Goal: Task Accomplishment & Management: Use online tool/utility

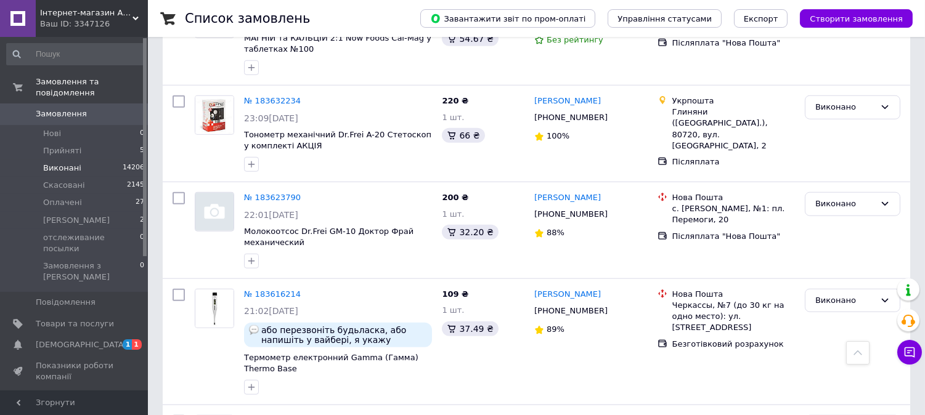
scroll to position [10383, 0]
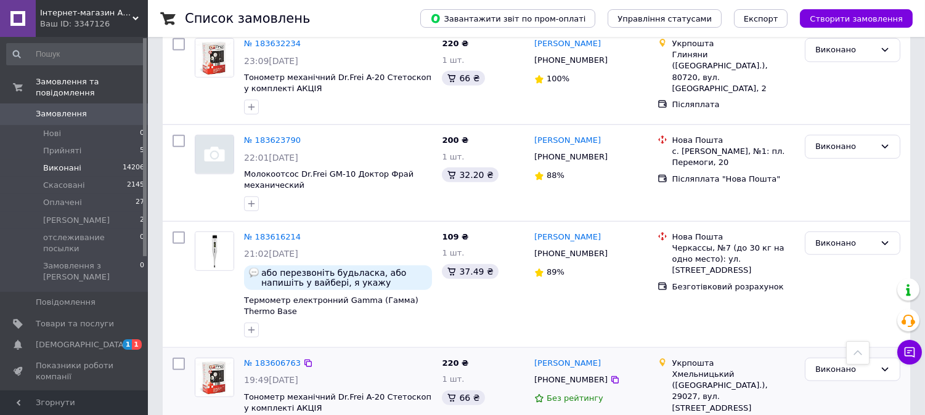
click at [294, 375] on span "19:49, 16.01.2022" at bounding box center [271, 380] width 54 height 10
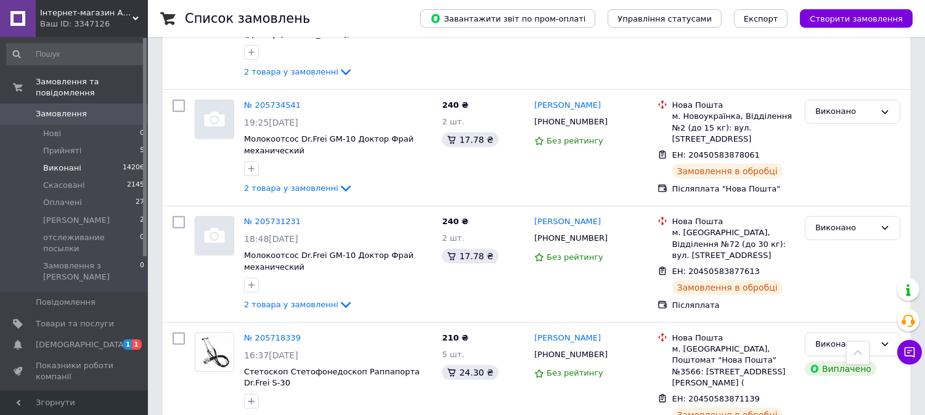
scroll to position [11359, 0]
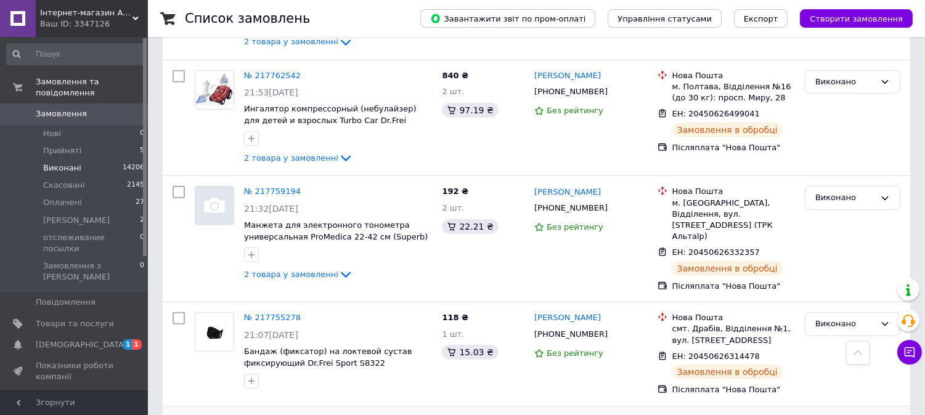
scroll to position [1437, 0]
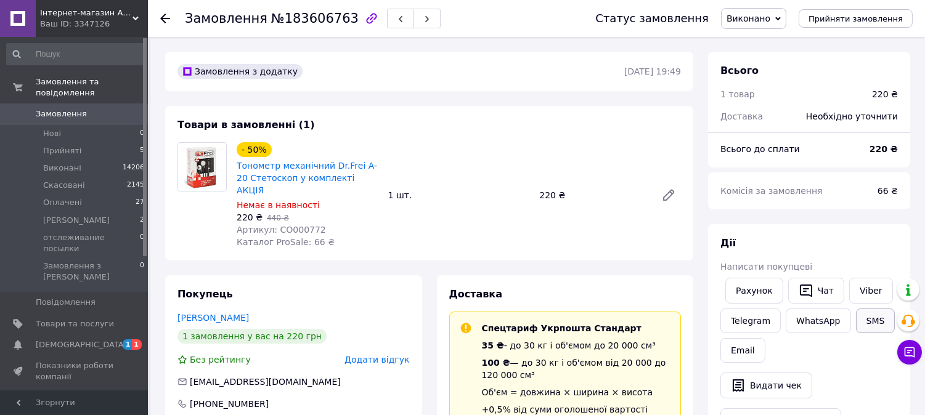
click at [867, 317] on button "SMS" at bounding box center [875, 321] width 39 height 25
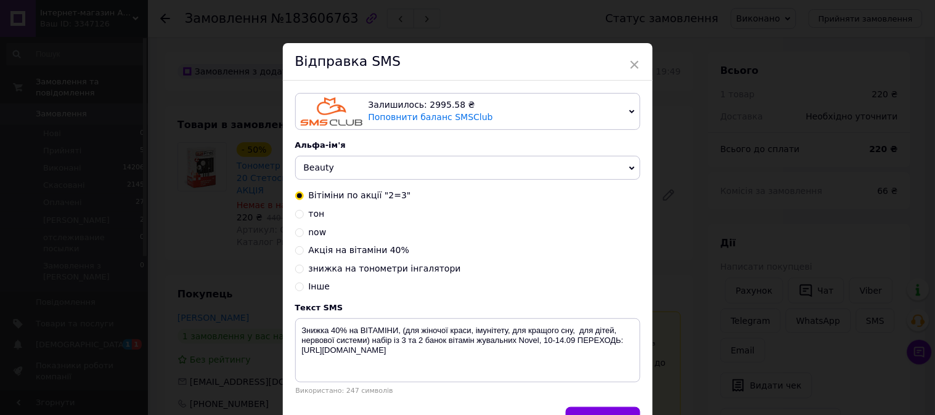
click at [384, 254] on span "Акція на вітаміни 40%" at bounding box center [359, 250] width 101 height 10
click at [304, 254] on input "Акція на вітаміни 40%" at bounding box center [299, 249] width 9 height 9
radio input "true"
radio input "false"
type textarea "АКЦІЯ 10-17.09! Знижка на вітаміни 40% на бренд NOW Foods,переходь: https://pro…"
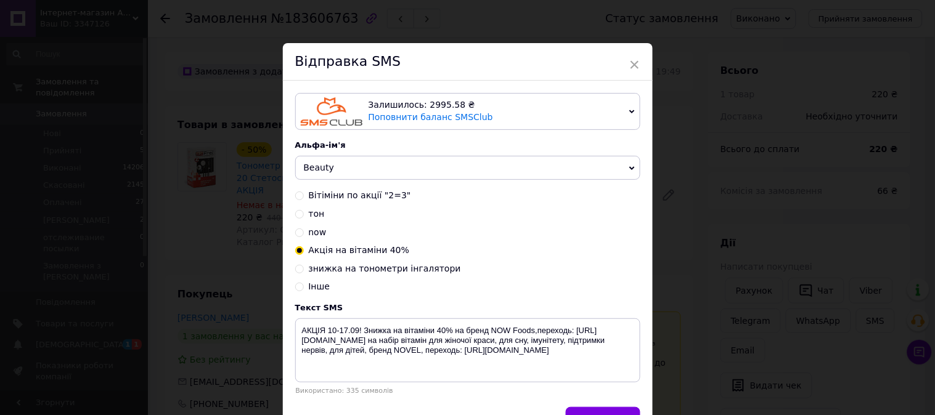
scroll to position [76, 0]
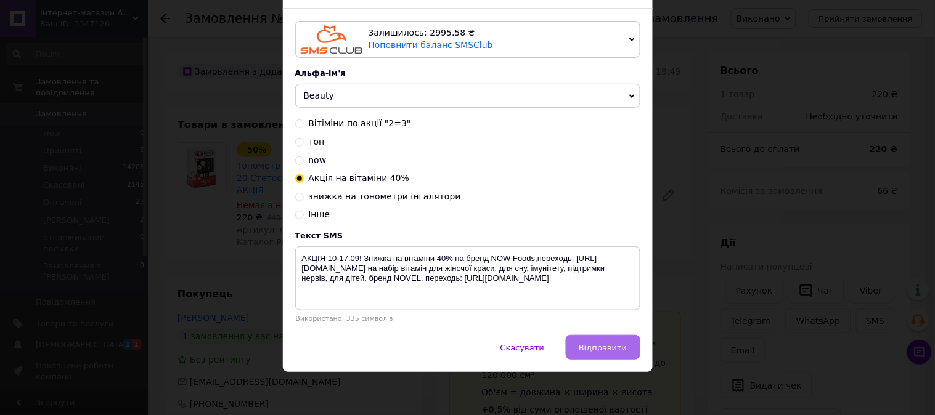
drag, startPoint x: 602, startPoint y: 343, endPoint x: 530, endPoint y: 163, distance: 193.8
click at [602, 343] on span "Відправити" at bounding box center [603, 347] width 48 height 9
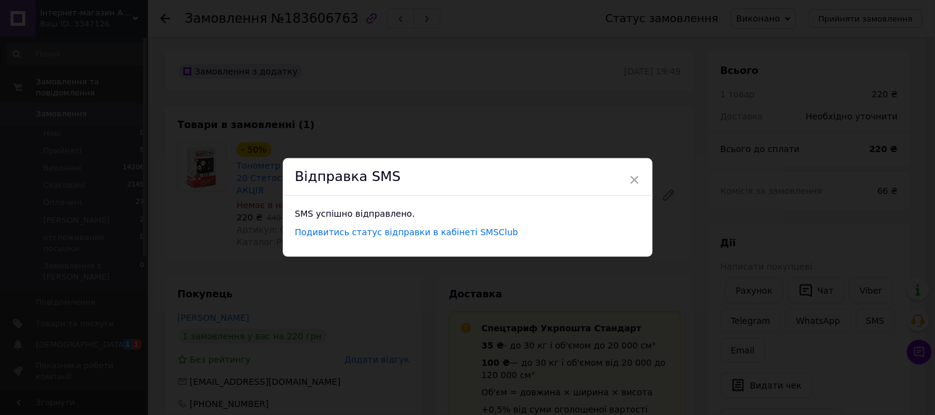
scroll to position [0, 0]
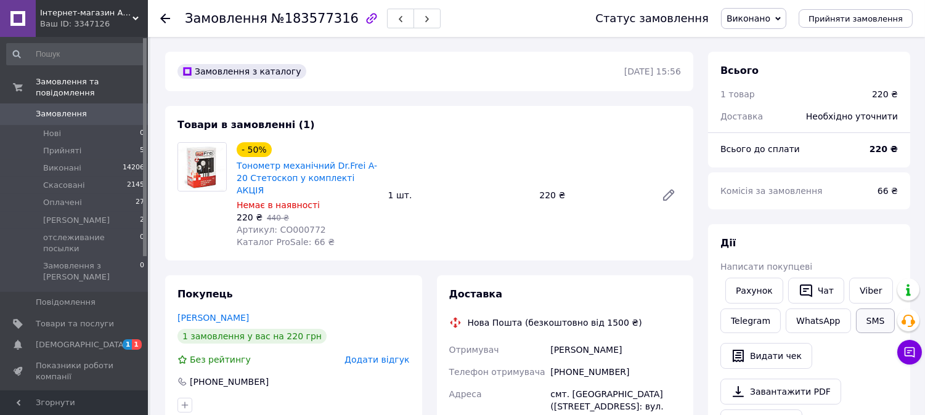
click at [859, 321] on button "SMS" at bounding box center [875, 321] width 39 height 25
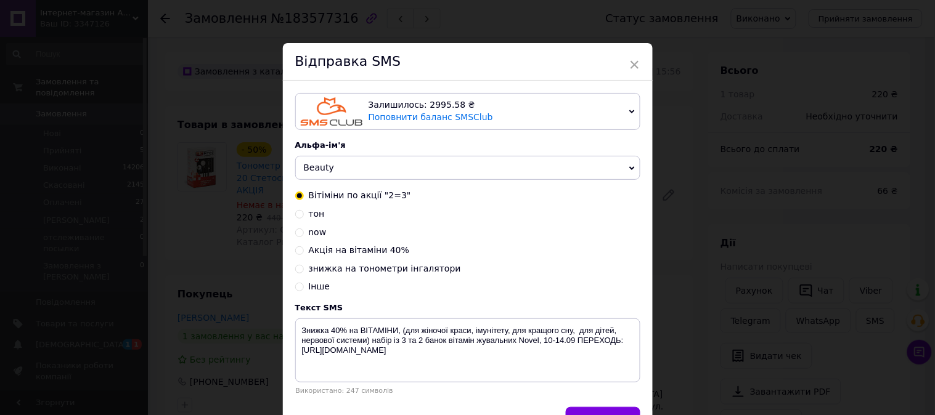
click at [396, 271] on span "знижка на тонометри інгалятори" at bounding box center [385, 269] width 152 height 10
click at [304, 271] on input "знижка на тонометри інгалятори" at bounding box center [299, 268] width 9 height 9
radio input "true"
radio input "false"
type textarea "АКЦІЯ 3 дні!10-13.09! ТОНОМЕТР автомат за 650 грн, механічний 390 грн Доставка …"
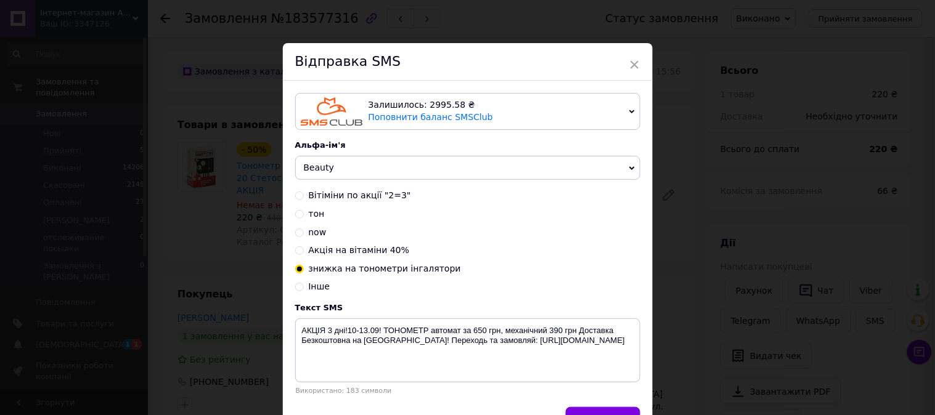
scroll to position [76, 0]
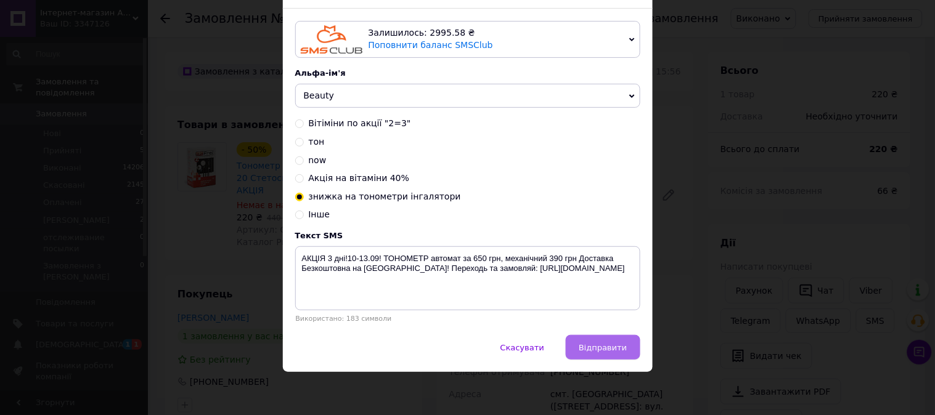
click at [593, 348] on span "Відправити" at bounding box center [603, 347] width 48 height 9
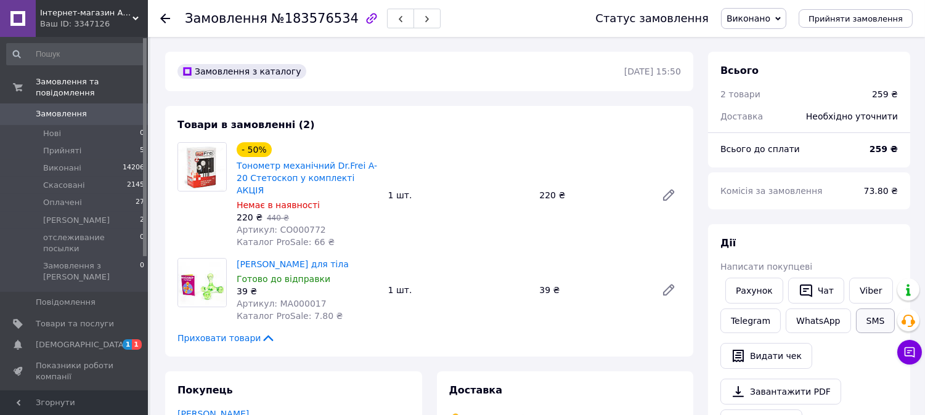
click at [863, 316] on button "SMS" at bounding box center [875, 321] width 39 height 25
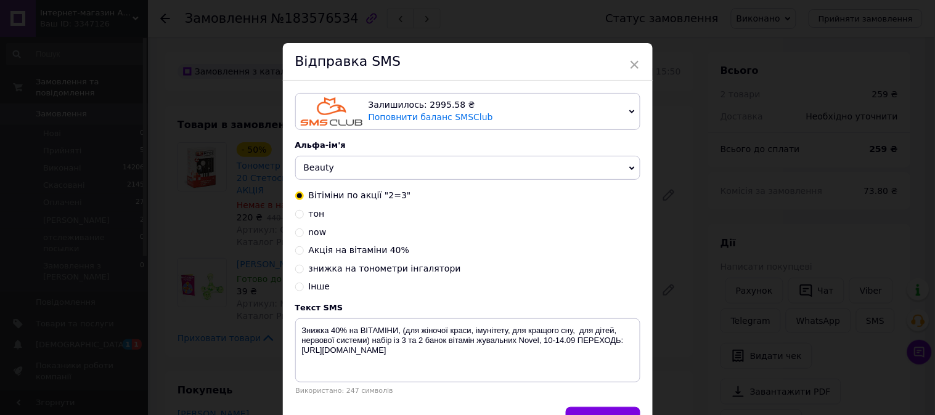
click at [370, 266] on span "знижка на тонометри інгалятори" at bounding box center [385, 269] width 152 height 10
click at [304, 266] on input "знижка на тонометри інгалятори" at bounding box center [299, 268] width 9 height 9
radio input "true"
radio input "false"
type textarea "АКЦІЯ 3 дні!10-13.09! ТОНОМЕТР автомат за 650 грн, механічний 390 грн Доставка …"
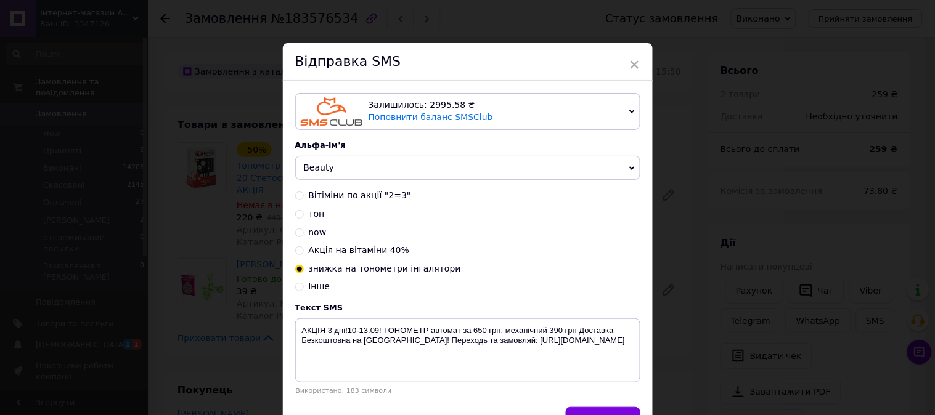
click at [373, 268] on span "знижка на тонометри інгалятори" at bounding box center [385, 269] width 152 height 10
click at [304, 268] on input "знижка на тонометри інгалятори" at bounding box center [299, 268] width 9 height 9
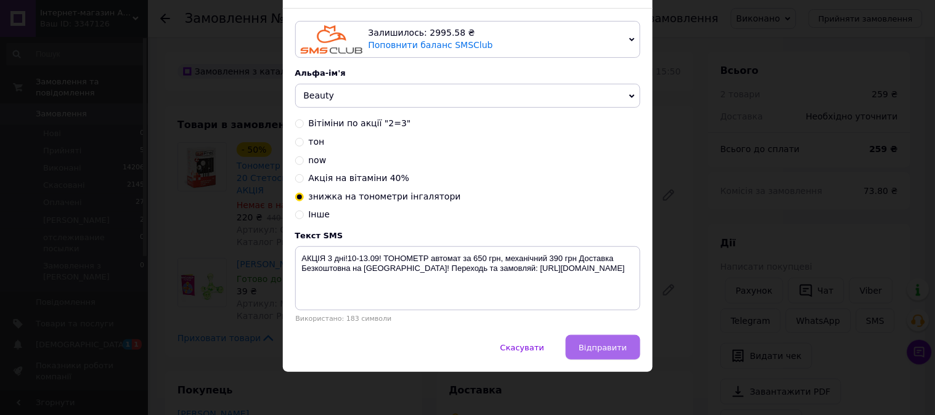
click at [595, 346] on span "Відправити" at bounding box center [603, 347] width 48 height 9
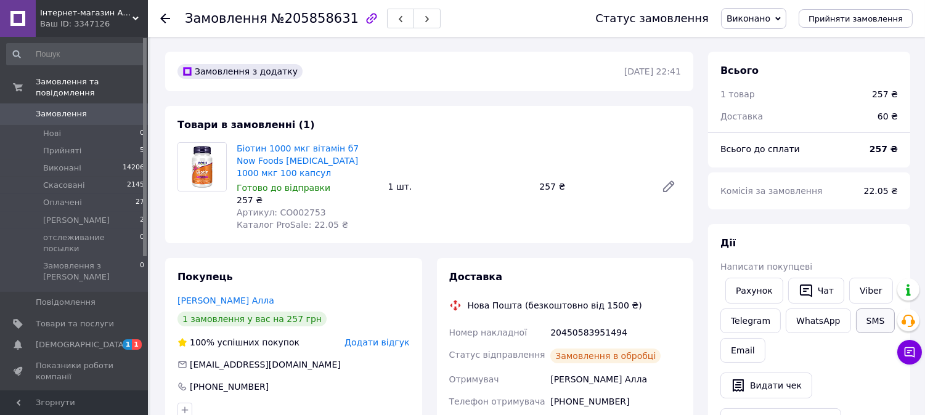
click at [874, 318] on button "SMS" at bounding box center [875, 321] width 39 height 25
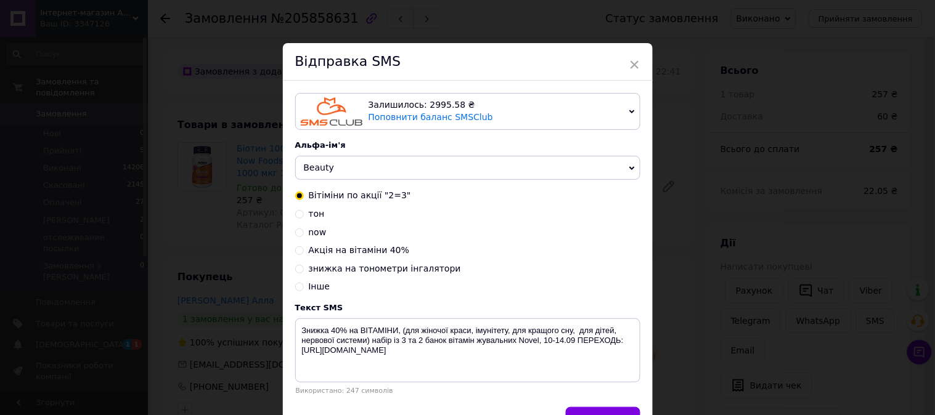
click at [363, 254] on span "Акція на вітаміни 40%" at bounding box center [359, 250] width 101 height 10
click at [304, 254] on input "Акція на вітаміни 40%" at bounding box center [299, 249] width 9 height 9
radio input "true"
radio input "false"
type textarea "АКЦІЯ 10-17.09! Знижка на вітаміни 40% на бренд NOW Foods,переходь: [URL][DOMAI…"
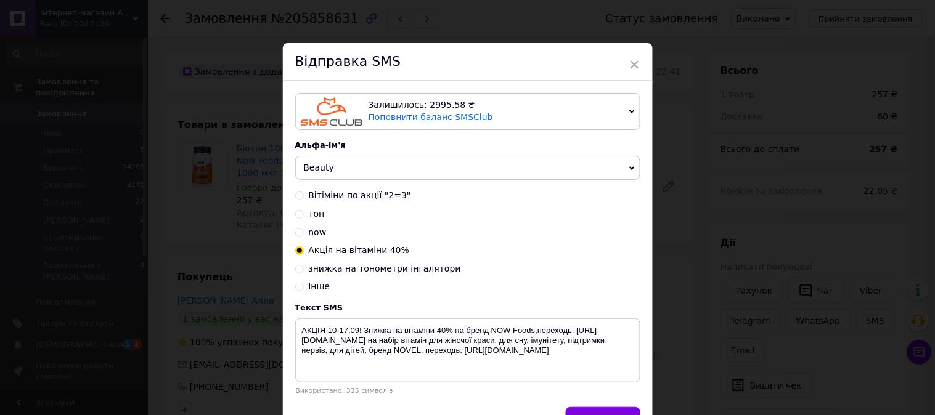
scroll to position [76, 0]
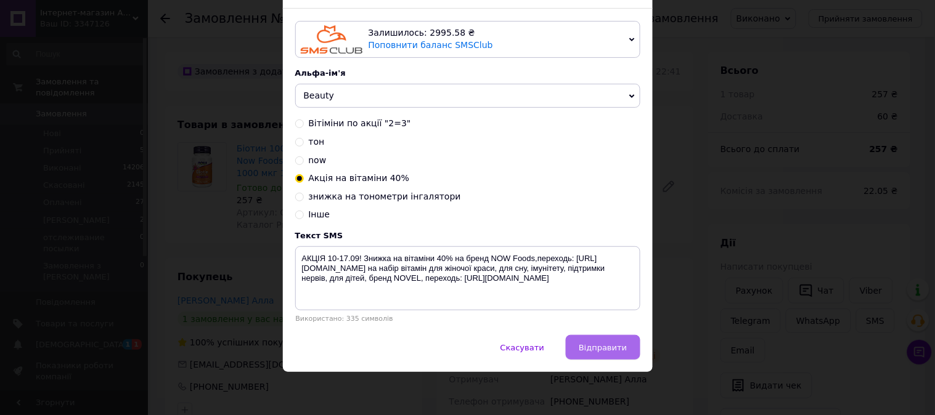
click at [611, 347] on span "Відправити" at bounding box center [603, 347] width 48 height 9
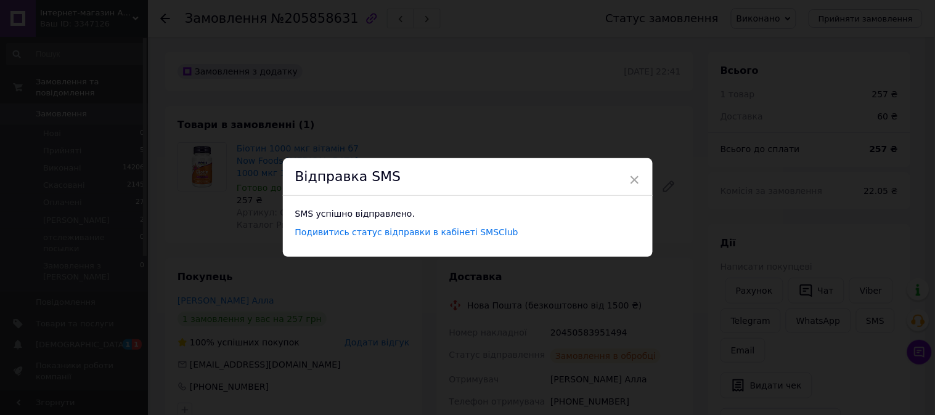
scroll to position [0, 0]
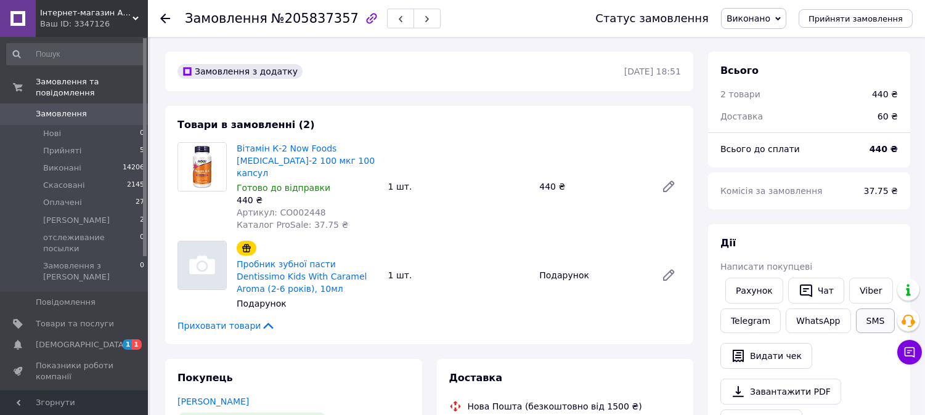
click at [867, 316] on button "SMS" at bounding box center [875, 321] width 39 height 25
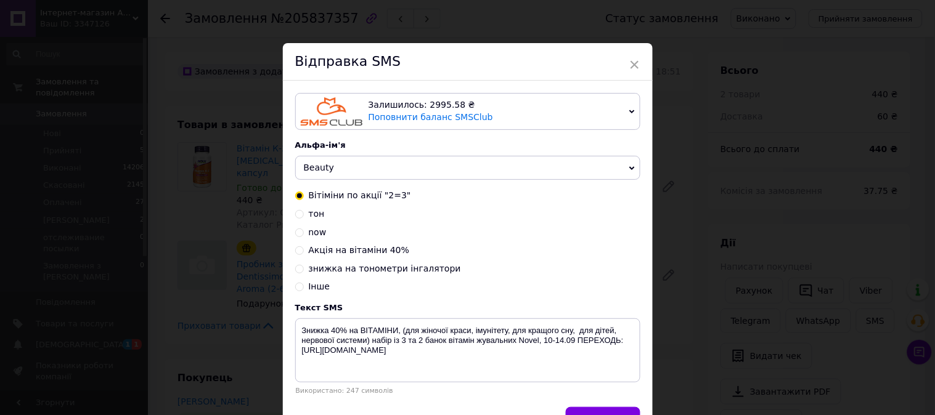
click at [368, 253] on span "Акція на вітаміни 40%" at bounding box center [359, 250] width 101 height 10
click at [304, 253] on input "Акція на вітаміни 40%" at bounding box center [299, 249] width 9 height 9
radio input "true"
radio input "false"
type textarea "АКЦІЯ 10-17.09! Знижка на вітаміни 40% на бренд NOW Foods,переходь: [URL][DOMAI…"
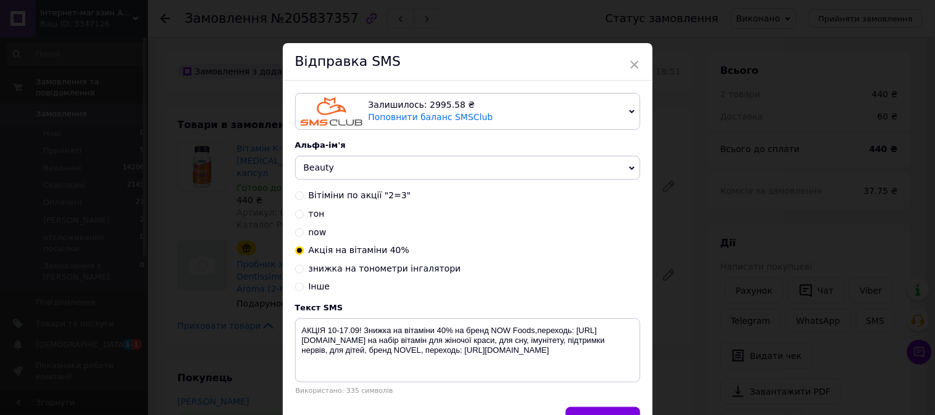
scroll to position [76, 0]
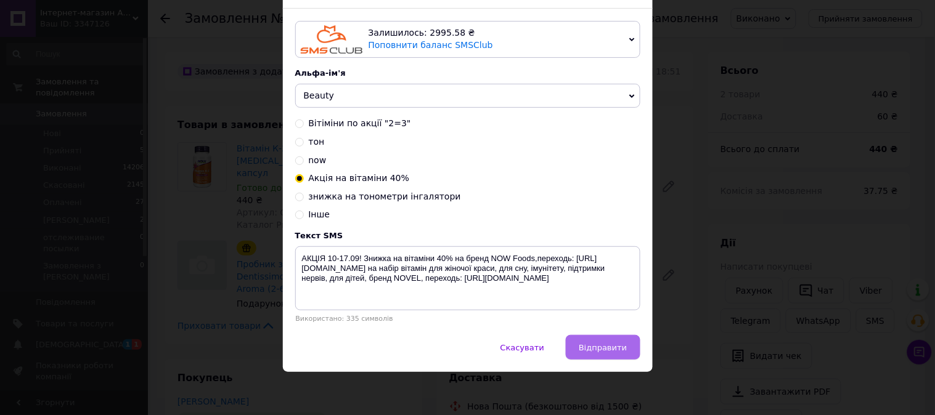
drag, startPoint x: 596, startPoint y: 346, endPoint x: 574, endPoint y: 288, distance: 62.8
click at [598, 346] on span "Відправити" at bounding box center [603, 347] width 48 height 9
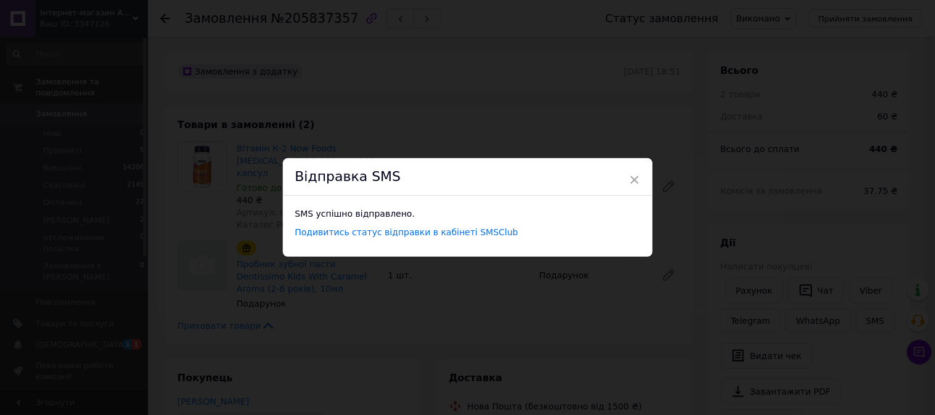
scroll to position [0, 0]
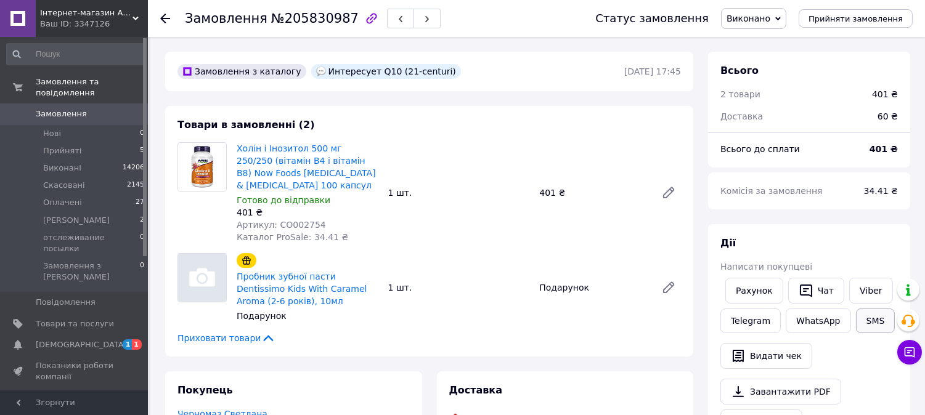
click at [870, 319] on button "SMS" at bounding box center [875, 321] width 39 height 25
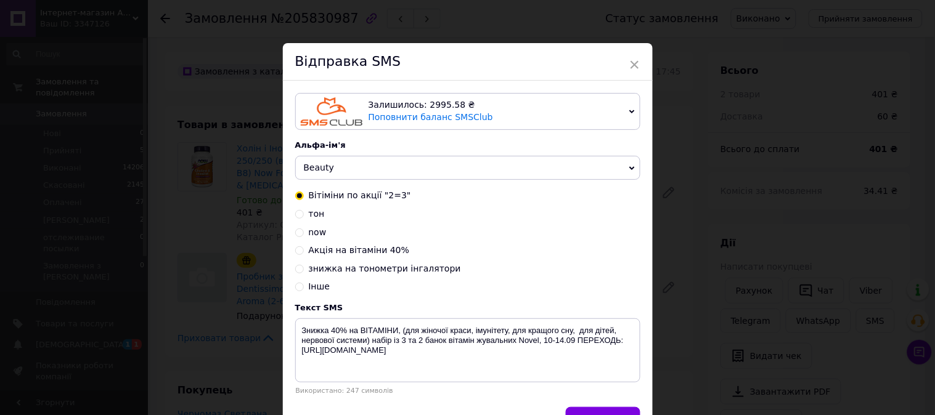
click at [342, 255] on span "Акція на вітаміни 40%" at bounding box center [359, 250] width 101 height 10
click at [304, 254] on input "Акція на вітаміни 40%" at bounding box center [299, 249] width 9 height 9
radio input "true"
radio input "false"
type textarea "АКЦІЯ 10-17.09! Знижка на вітаміни 40% на бренд NOW Foods,переходь: [URL][DOMAI…"
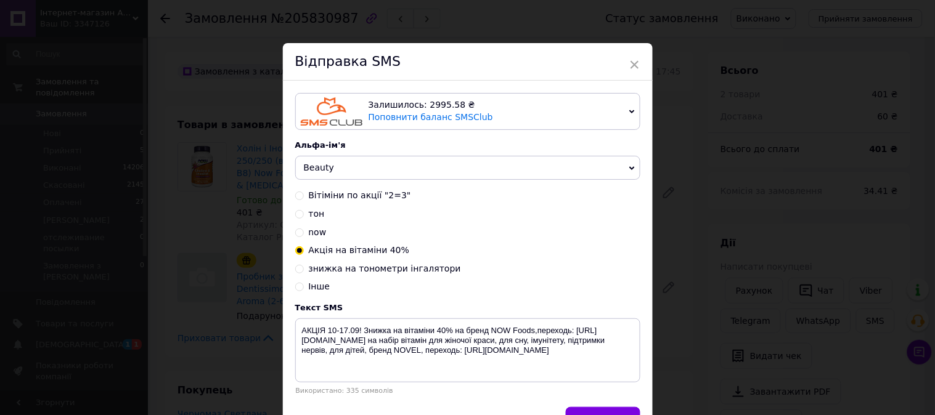
scroll to position [76, 0]
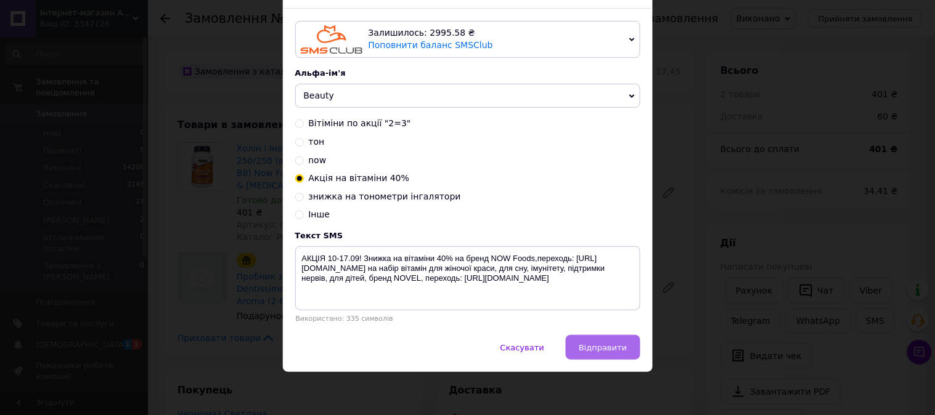
click at [614, 349] on span "Відправити" at bounding box center [603, 347] width 48 height 9
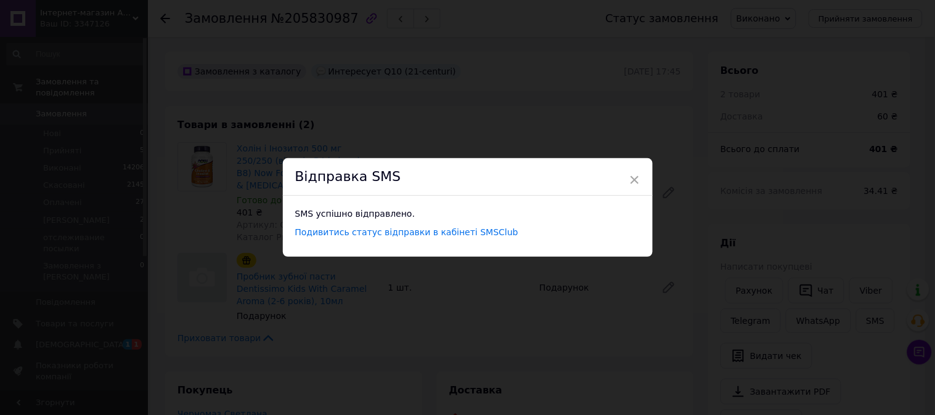
scroll to position [0, 0]
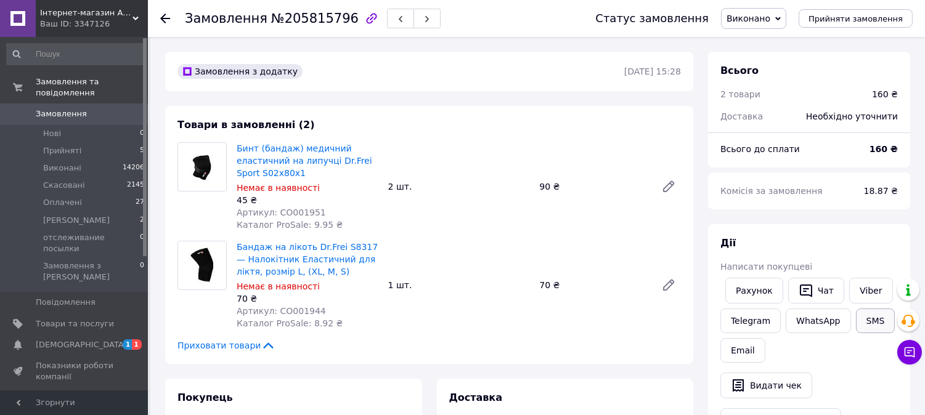
click at [867, 322] on button "SMS" at bounding box center [875, 321] width 39 height 25
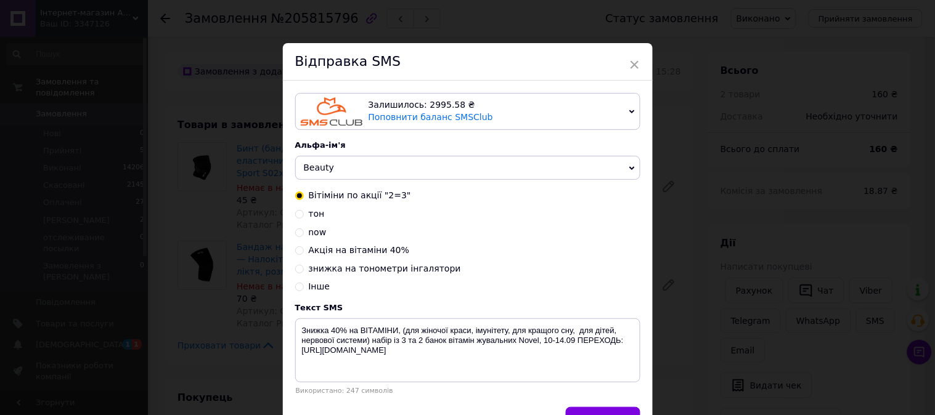
drag, startPoint x: 386, startPoint y: 269, endPoint x: 404, endPoint y: 275, distance: 18.9
click at [385, 269] on span "знижка на тонометри інгалятори" at bounding box center [385, 269] width 152 height 10
click at [304, 269] on input "знижка на тонометри інгалятори" at bounding box center [299, 268] width 9 height 9
radio input "true"
radio input "false"
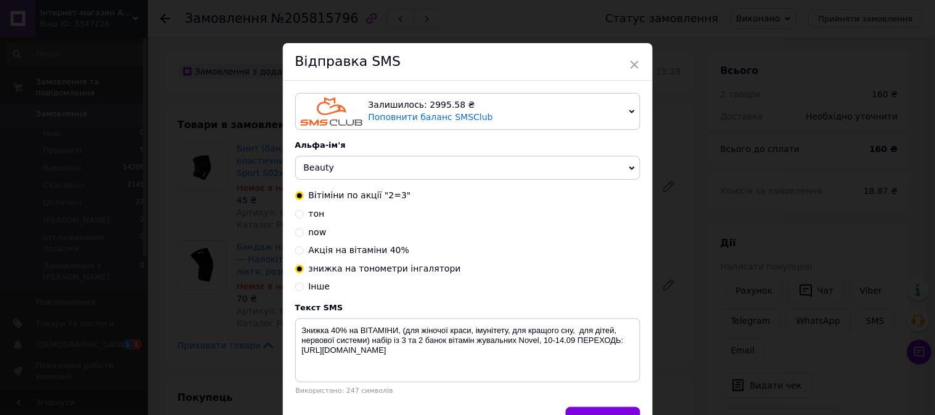
type textarea "АКЦІЯ 3 дні!10-13.09! ТОНОМЕТР автомат за 650 грн, механічний 390 грн Доставка …"
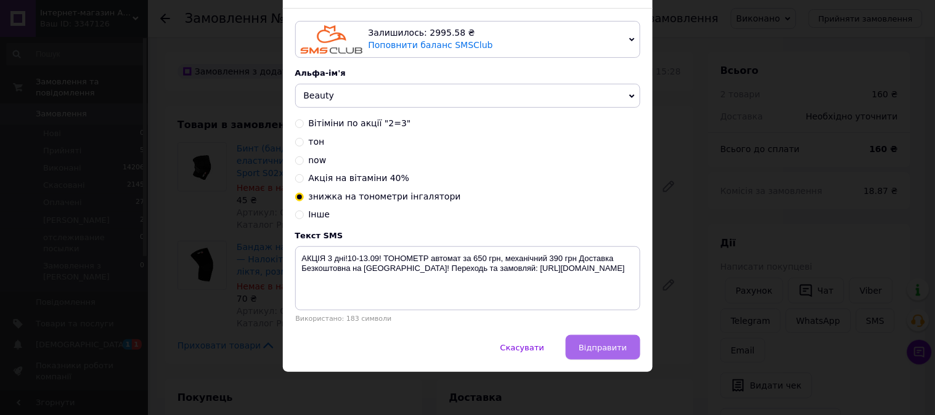
click at [614, 353] on button "Відправити" at bounding box center [603, 347] width 74 height 25
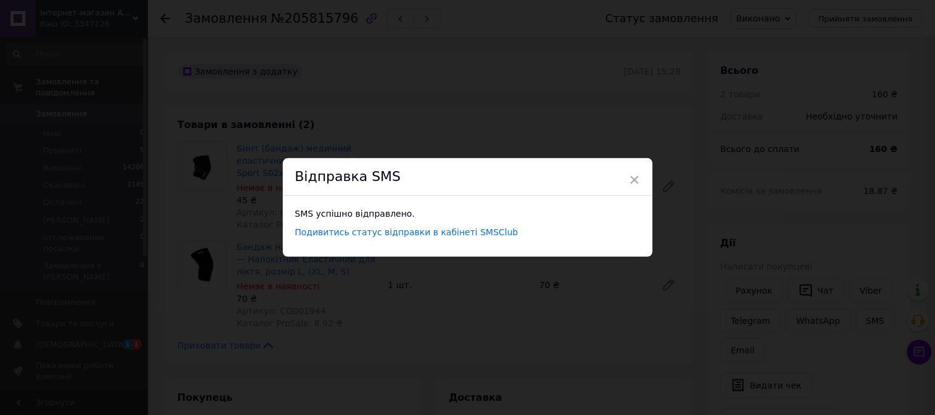
scroll to position [0, 0]
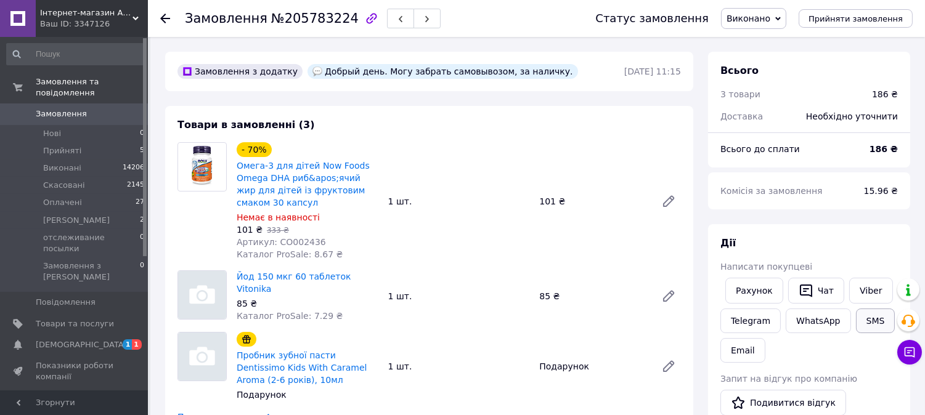
click at [878, 317] on button "SMS" at bounding box center [875, 321] width 39 height 25
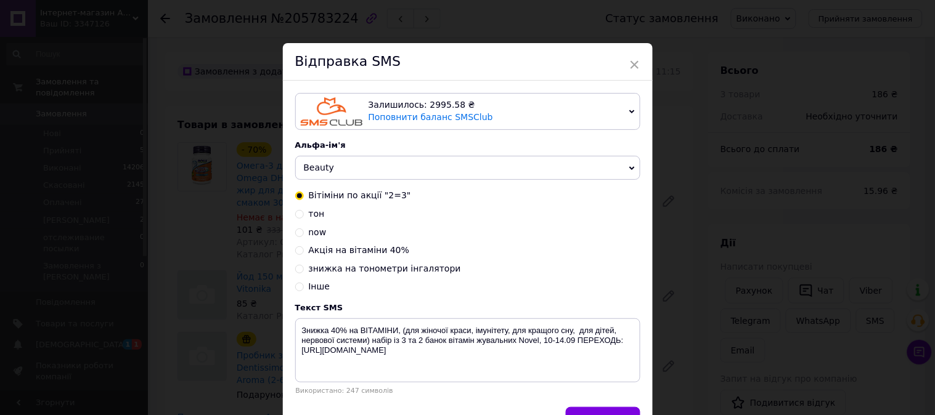
click at [337, 254] on span "Акція на вітаміни 40%" at bounding box center [359, 250] width 101 height 10
click at [304, 254] on input "Акція на вітаміни 40%" at bounding box center [299, 249] width 9 height 9
radio input "true"
radio input "false"
type textarea "АКЦІЯ 10-17.09! Знижка на вітаміни 40% на бренд NOW Foods,переходь: https://pro…"
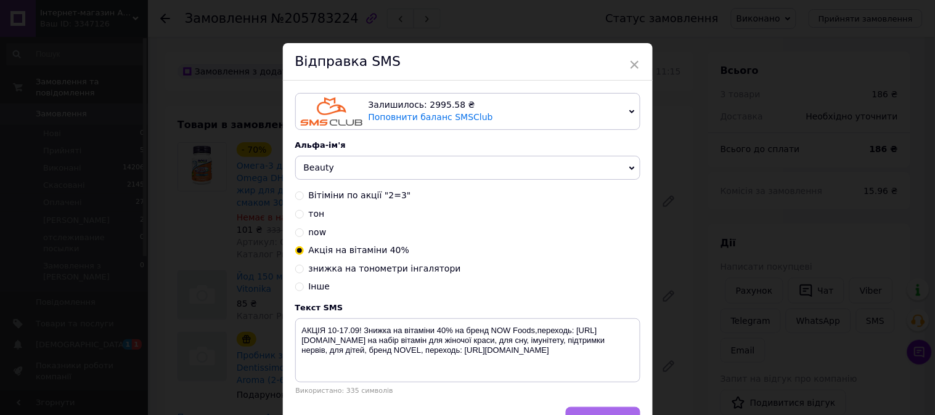
scroll to position [76, 0]
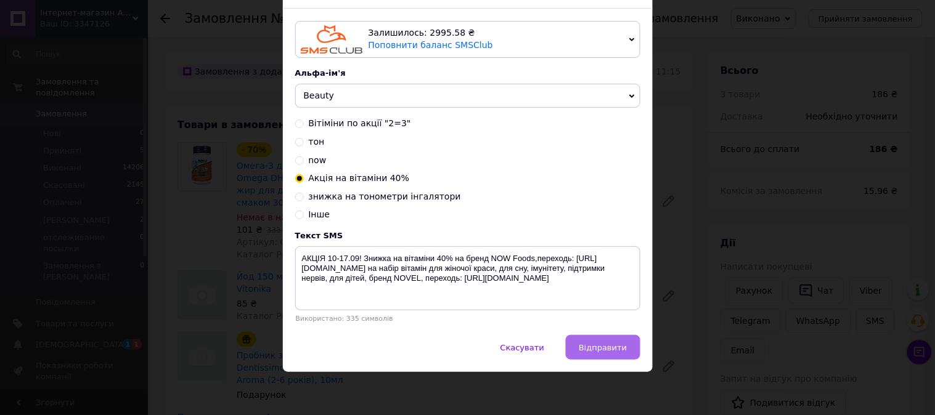
click at [601, 343] on span "Відправити" at bounding box center [603, 347] width 48 height 9
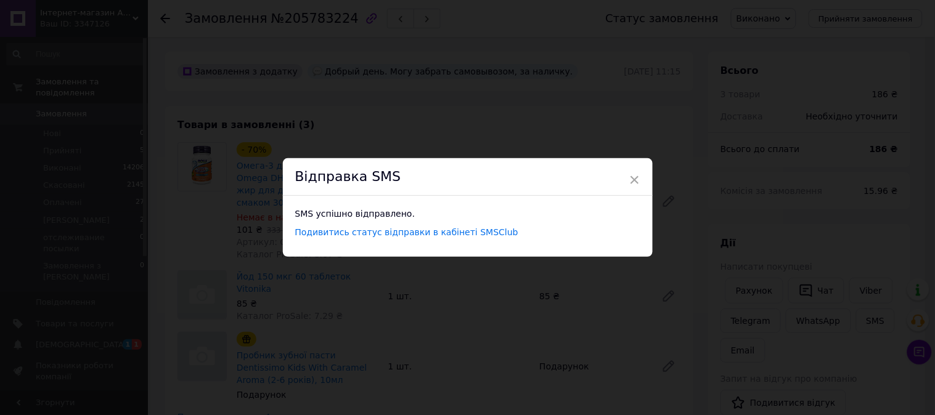
scroll to position [0, 0]
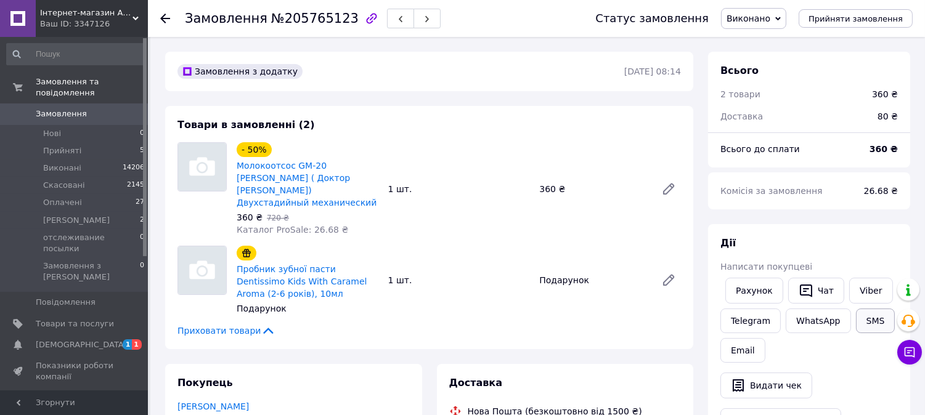
click at [872, 325] on button "SMS" at bounding box center [875, 321] width 39 height 25
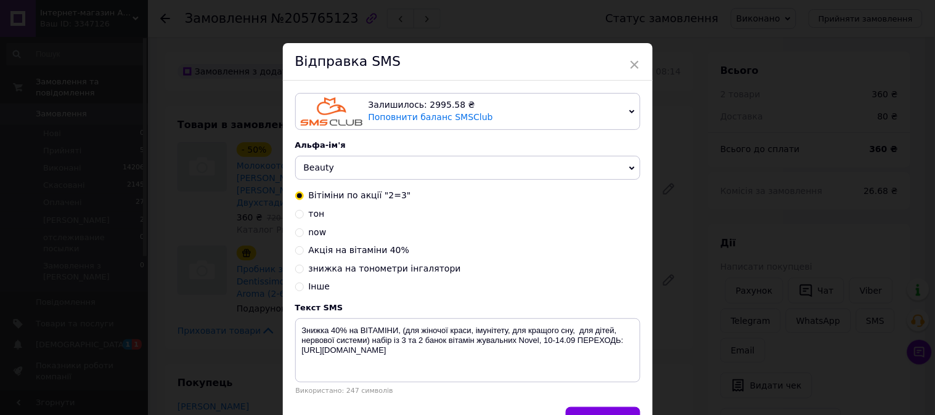
click at [352, 272] on span "знижка на тонометри інгалятори" at bounding box center [385, 269] width 152 height 10
click at [304, 272] on input "знижка на тонометри інгалятори" at bounding box center [299, 268] width 9 height 9
radio input "true"
radio input "false"
type textarea "АКЦІЯ 3 дні!10-13.09! ТОНОМЕТР автомат за 650 грн, механічний 390 грн Доставка …"
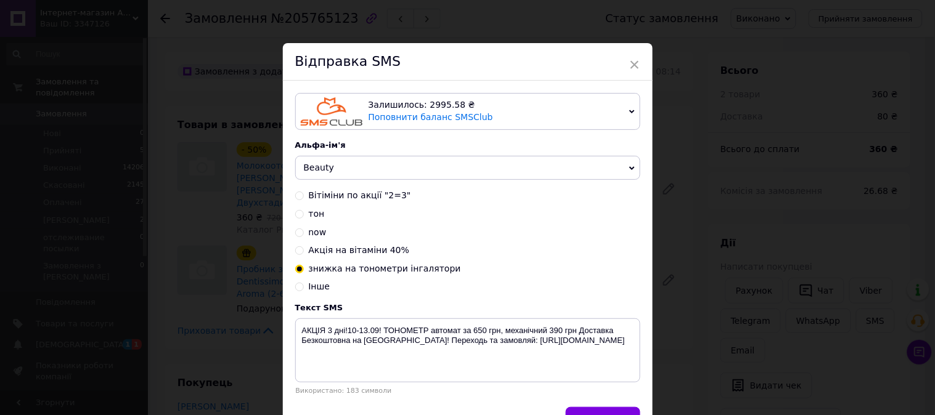
scroll to position [76, 0]
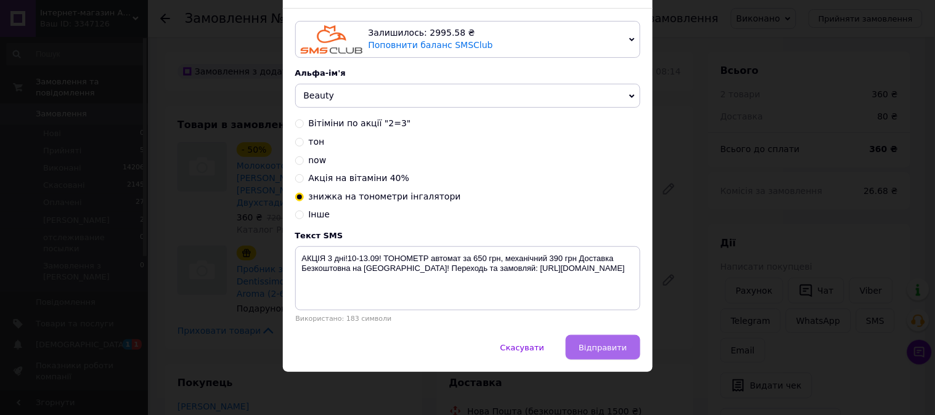
click at [608, 348] on span "Відправити" at bounding box center [603, 347] width 48 height 9
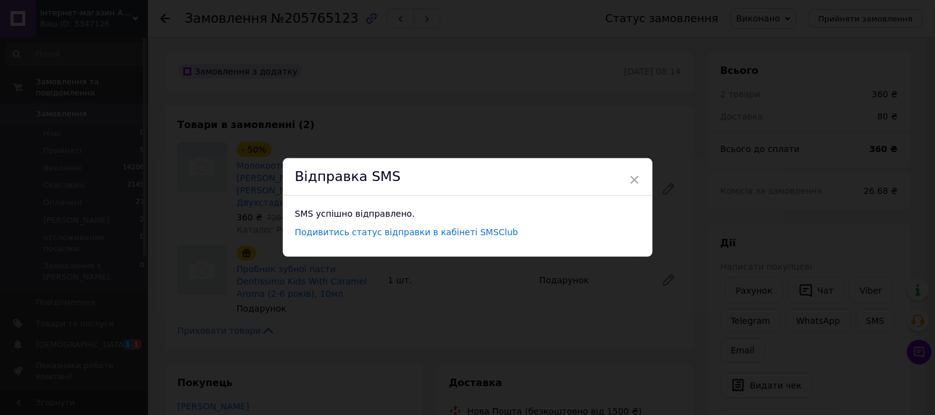
scroll to position [0, 0]
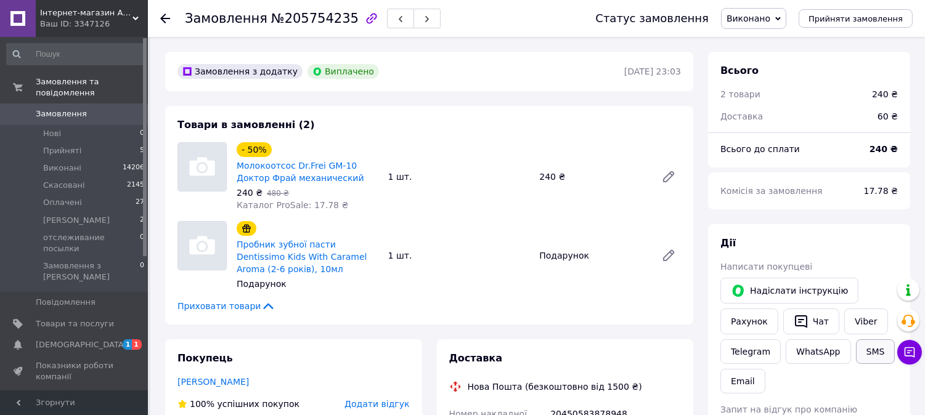
click at [873, 350] on button "SMS" at bounding box center [875, 351] width 39 height 25
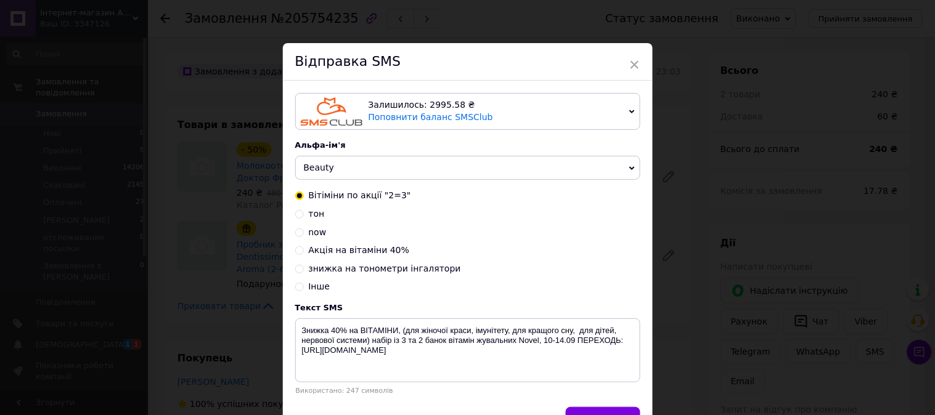
click at [384, 269] on span "знижка на тонометри інгалятори" at bounding box center [385, 269] width 152 height 10
click at [304, 269] on input "знижка на тонометри інгалятори" at bounding box center [299, 268] width 9 height 9
radio input "true"
radio input "false"
type textarea "АКЦІЯ 3 дні!10-13.09! ТОНОМЕТР автомат за 650 грн, механічний 390 грн Доставка …"
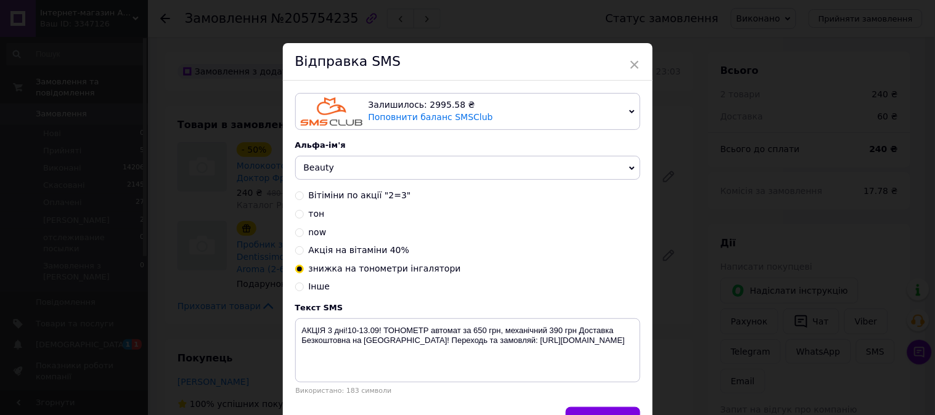
scroll to position [76, 0]
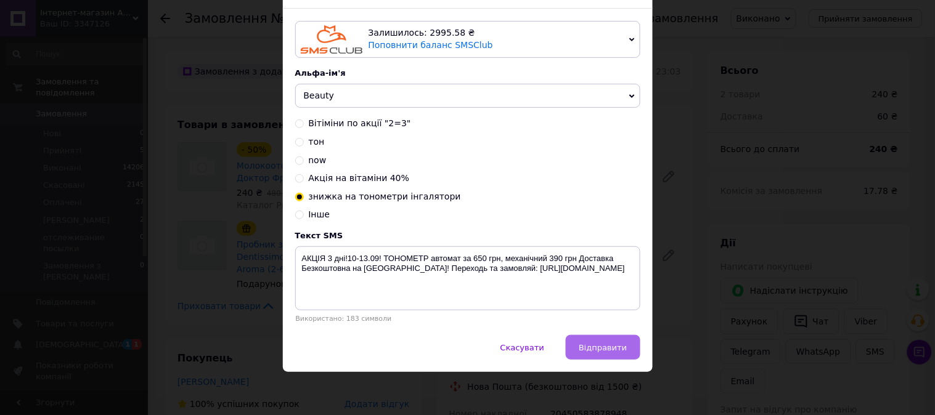
click at [623, 349] on span "Відправити" at bounding box center [603, 347] width 48 height 9
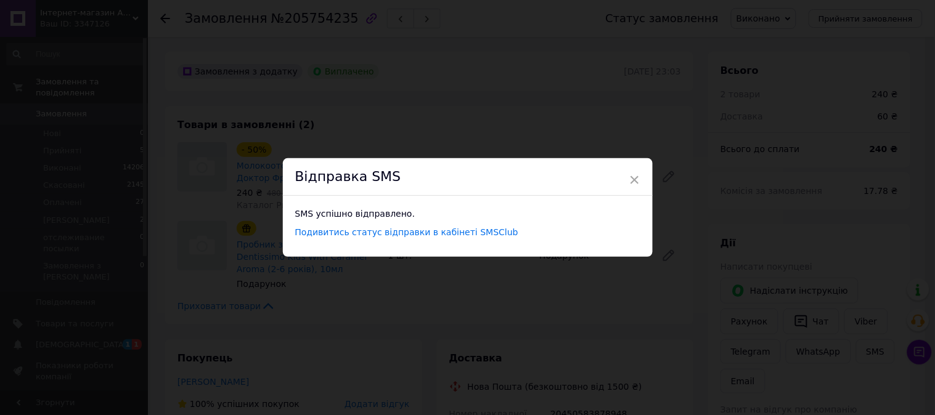
scroll to position [0, 0]
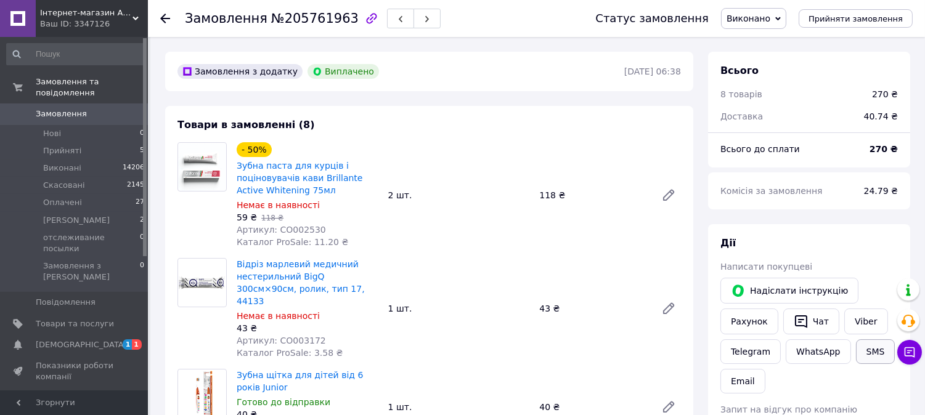
click at [866, 348] on button "SMS" at bounding box center [875, 351] width 39 height 25
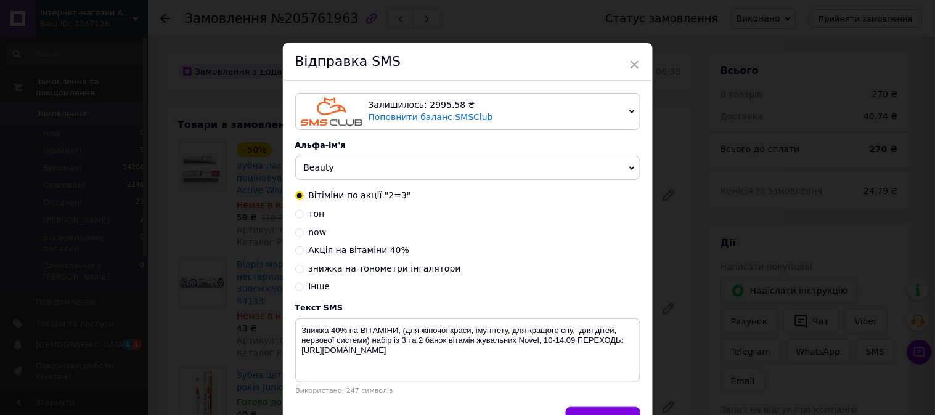
click at [426, 271] on span "знижка на тонометри інгалятори" at bounding box center [385, 269] width 152 height 10
click at [304, 271] on input "знижка на тонометри інгалятори" at bounding box center [299, 268] width 9 height 9
radio input "true"
radio input "false"
type textarea "АКЦІЯ 3 дні!10-13.09! ТОНОМЕТР автомат за 650 грн, механічний 390 грн Доставка …"
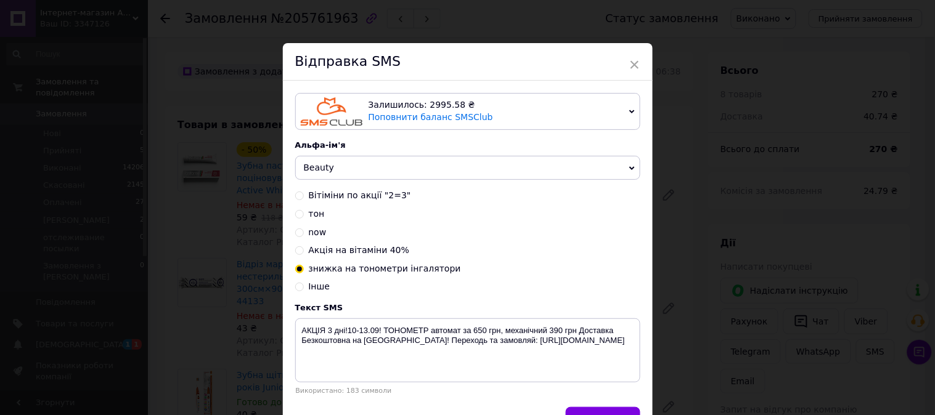
scroll to position [76, 0]
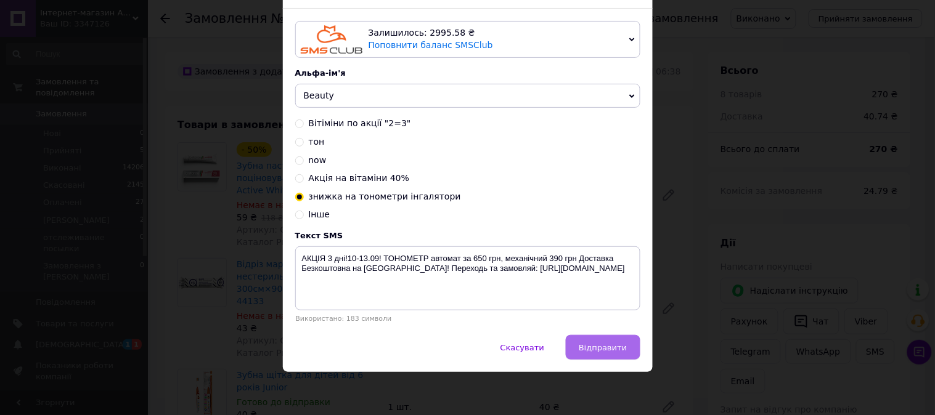
click at [604, 347] on span "Відправити" at bounding box center [603, 347] width 48 height 9
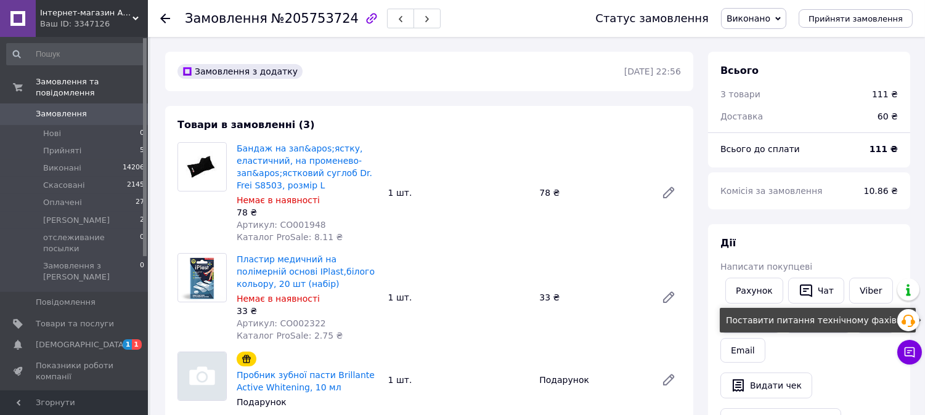
click at [871, 315] on div "Поставити питання технічному фахівцю" at bounding box center [818, 320] width 196 height 25
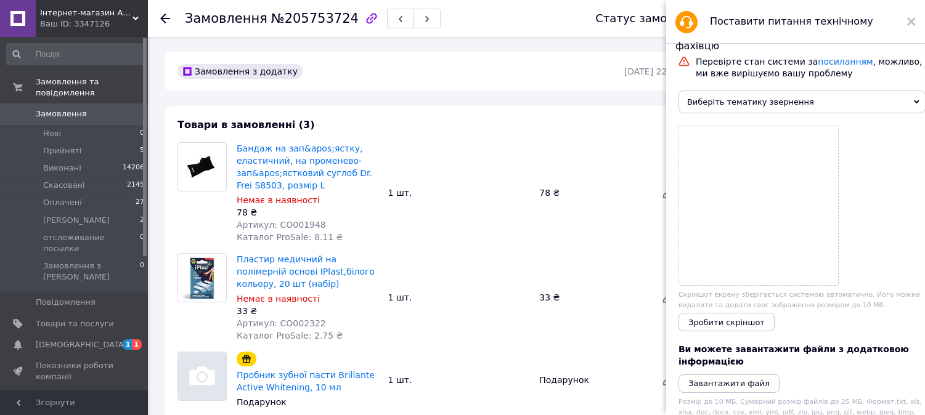
click at [912, 20] on use at bounding box center [911, 21] width 9 height 9
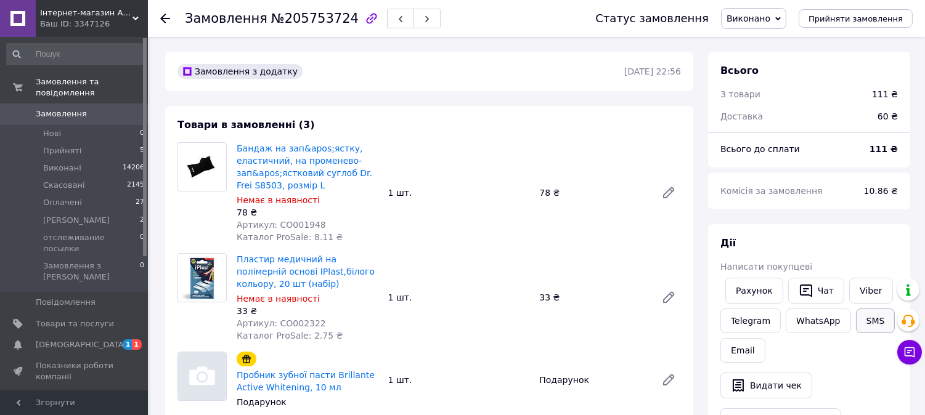
click at [866, 322] on button "SMS" at bounding box center [875, 321] width 39 height 25
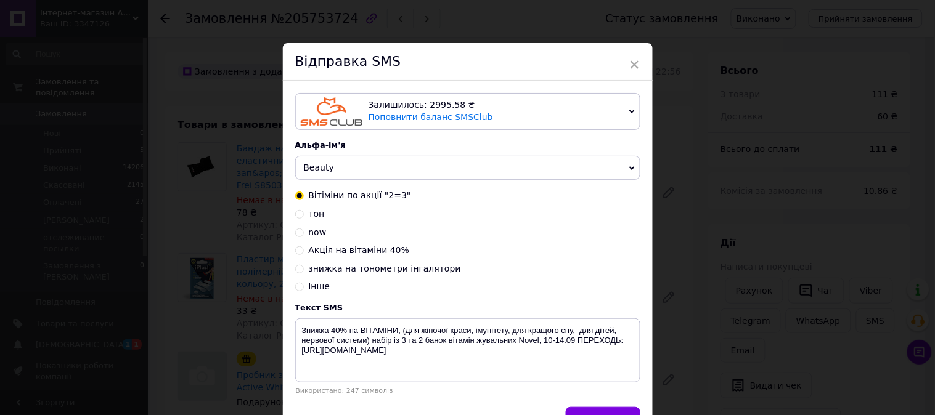
click at [380, 268] on span "знижка на тонометри інгалятори" at bounding box center [385, 269] width 152 height 10
click at [304, 268] on input "знижка на тонометри інгалятори" at bounding box center [299, 268] width 9 height 9
radio input "true"
radio input "false"
type textarea "АКЦІЯ 3 дні!10-13.09! ТОНОМЕТР автомат за 650 грн, механічний 390 грн Доставка …"
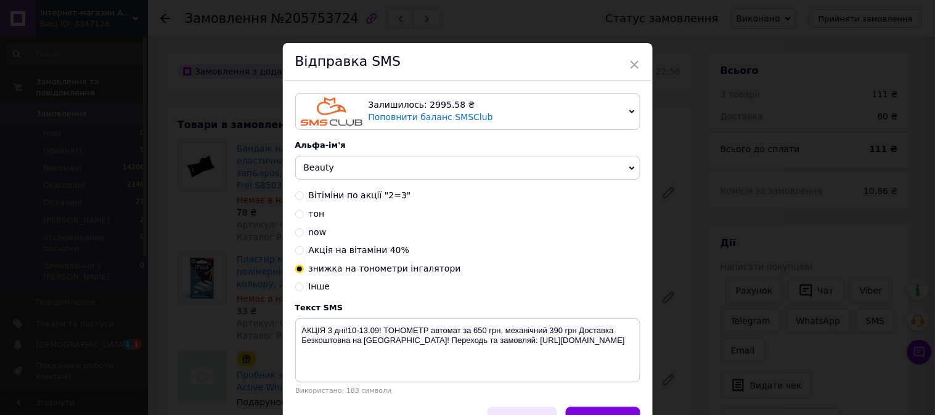
scroll to position [76, 0]
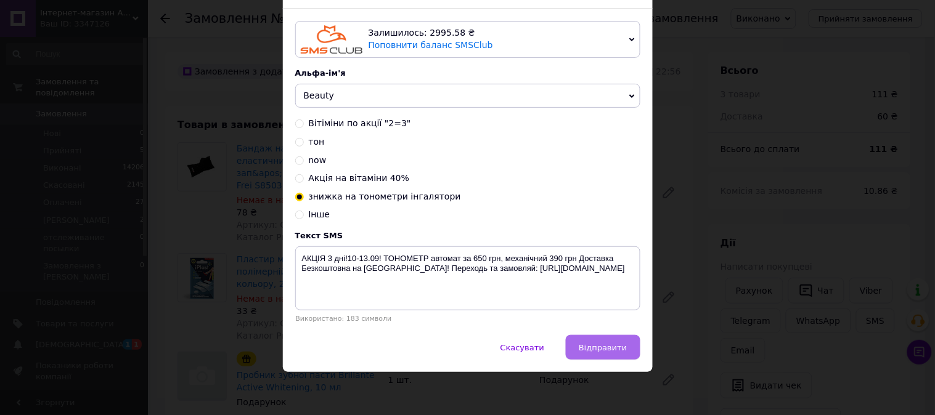
click at [591, 352] on span "Відправити" at bounding box center [603, 347] width 48 height 9
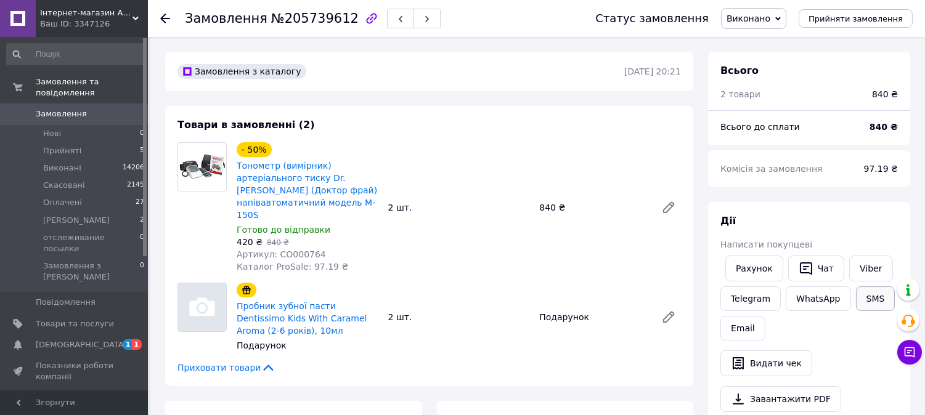
click at [881, 299] on button "SMS" at bounding box center [875, 298] width 39 height 25
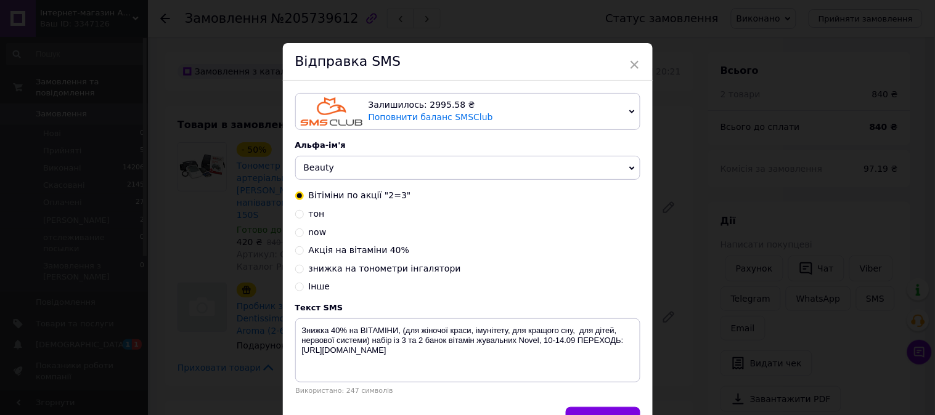
scroll to position [76, 0]
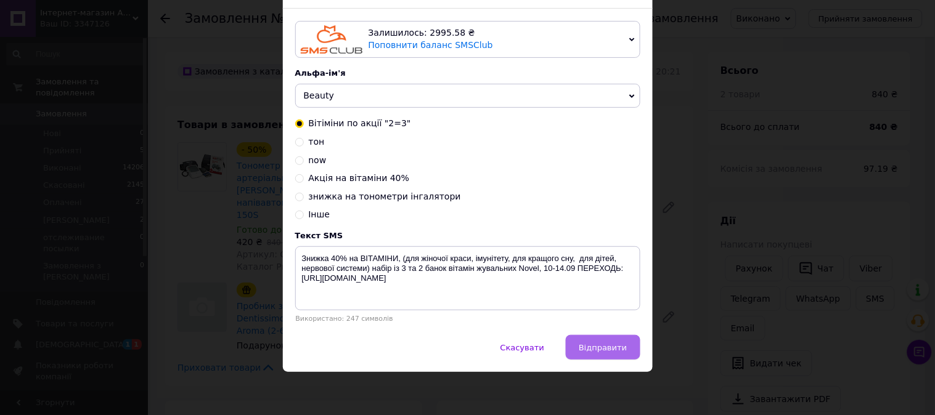
click at [624, 351] on span "Відправити" at bounding box center [603, 347] width 48 height 9
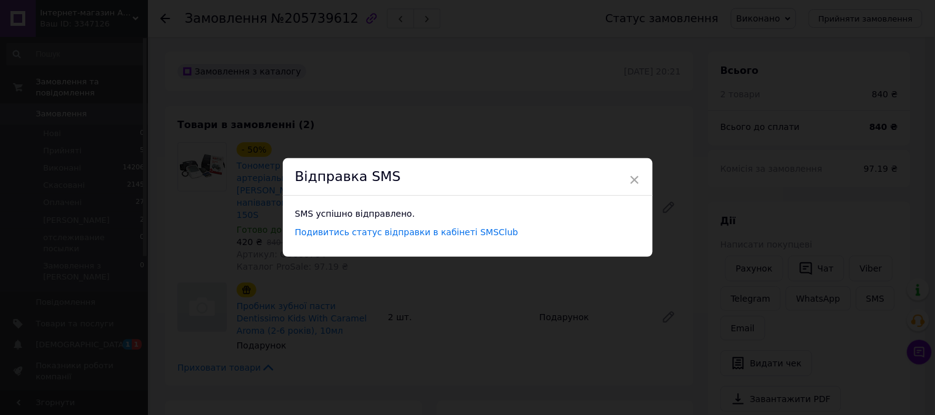
scroll to position [0, 0]
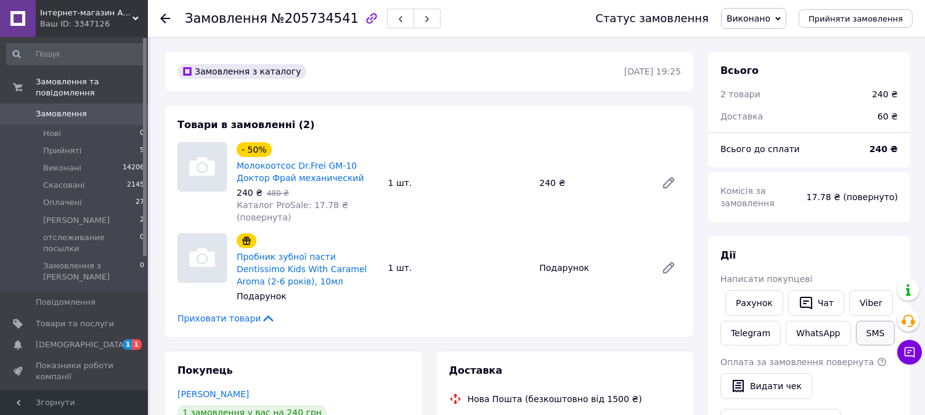
click at [884, 329] on button "SMS" at bounding box center [875, 333] width 39 height 25
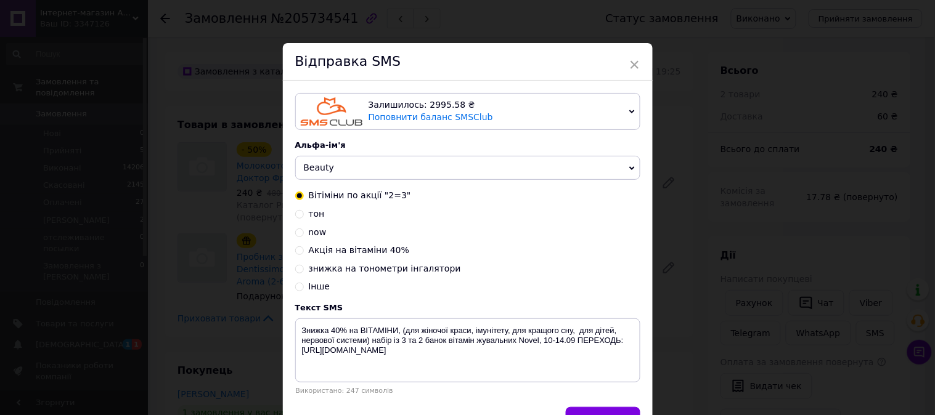
click at [348, 255] on span "Акція на вітаміни 40%" at bounding box center [359, 250] width 101 height 10
click at [304, 254] on input "Акція на вітаміни 40%" at bounding box center [299, 249] width 9 height 9
radio input "true"
radio input "false"
type textarea "АКЦІЯ 10-17.09! Знижка на вітаміни 40% на бренд NOW Foods,переходь: [URL][DOMAI…"
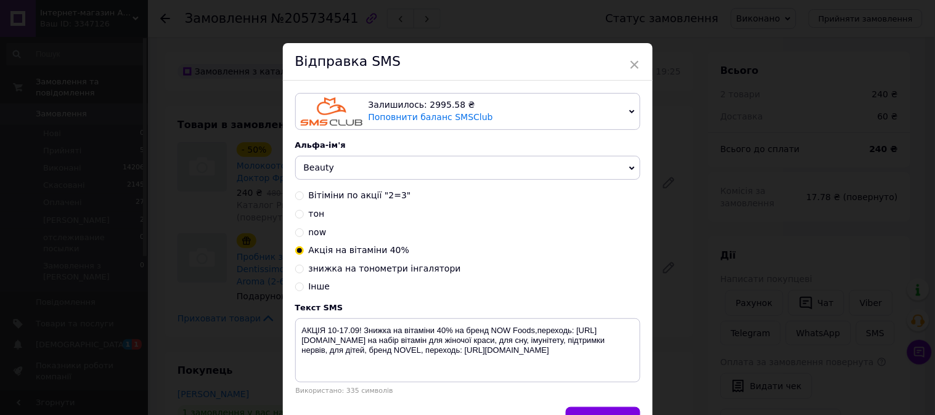
scroll to position [76, 0]
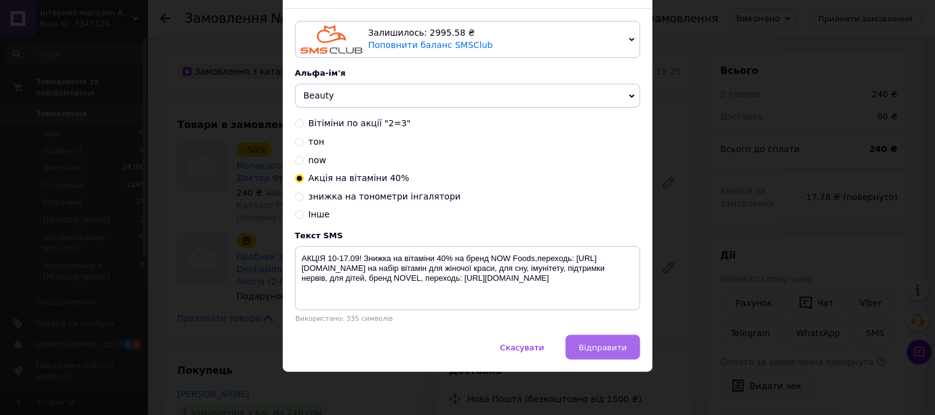
click at [608, 350] on span "Відправити" at bounding box center [603, 347] width 48 height 9
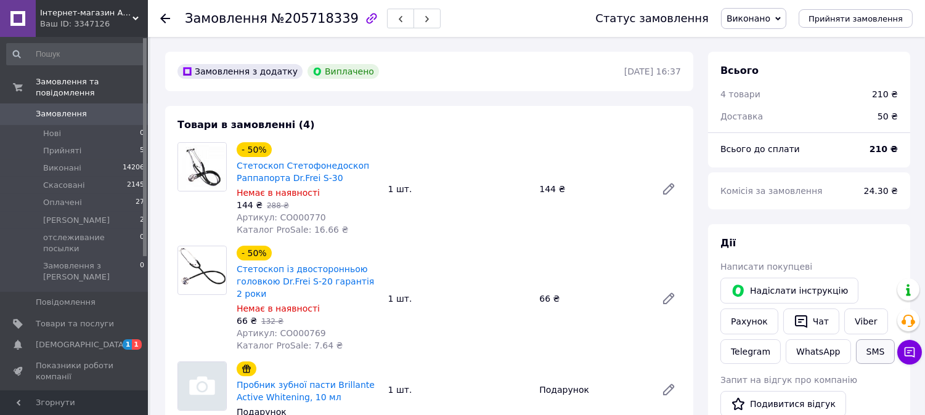
click at [878, 355] on button "SMS" at bounding box center [875, 351] width 39 height 25
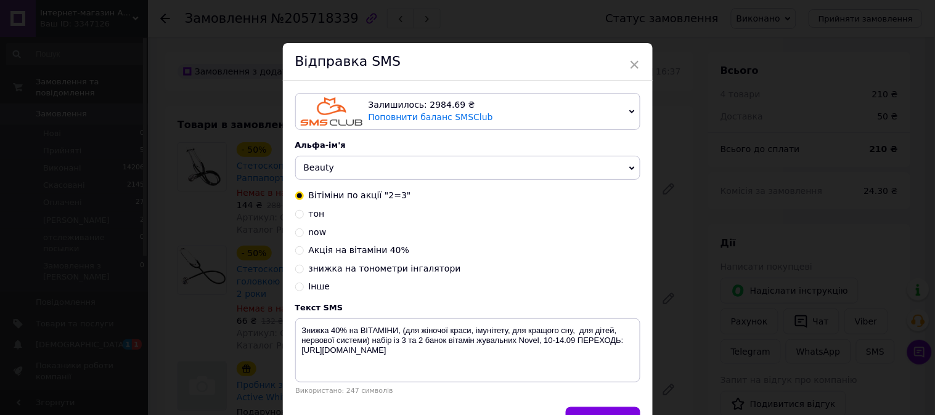
click at [401, 268] on span "знижка на тонометри інгалятори" at bounding box center [385, 269] width 152 height 10
click at [304, 268] on input "знижка на тонометри інгалятори" at bounding box center [299, 268] width 9 height 9
radio input "true"
radio input "false"
type textarea "АКЦІЯ 3 дні!10-13.09! ТОНОМЕТР автомат за 650 грн, механічний 390 грн Доставка …"
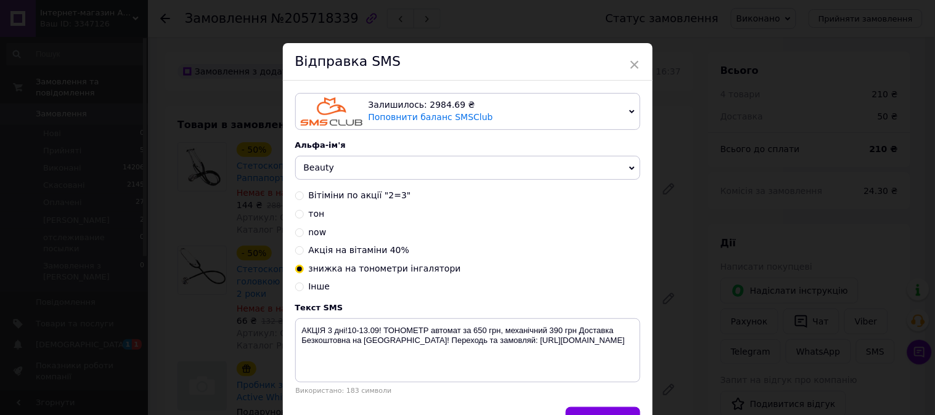
scroll to position [76, 0]
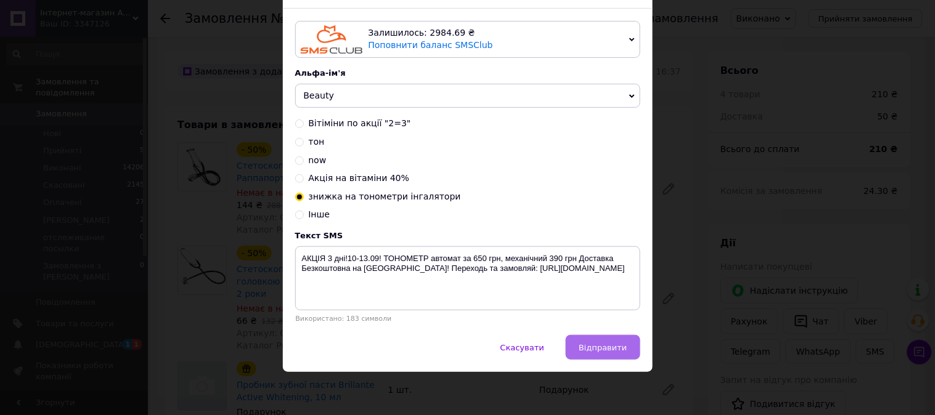
click at [611, 345] on span "Відправити" at bounding box center [603, 347] width 48 height 9
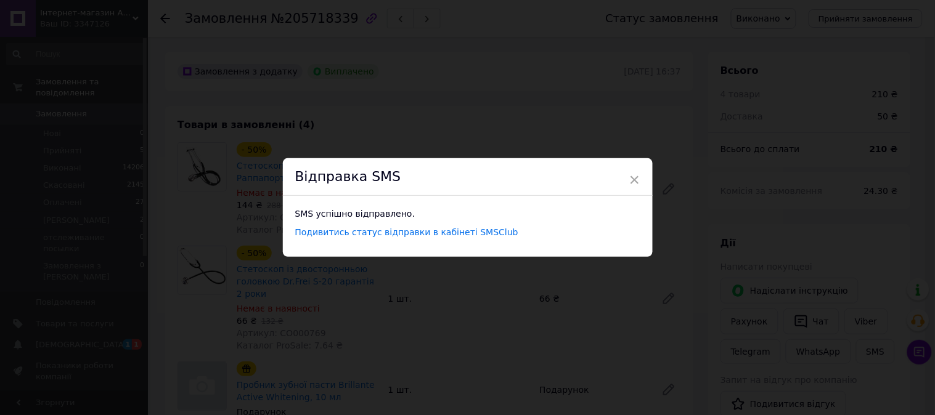
scroll to position [0, 0]
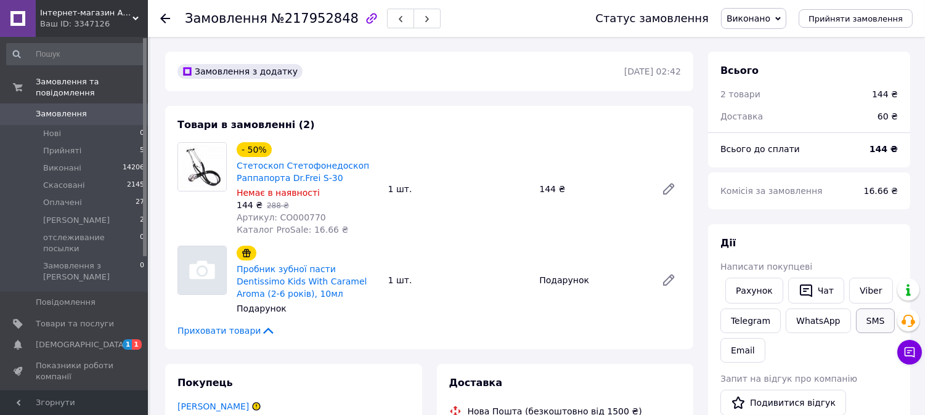
click at [875, 318] on button "SMS" at bounding box center [875, 321] width 39 height 25
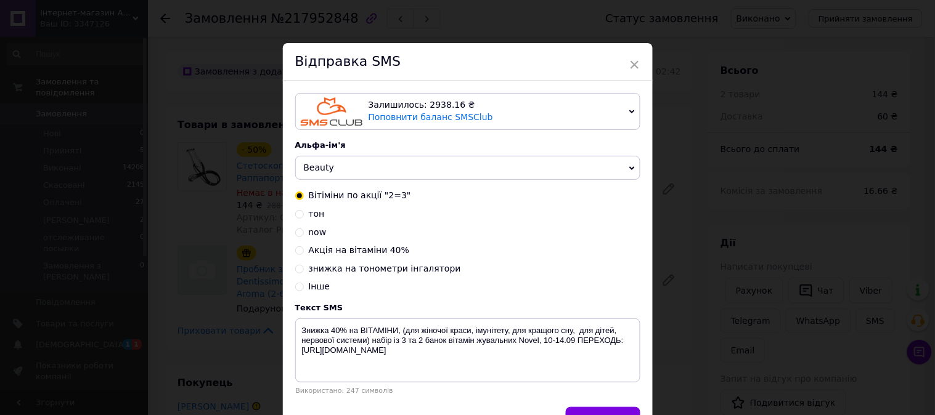
click at [379, 269] on span "знижка на тонометри інгалятори" at bounding box center [385, 269] width 152 height 10
click at [304, 269] on input "знижка на тонометри інгалятори" at bounding box center [299, 268] width 9 height 9
radio input "true"
radio input "false"
type textarea "АКЦІЯ 3 дні!10-13.09! ТОНОМЕТР автомат за 650 грн, механічний 390 грн Доставка …"
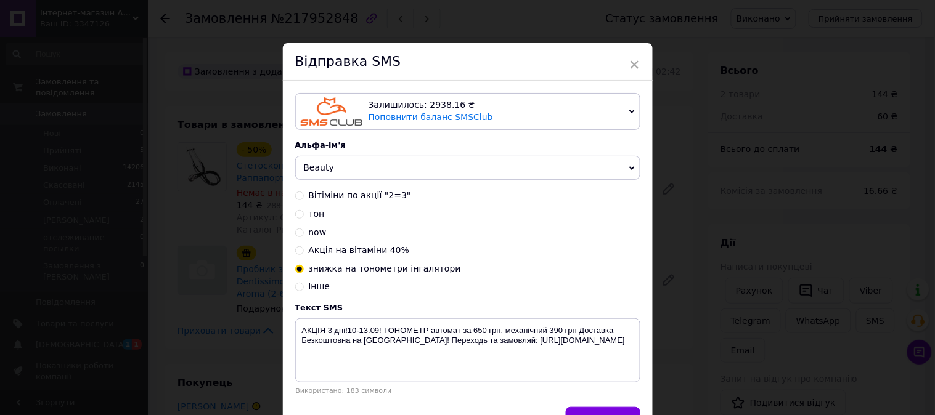
scroll to position [76, 0]
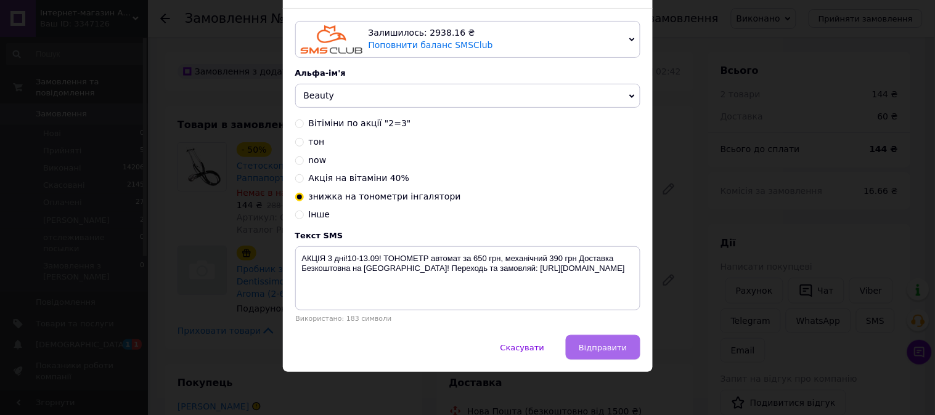
click at [599, 345] on span "Відправити" at bounding box center [603, 347] width 48 height 9
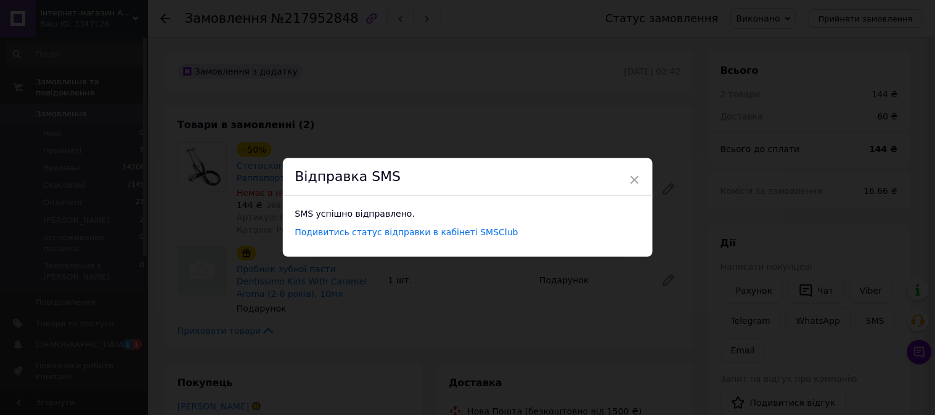
scroll to position [0, 0]
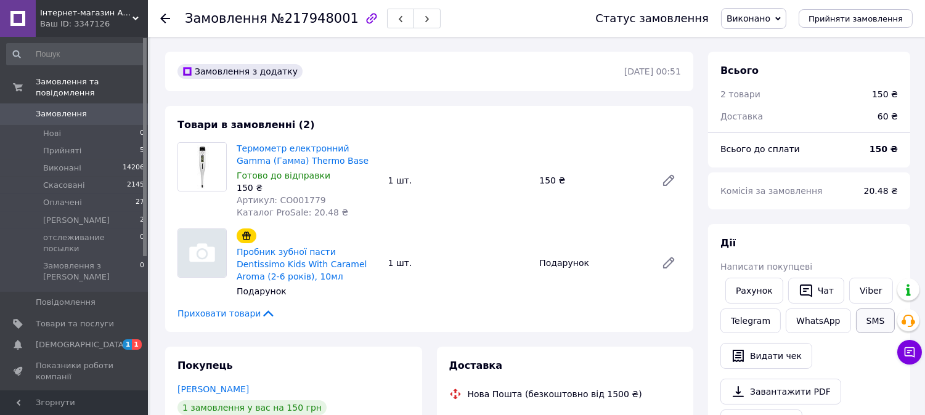
click at [863, 322] on button "SMS" at bounding box center [875, 321] width 39 height 25
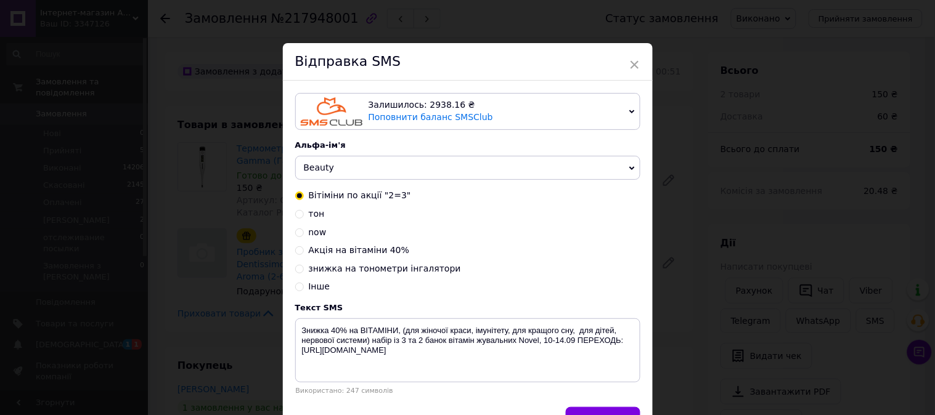
click at [399, 271] on span "знижка на тонометри інгалятори" at bounding box center [385, 269] width 152 height 10
click at [304, 271] on input "знижка на тонометри інгалятори" at bounding box center [299, 268] width 9 height 9
radio input "true"
radio input "false"
type textarea "АКЦІЯ 3 дні!10-13.09! ТОНОМЕТР автомат за 650 грн, механічний 390 грн Доставка …"
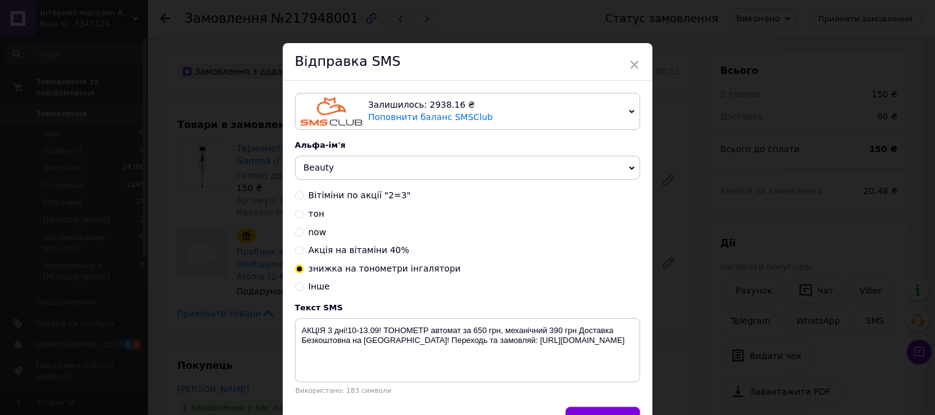
scroll to position [76, 0]
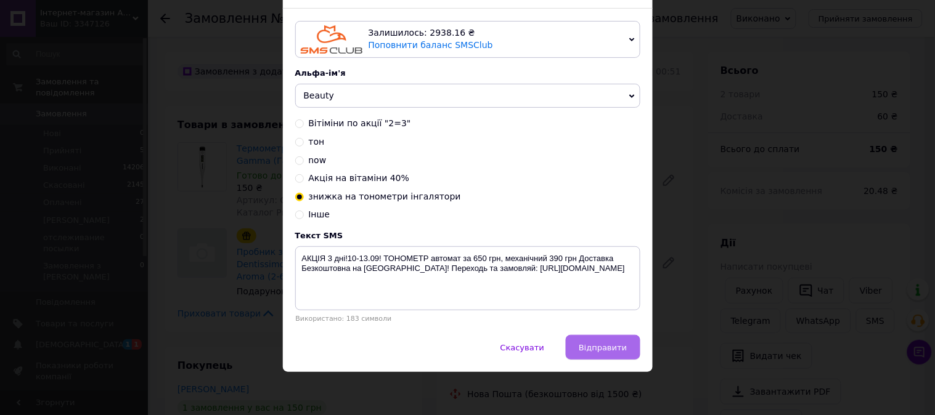
click at [598, 353] on button "Відправити" at bounding box center [603, 347] width 74 height 25
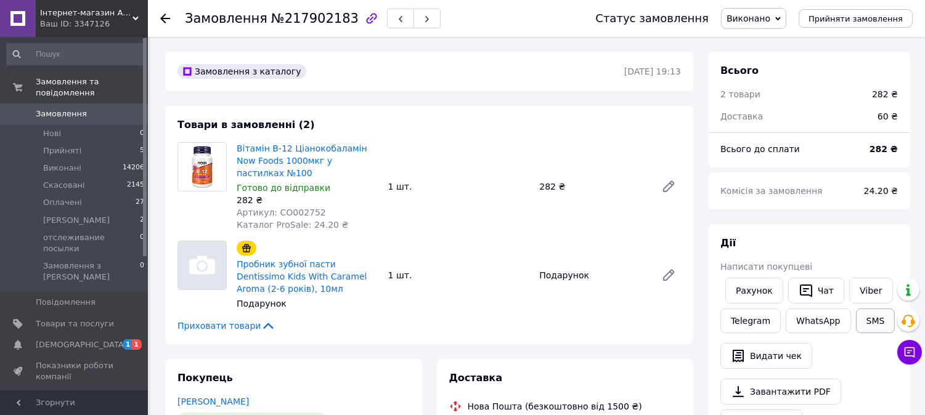
click at [871, 325] on button "SMS" at bounding box center [875, 321] width 39 height 25
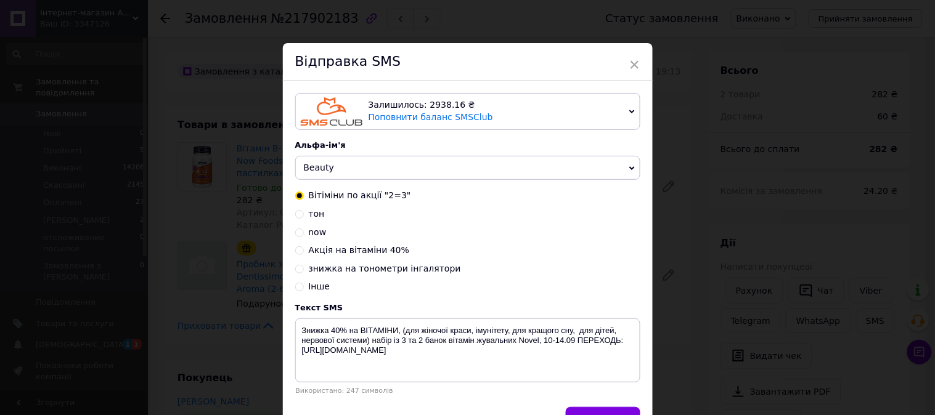
click at [354, 254] on span "Акція на вітаміни 40%" at bounding box center [359, 250] width 101 height 10
click at [304, 254] on input "Акція на вітаміни 40%" at bounding box center [299, 249] width 9 height 9
radio input "true"
radio input "false"
type textarea "АКЦІЯ 10-17.09! Знижка на вітаміни 40% на бренд NOW Foods,переходь: https://pro…"
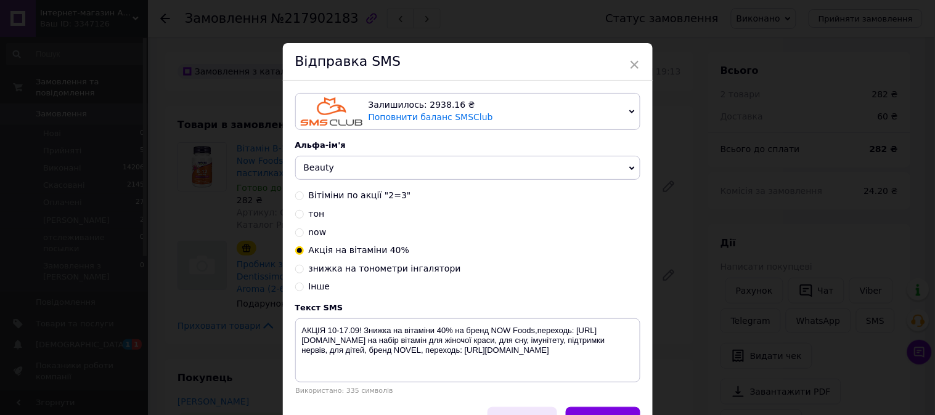
scroll to position [76, 0]
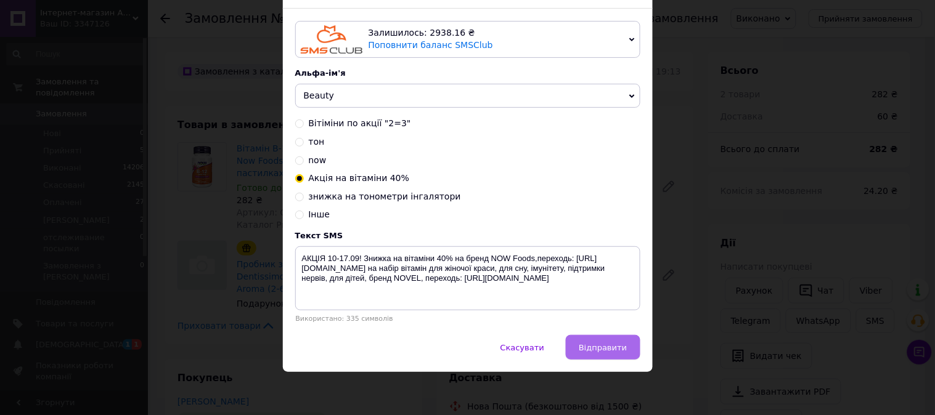
click at [609, 349] on span "Відправити" at bounding box center [603, 347] width 48 height 9
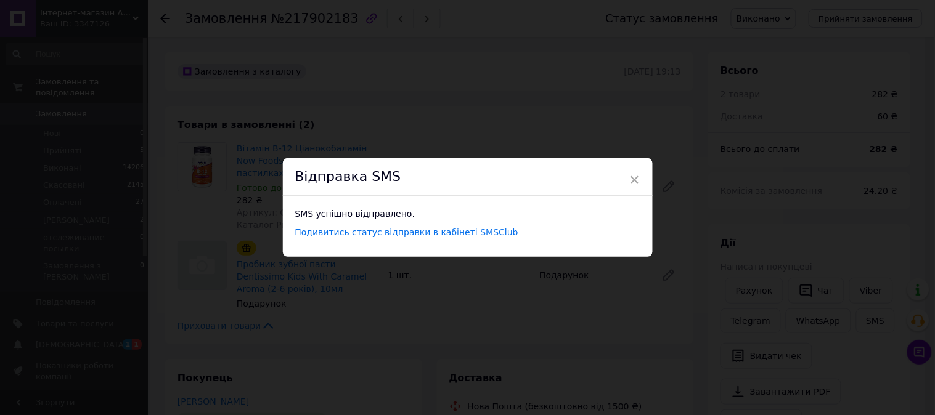
scroll to position [0, 0]
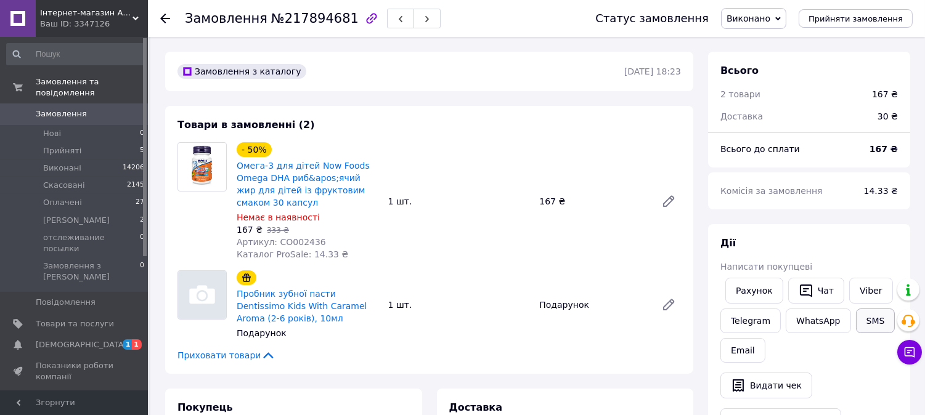
click at [869, 323] on button "SMS" at bounding box center [875, 321] width 39 height 25
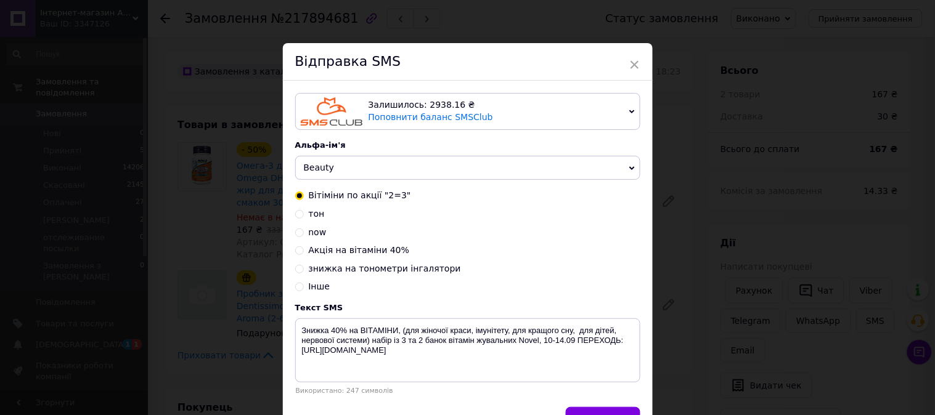
click at [368, 255] on span "Акція на вітаміни 40%" at bounding box center [359, 250] width 101 height 10
click at [304, 254] on input "Акція на вітаміни 40%" at bounding box center [299, 249] width 9 height 9
radio input "true"
radio input "false"
type textarea "АКЦІЯ 10-17.09! Знижка на вітаміни 40% на бренд NOW Foods,переходь: https://pro…"
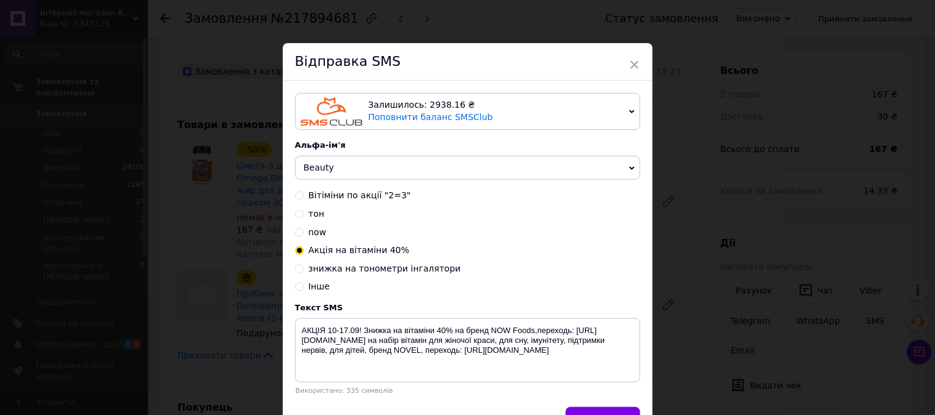
scroll to position [76, 0]
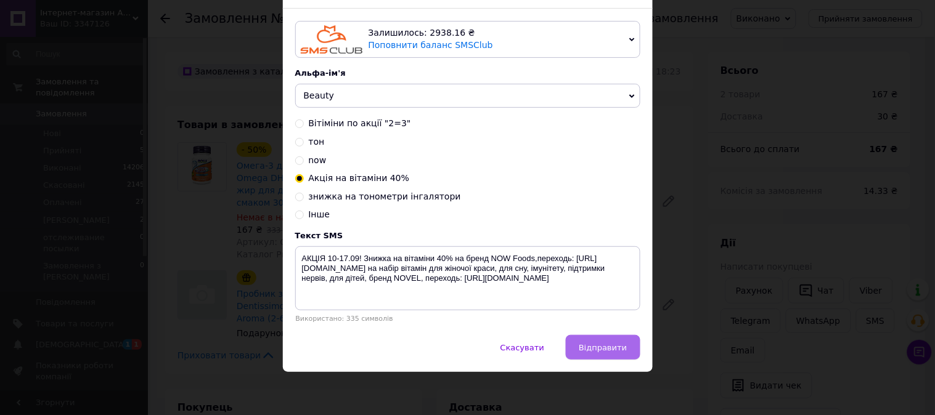
click at [595, 341] on button "Відправити" at bounding box center [603, 347] width 74 height 25
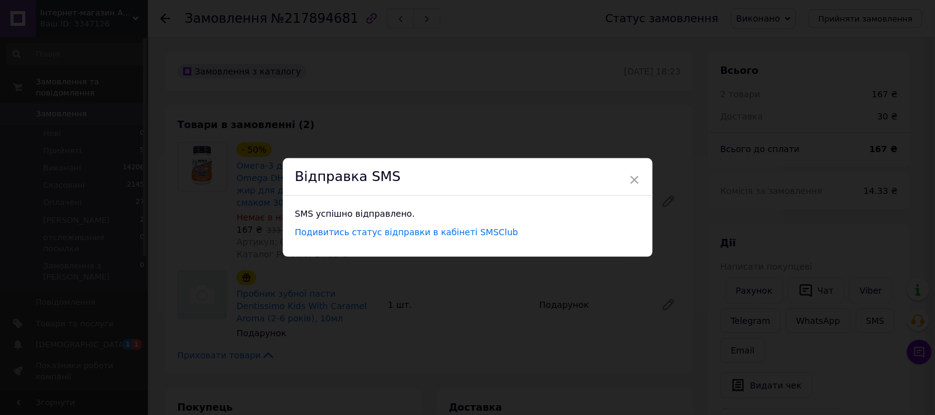
scroll to position [0, 0]
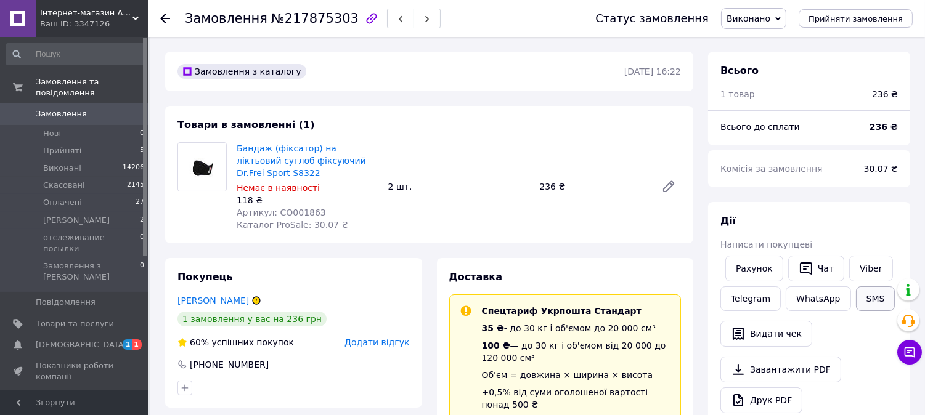
click at [859, 301] on button "SMS" at bounding box center [875, 298] width 39 height 25
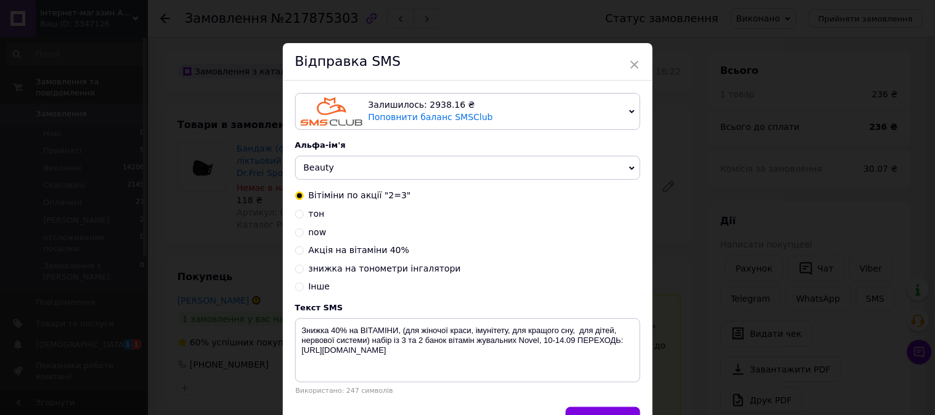
click at [367, 255] on span "Акція на вітаміни 40%" at bounding box center [359, 250] width 101 height 10
click at [304, 254] on input "Акція на вітаміни 40%" at bounding box center [299, 249] width 9 height 9
radio input "true"
radio input "false"
type textarea "АКЦІЯ 10-17.09! Знижка на вітаміни 40% на бренд NOW Foods,переходь: [URL][DOMAI…"
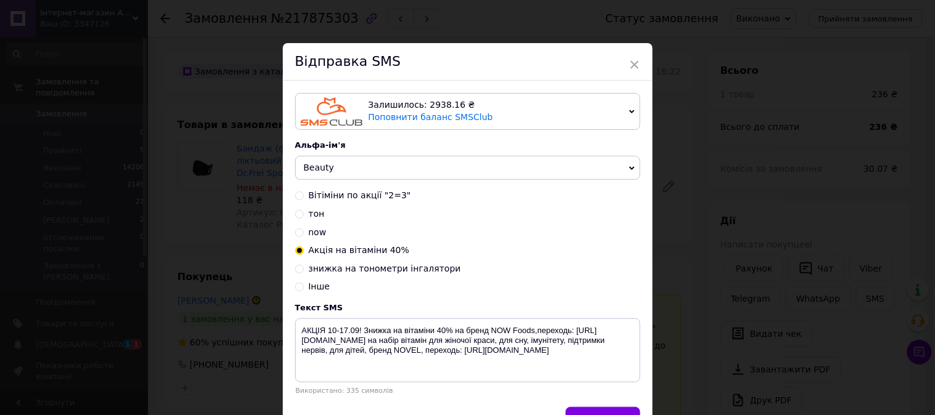
scroll to position [76, 0]
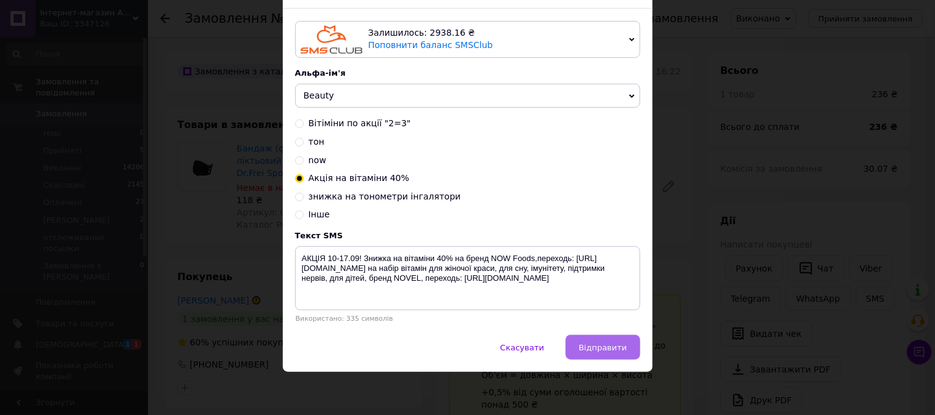
click at [607, 345] on span "Відправити" at bounding box center [603, 347] width 48 height 9
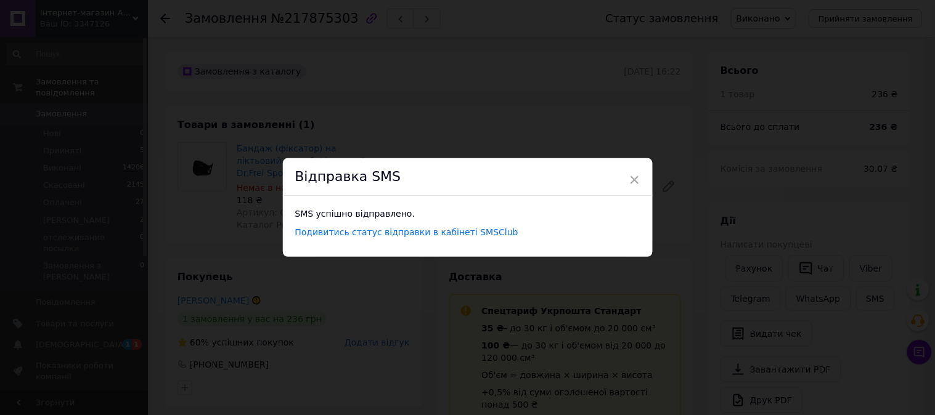
scroll to position [0, 0]
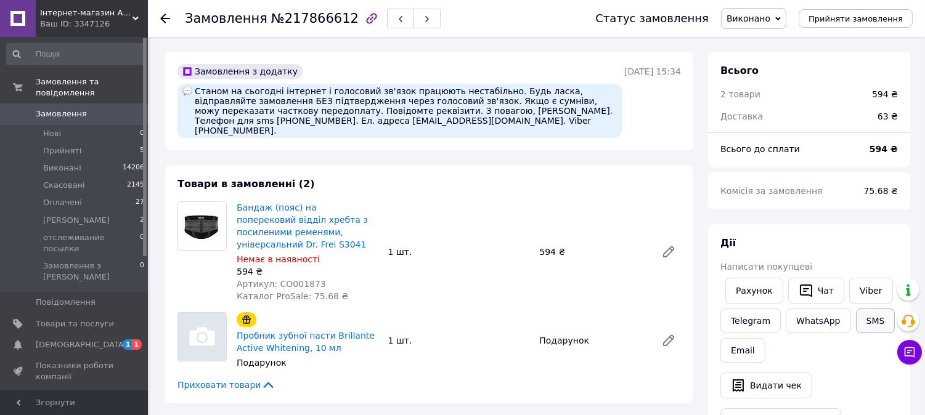
click at [866, 323] on button "SMS" at bounding box center [875, 321] width 39 height 25
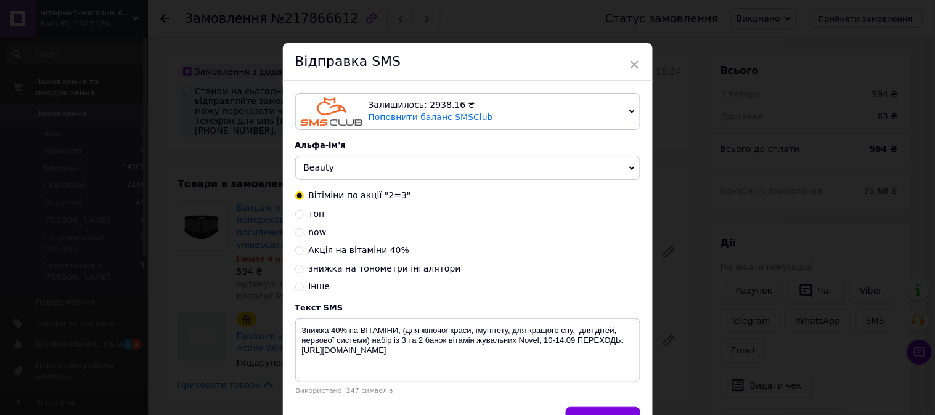
click at [386, 274] on span "знижка на тонометри інгалятори" at bounding box center [385, 269] width 152 height 10
click at [304, 272] on input "знижка на тонометри інгалятори" at bounding box center [299, 268] width 9 height 9
radio input "true"
radio input "false"
type textarea "АКЦІЯ 3 дні!10-13.09! ТОНОМЕТР автомат за 650 грн, механічний 390 грн Доставка …"
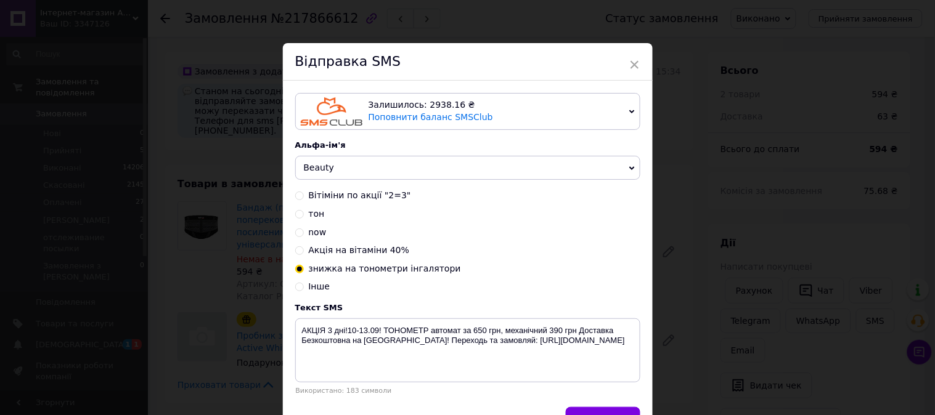
scroll to position [76, 0]
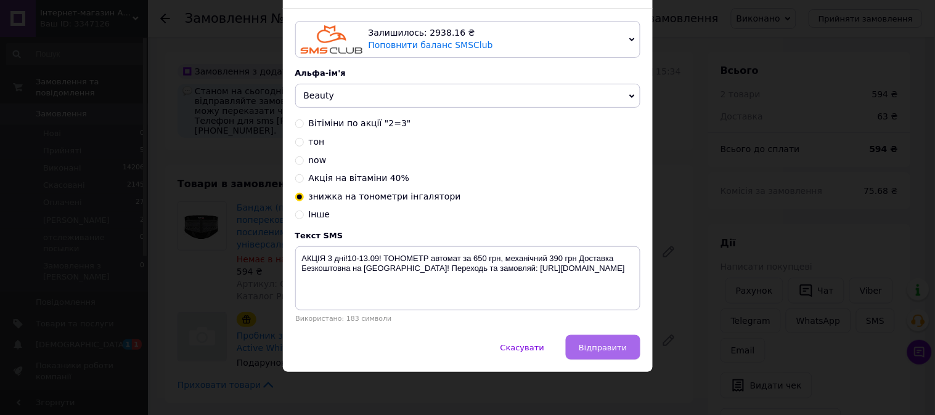
click at [601, 351] on span "Відправити" at bounding box center [603, 347] width 48 height 9
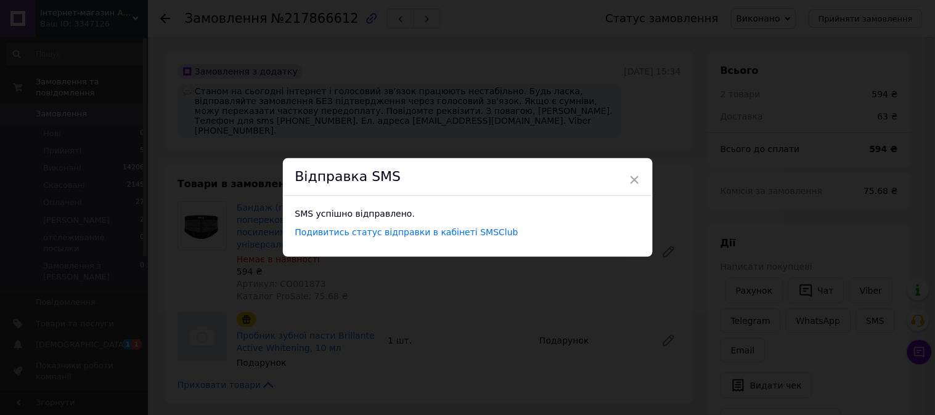
scroll to position [0, 0]
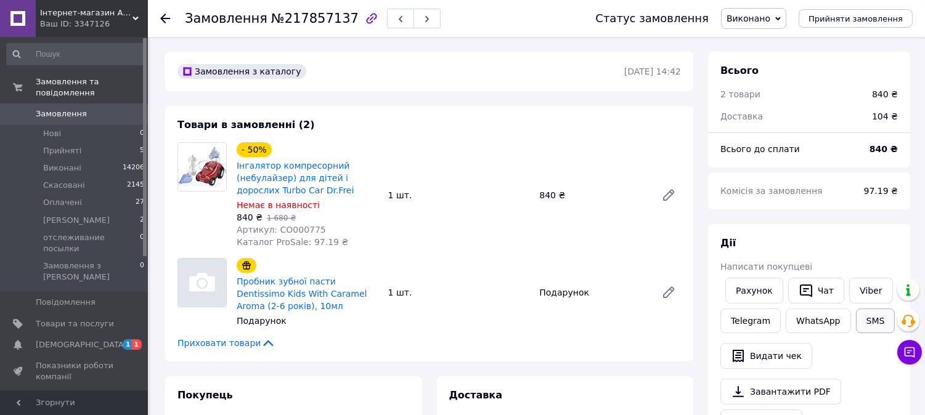
click at [871, 317] on button "SMS" at bounding box center [875, 321] width 39 height 25
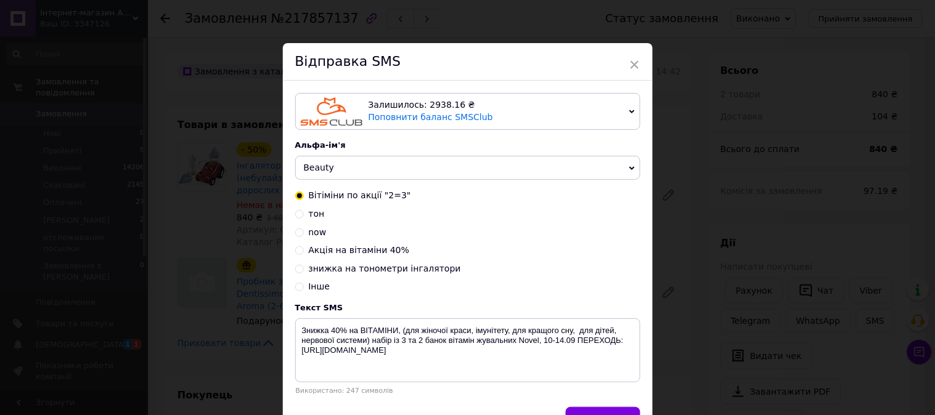
click at [365, 270] on span "знижка на тонометри інгалятори" at bounding box center [385, 269] width 152 height 10
click at [304, 270] on input "знижка на тонометри інгалятори" at bounding box center [299, 268] width 9 height 9
radio input "true"
radio input "false"
type textarea "АКЦІЯ 3 дні!10-13.09! ТОНОМЕТР автомат за 650 грн, механічний 390 грн Доставка …"
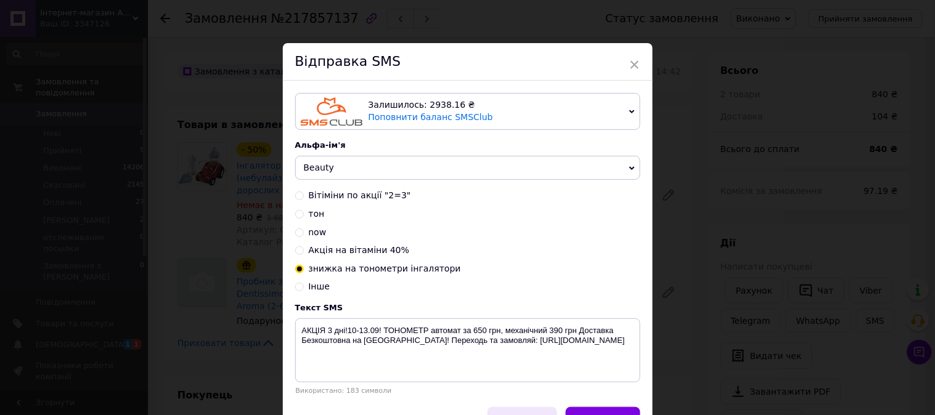
scroll to position [76, 0]
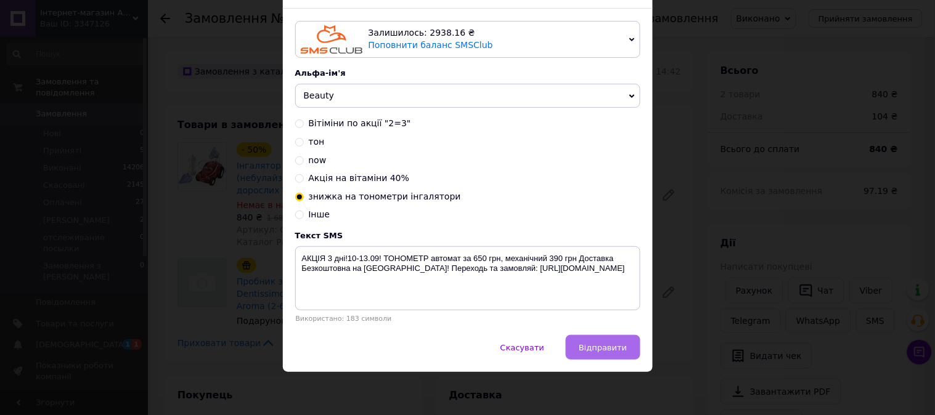
click at [598, 338] on button "Відправити" at bounding box center [603, 347] width 74 height 25
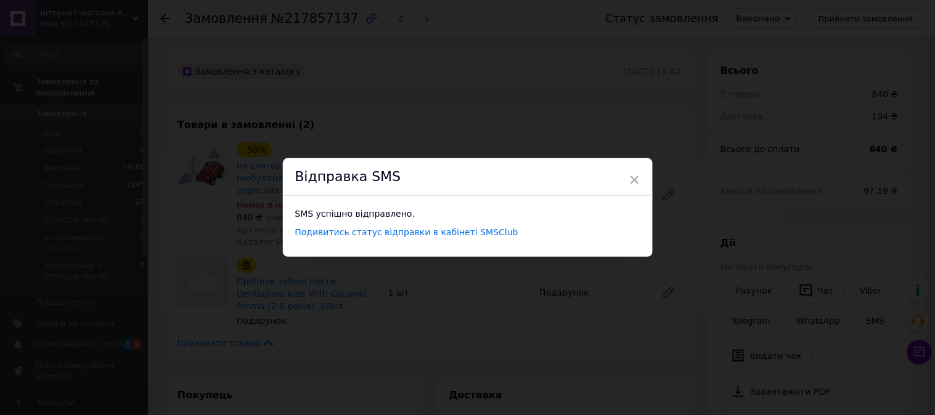
scroll to position [0, 0]
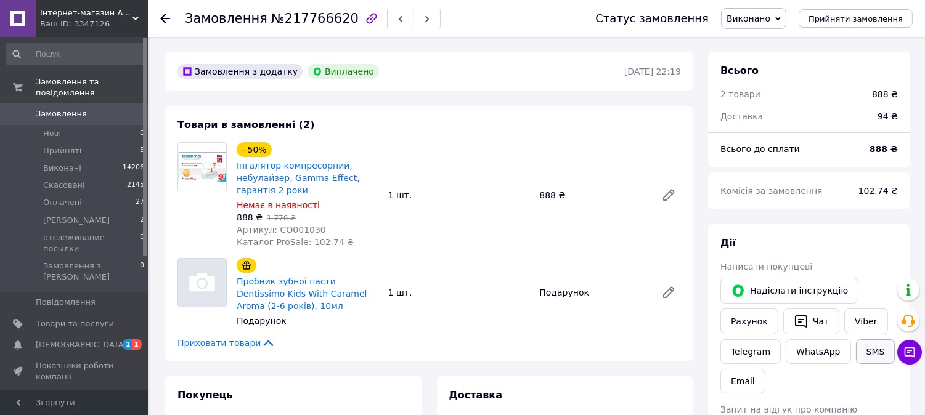
click at [863, 343] on button "SMS" at bounding box center [875, 351] width 39 height 25
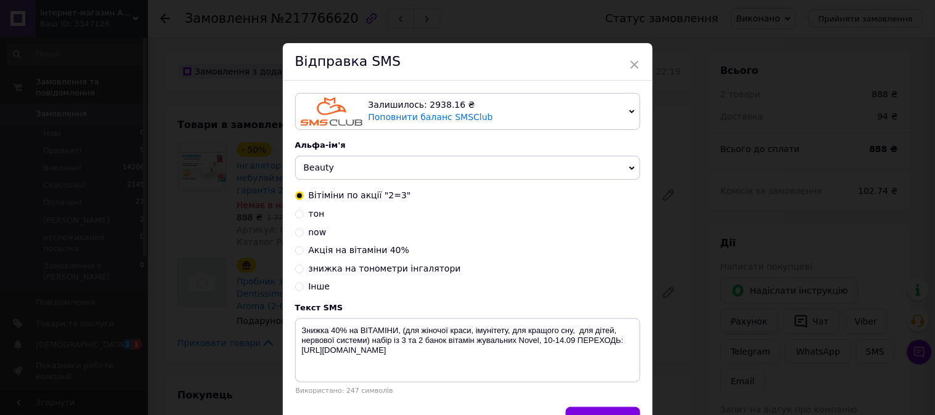
click at [360, 267] on span "знижка на тонометри інгалятори" at bounding box center [385, 269] width 152 height 10
click at [304, 267] on input "знижка на тонометри інгалятори" at bounding box center [299, 268] width 9 height 9
radio input "true"
radio input "false"
type textarea "АКЦІЯ 3 дні!10-13.09! ТОНОМЕТР автомат за 650 грн, механічний 390 грн Доставка …"
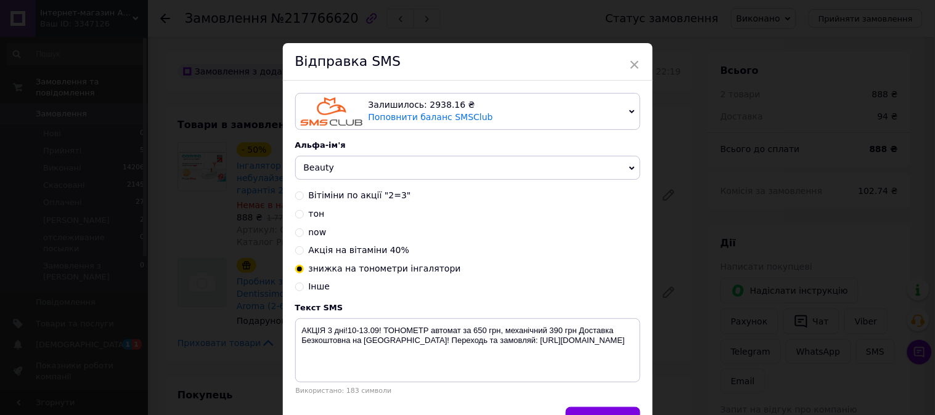
scroll to position [76, 0]
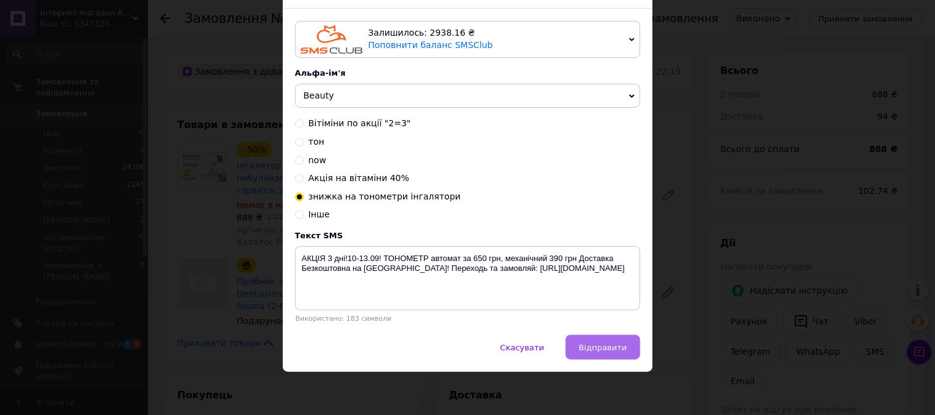
click at [614, 347] on span "Відправити" at bounding box center [603, 347] width 48 height 9
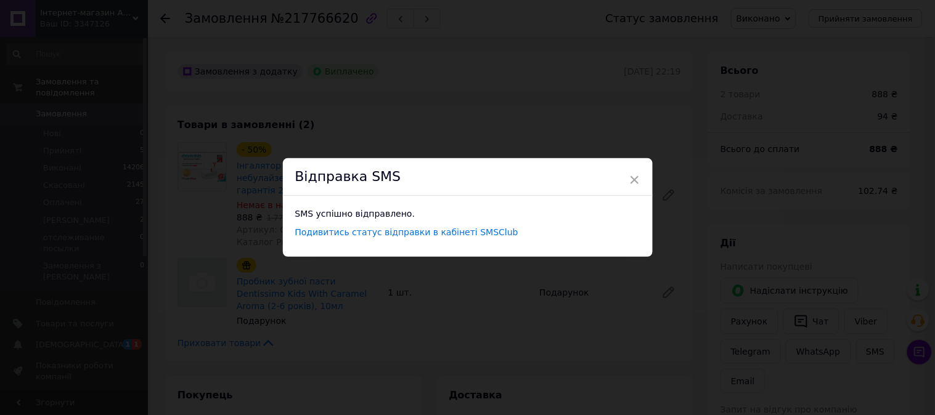
scroll to position [0, 0]
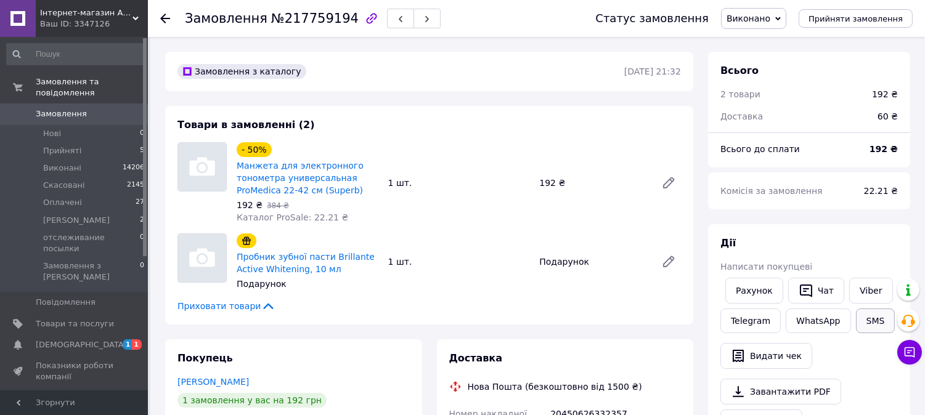
click at [874, 321] on button "SMS" at bounding box center [875, 321] width 39 height 25
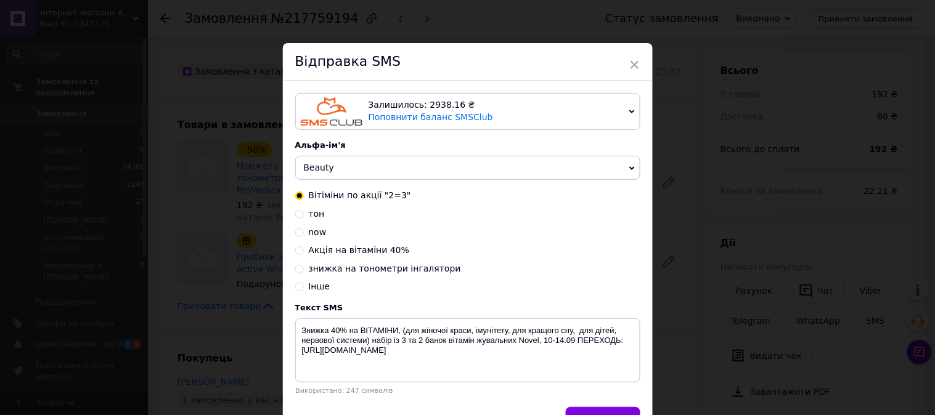
click at [421, 270] on span "знижка на тонометри інгалятори" at bounding box center [385, 269] width 152 height 10
click at [304, 270] on input "знижка на тонометри інгалятори" at bounding box center [299, 268] width 9 height 9
radio input "true"
radio input "false"
type textarea "АКЦІЯ 3 дні!10-13.09! ТОНОМЕТР автомат за 650 грн, механічний 390 грн Доставка …"
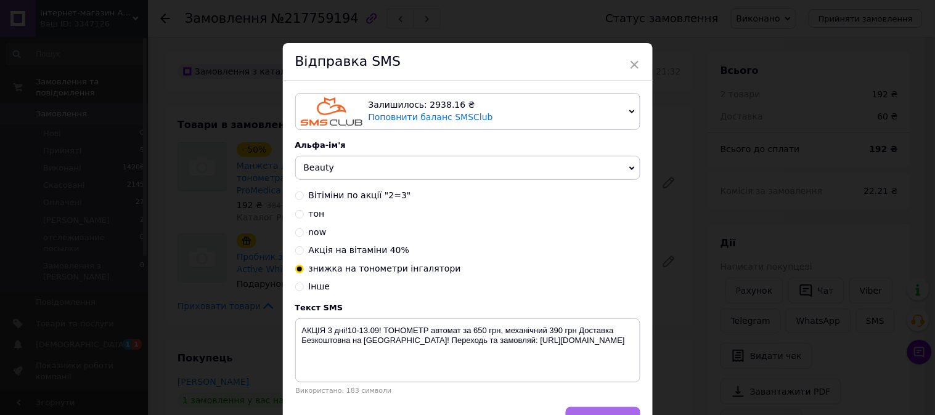
scroll to position [76, 0]
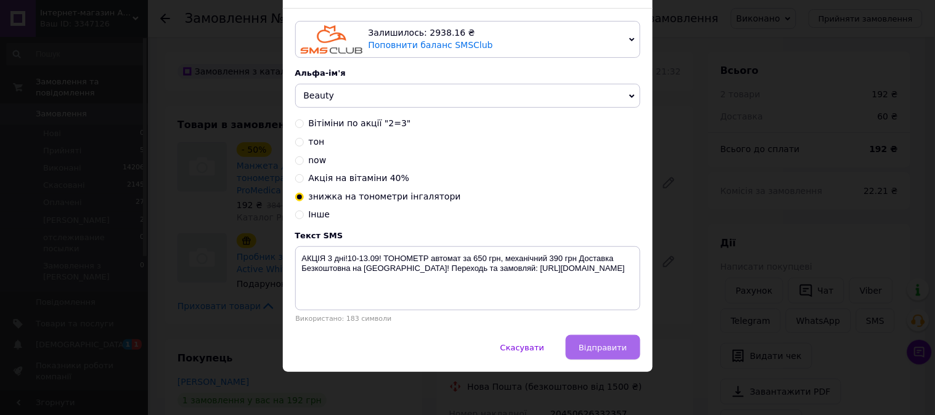
click at [625, 347] on span "Відправити" at bounding box center [603, 347] width 48 height 9
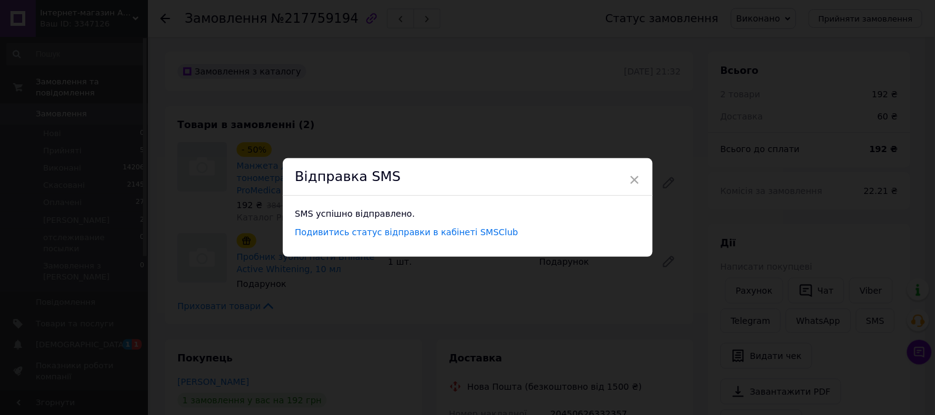
scroll to position [0, 0]
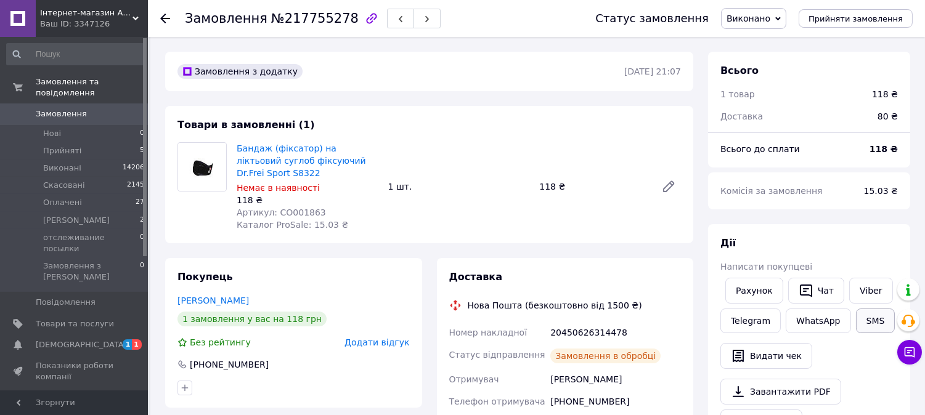
click at [856, 317] on button "SMS" at bounding box center [875, 321] width 39 height 25
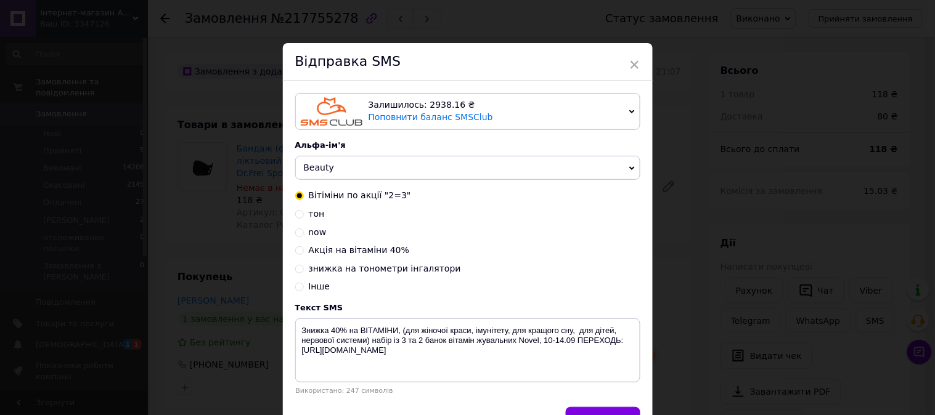
click at [403, 268] on span "знижка на тонометри інгалятори" at bounding box center [385, 269] width 152 height 10
click at [304, 268] on input "знижка на тонометри інгалятори" at bounding box center [299, 268] width 9 height 9
radio input "true"
radio input "false"
type textarea "АКЦІЯ 3 дні!10-13.09! ТОНОМЕТР автомат за 650 грн, механічний 390 грн Доставка …"
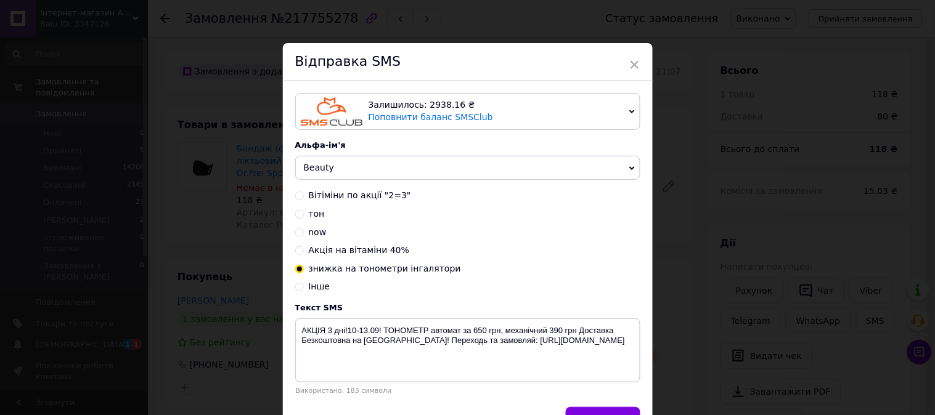
scroll to position [76, 0]
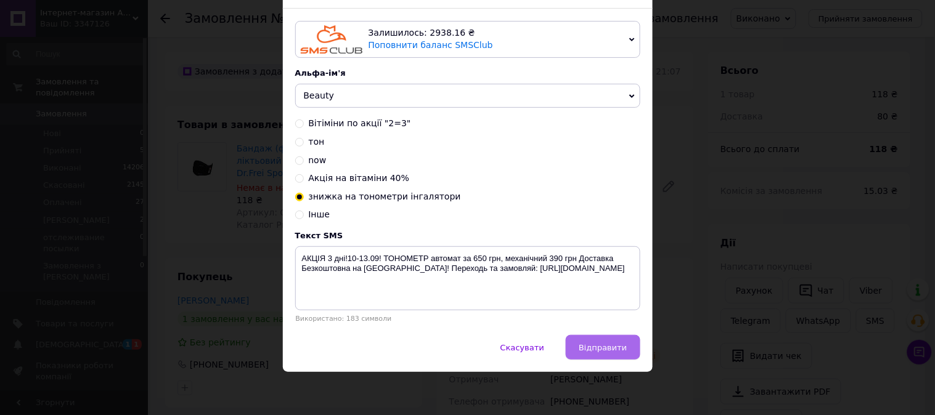
click at [611, 343] on span "Відправити" at bounding box center [603, 347] width 48 height 9
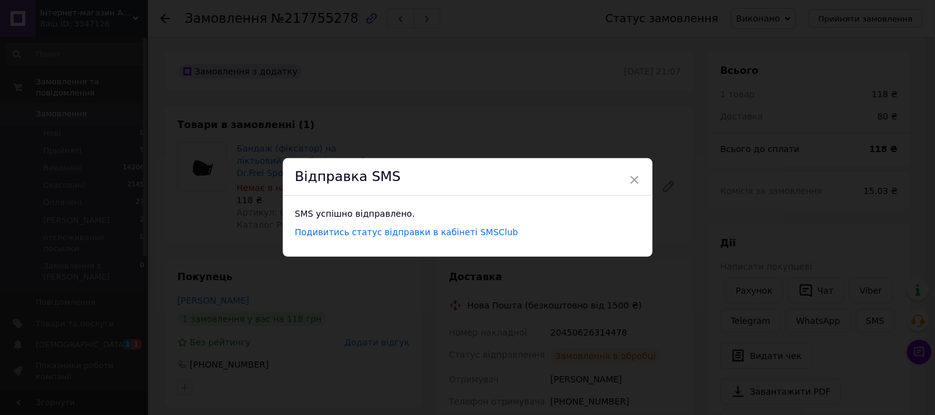
scroll to position [0, 0]
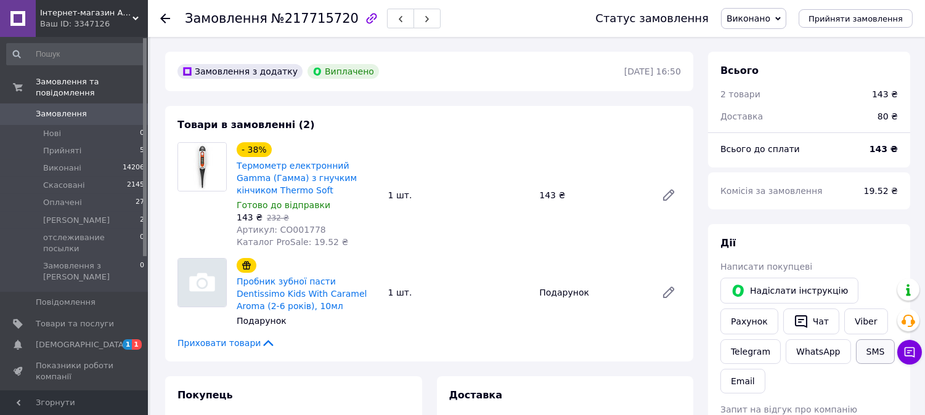
click at [864, 349] on button "SMS" at bounding box center [875, 351] width 39 height 25
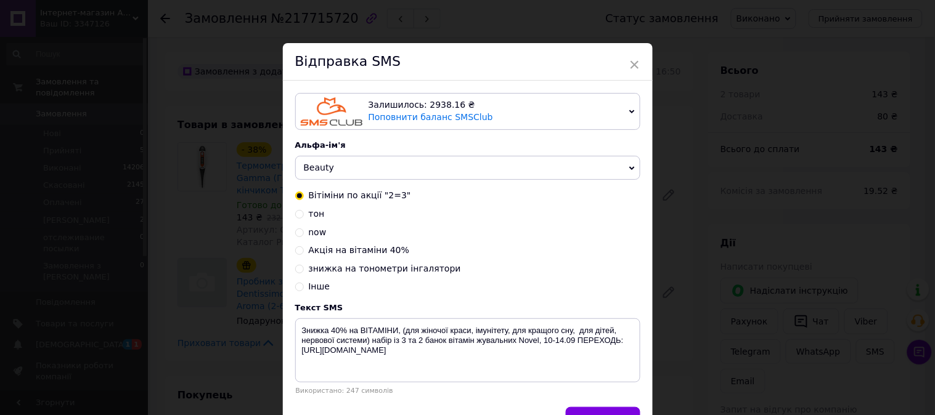
click at [387, 271] on span "знижка на тонометри інгалятори" at bounding box center [385, 269] width 152 height 10
click at [304, 271] on input "знижка на тонометри інгалятори" at bounding box center [299, 268] width 9 height 9
radio input "true"
radio input "false"
type textarea "АКЦІЯ 3 дні!10-13.09! ТОНОМЕТР автомат за 650 грн, механічний 390 грн Доставка …"
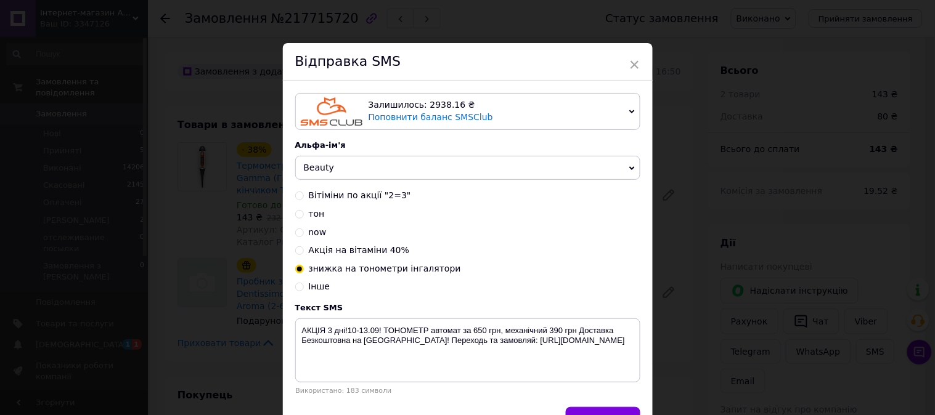
scroll to position [76, 0]
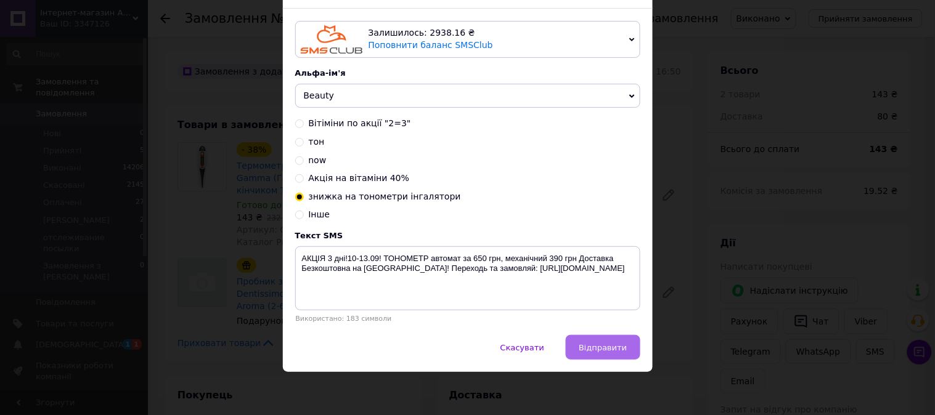
click at [600, 349] on span "Відправити" at bounding box center [603, 347] width 48 height 9
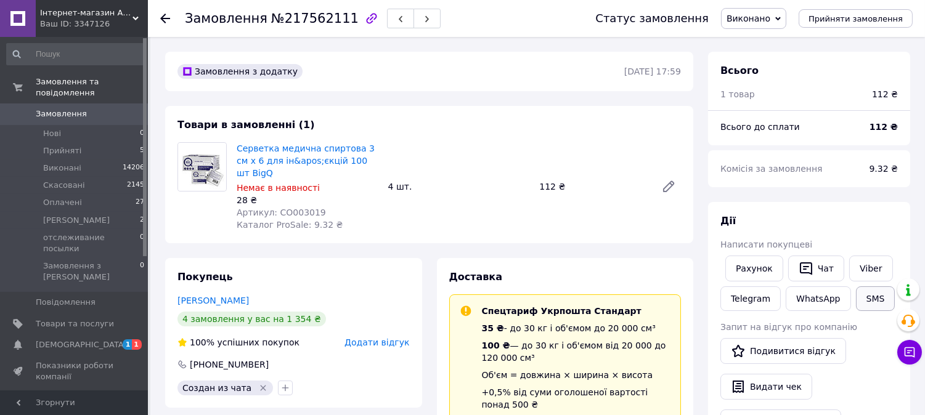
click at [866, 288] on button "SMS" at bounding box center [875, 298] width 39 height 25
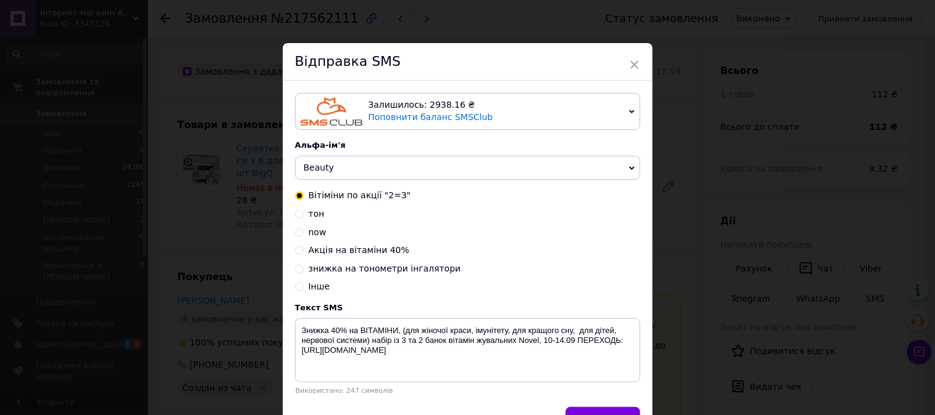
click at [393, 271] on span "знижка на тонометри інгалятори" at bounding box center [385, 269] width 152 height 10
click at [304, 271] on input "знижка на тонометри інгалятори" at bounding box center [299, 268] width 9 height 9
radio input "true"
radio input "false"
type textarea "АКЦІЯ 3 дні!10-13.09! ТОНОМЕТР автомат за 650 грн, механічний 390 грн Доставка …"
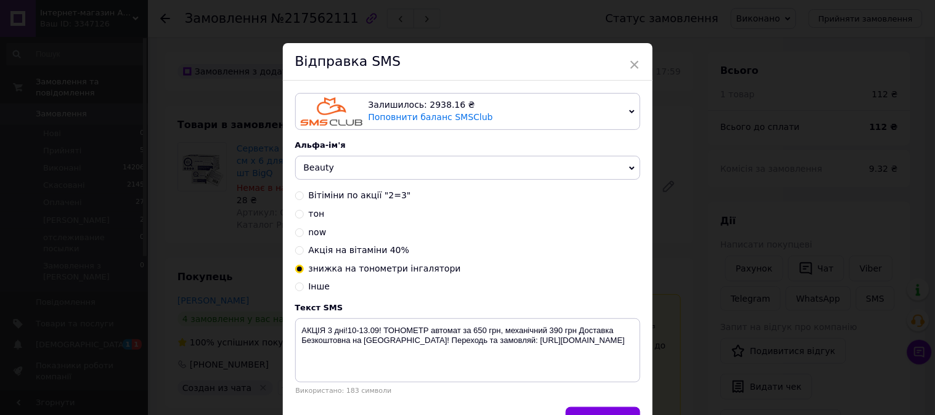
scroll to position [76, 0]
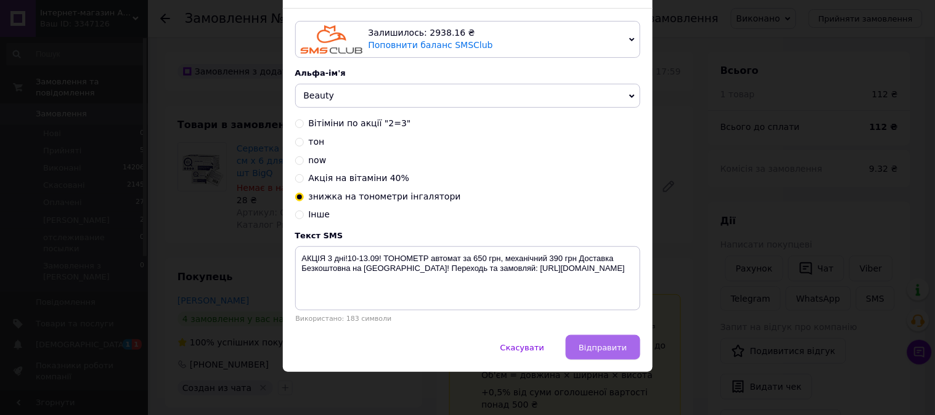
click at [607, 335] on button "Відправити" at bounding box center [603, 347] width 74 height 25
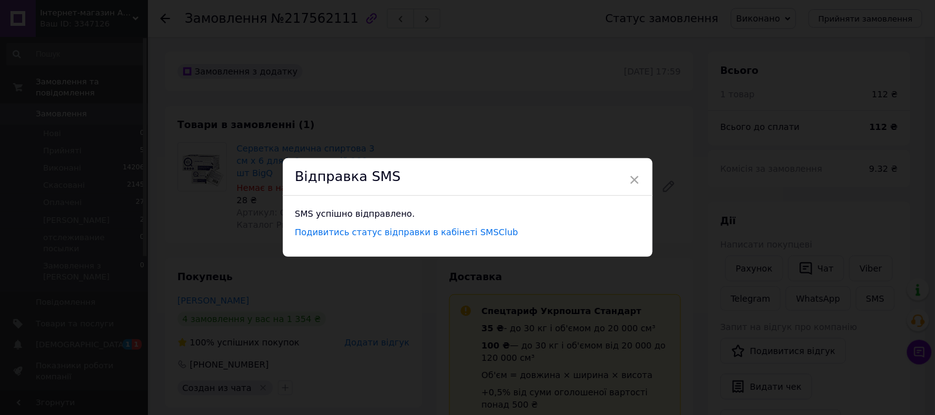
scroll to position [0, 0]
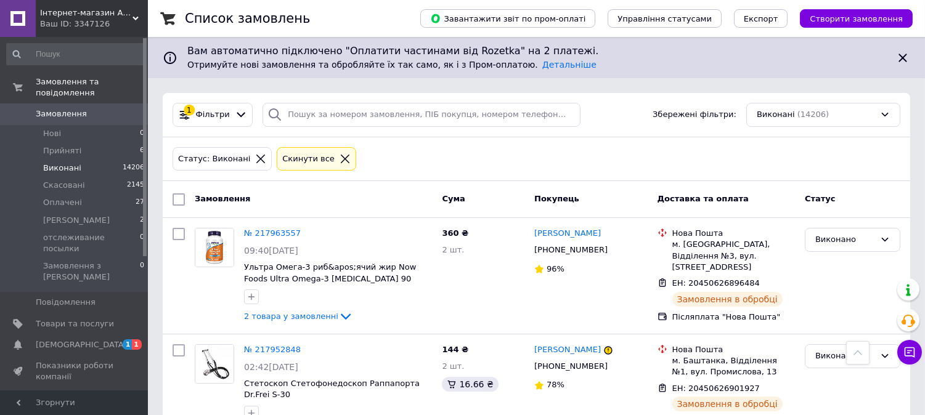
scroll to position [11685, 0]
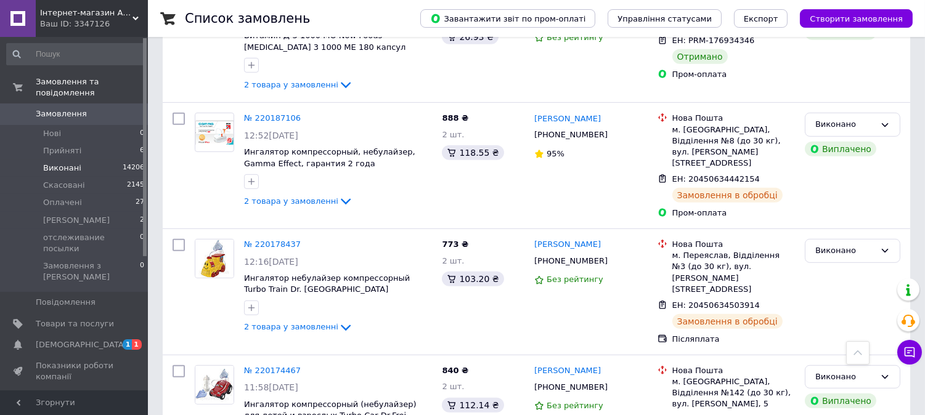
scroll to position [1506, 0]
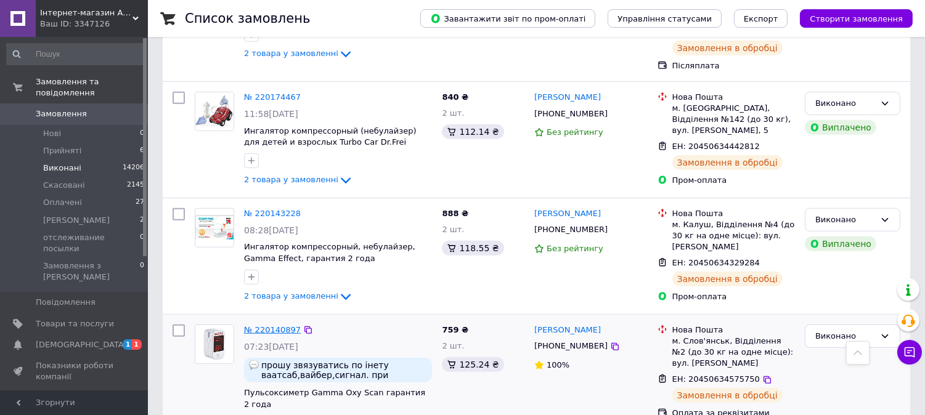
drag, startPoint x: 270, startPoint y: 224, endPoint x: 293, endPoint y: 230, distance: 23.8
click at [293, 325] on link "№ 220140897" at bounding box center [272, 329] width 57 height 9
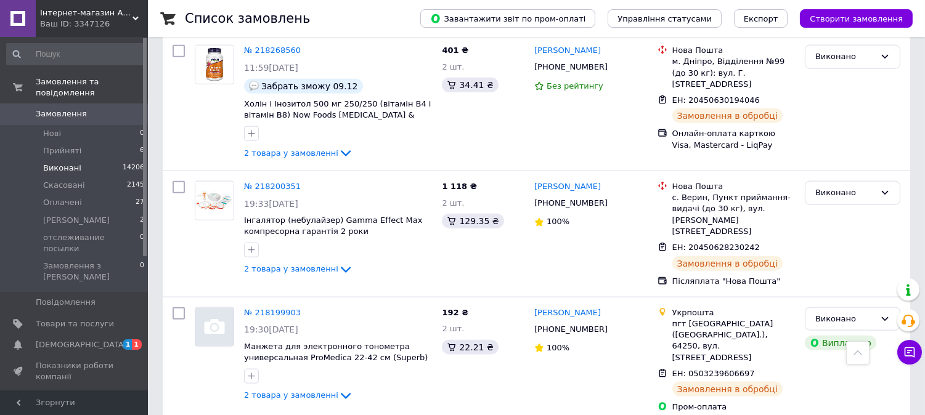
scroll to position [11489, 0]
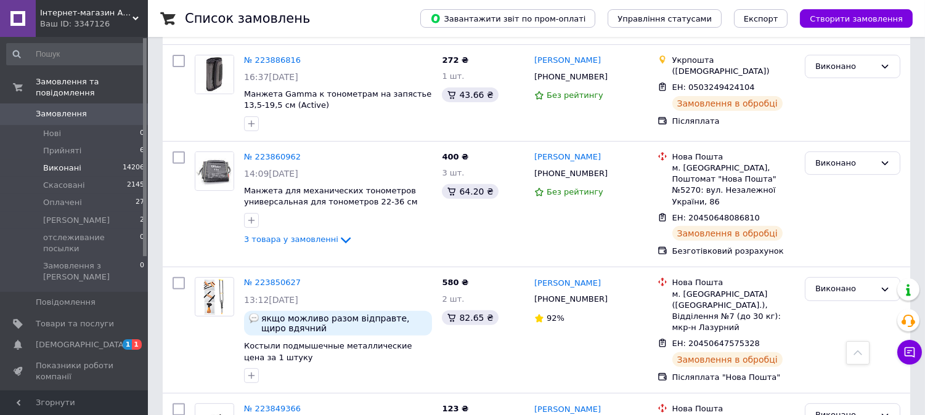
scroll to position [1163, 0]
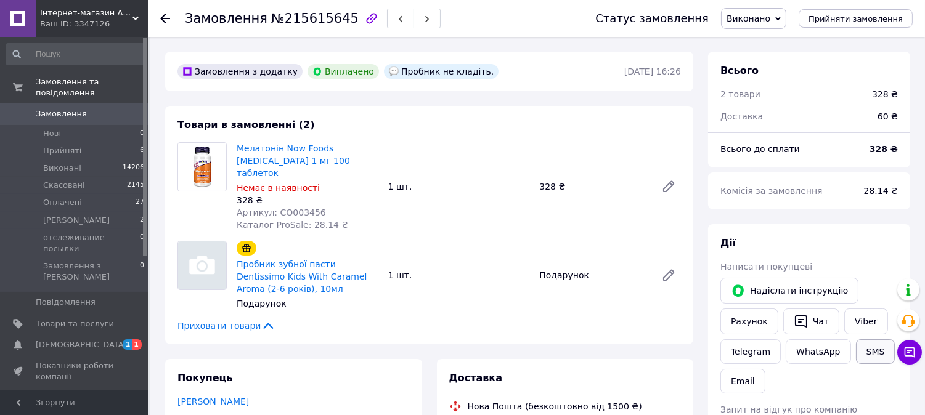
click at [865, 355] on button "SMS" at bounding box center [875, 351] width 39 height 25
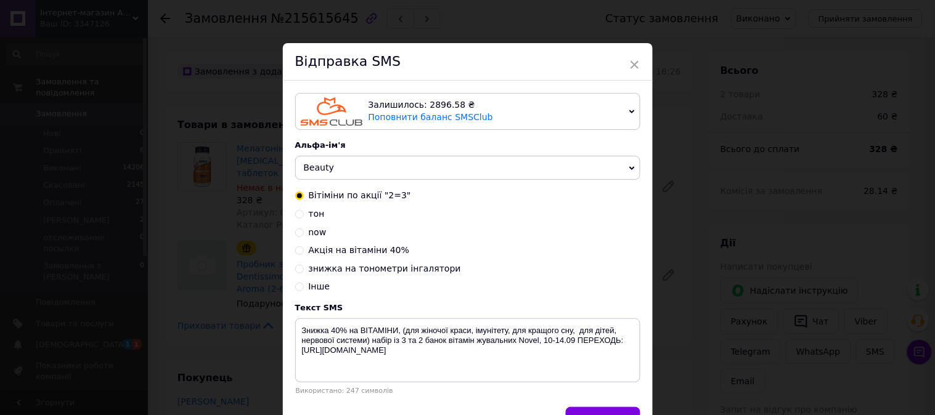
click at [346, 254] on span "Акція на вітаміни 40%" at bounding box center [359, 250] width 101 height 10
click at [304, 254] on input "Акція на вітаміни 40%" at bounding box center [299, 249] width 9 height 9
radio input "true"
radio input "false"
type textarea "АКЦІЯ 10-17.09! Знижка на вітаміни 40% на бренд NOW Foods,переходь: [URL][DOMAI…"
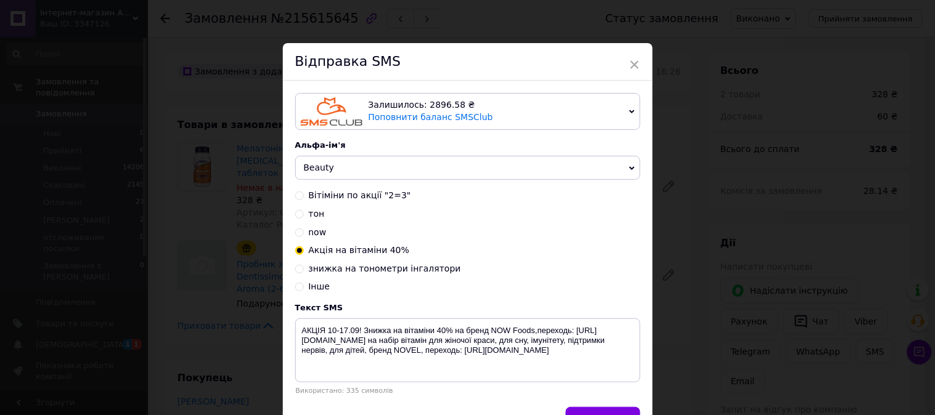
scroll to position [76, 0]
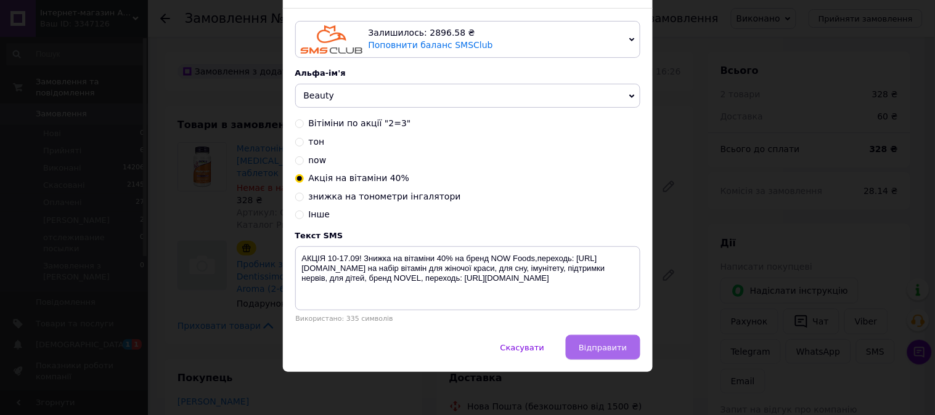
click at [601, 355] on button "Відправити" at bounding box center [603, 347] width 74 height 25
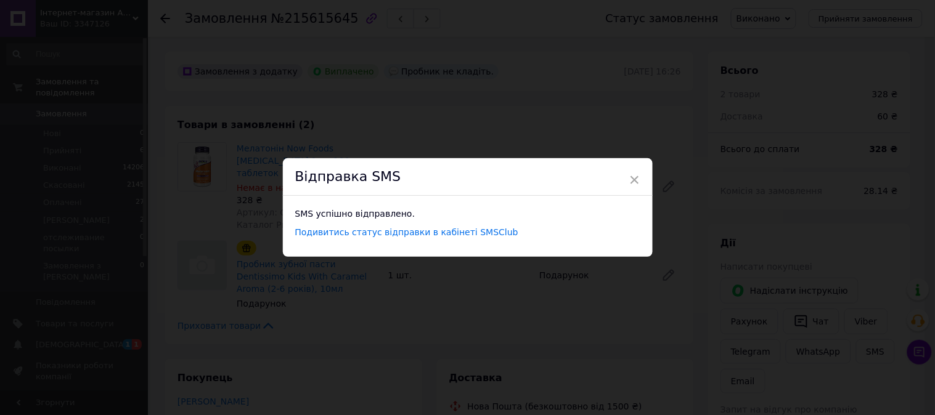
scroll to position [0, 0]
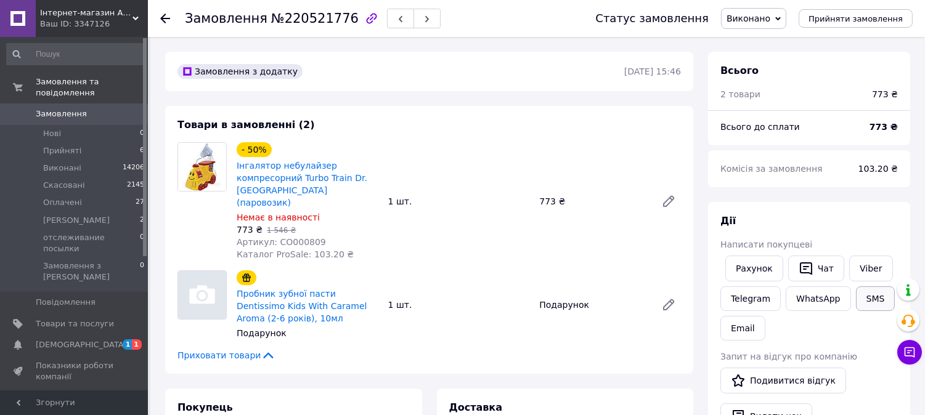
click at [863, 298] on button "SMS" at bounding box center [875, 298] width 39 height 25
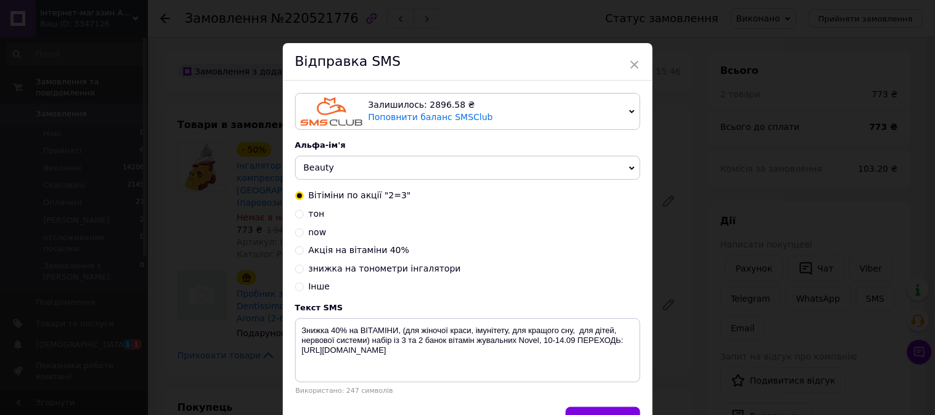
click at [365, 254] on span "Акція на вітаміни 40%" at bounding box center [359, 250] width 101 height 10
click at [304, 254] on input "Акція на вітаміни 40%" at bounding box center [299, 249] width 9 height 9
radio input "true"
radio input "false"
type textarea "АКЦІЯ 10-17.09! Знижка на вітаміни 40% на бренд NOW Foods,переходь: [URL][DOMAI…"
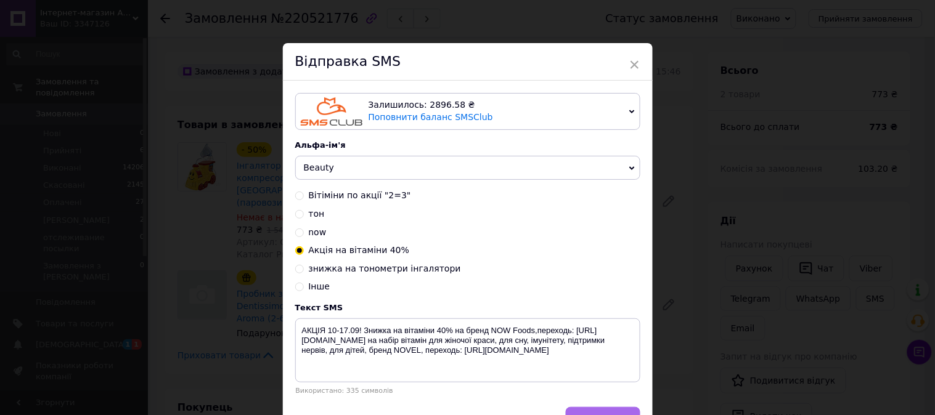
scroll to position [76, 0]
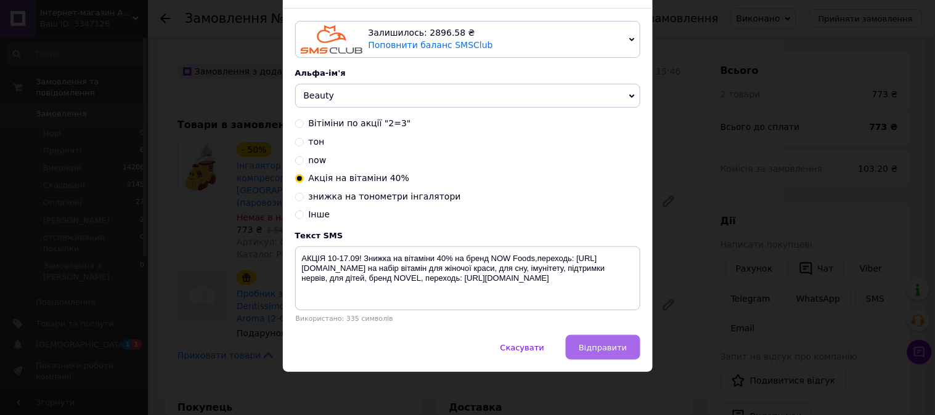
click at [607, 345] on span "Відправити" at bounding box center [603, 347] width 48 height 9
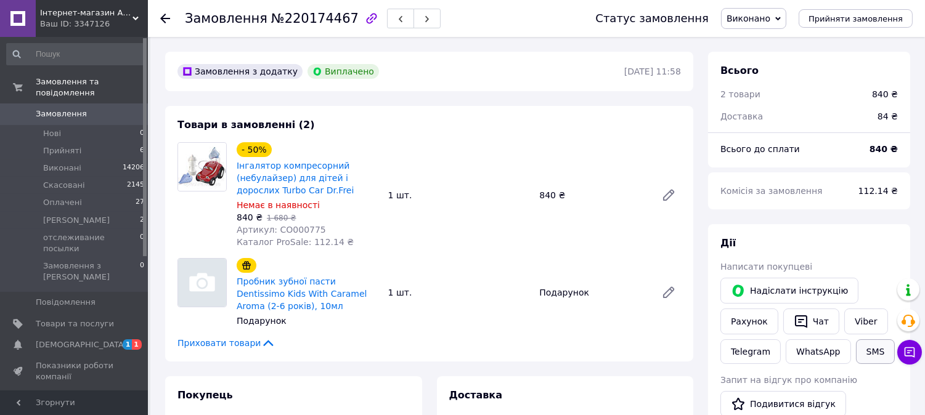
click at [866, 349] on button "SMS" at bounding box center [875, 351] width 39 height 25
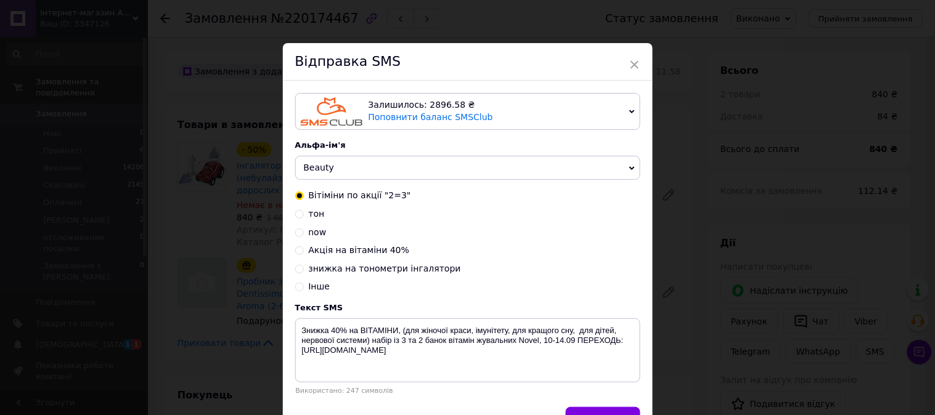
click at [405, 274] on span "знижка на тонометри інгалятори" at bounding box center [385, 269] width 152 height 10
click at [304, 272] on input "знижка на тонометри інгалятори" at bounding box center [299, 268] width 9 height 9
radio input "true"
radio input "false"
type textarea "АКЦІЯ 3 дні!10-13.09! ТОНОМЕТР автомат за 650 грн, механічний 390 грн Доставка …"
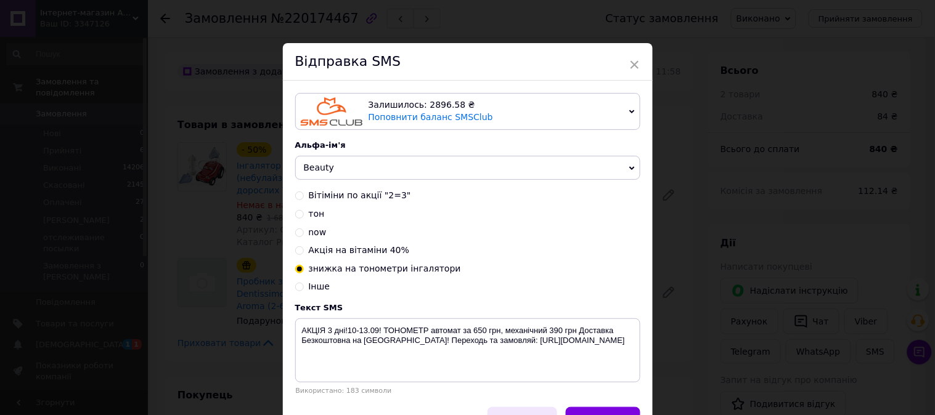
scroll to position [76, 0]
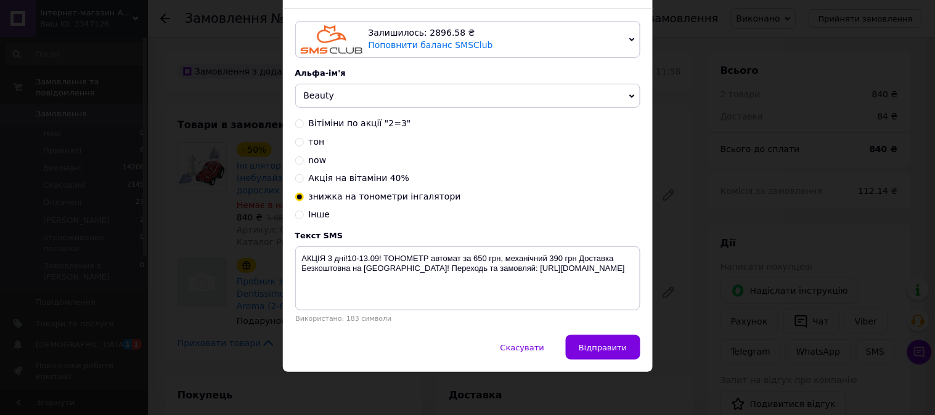
drag, startPoint x: 595, startPoint y: 345, endPoint x: 572, endPoint y: 330, distance: 27.7
click at [596, 345] on span "Відправити" at bounding box center [603, 347] width 48 height 9
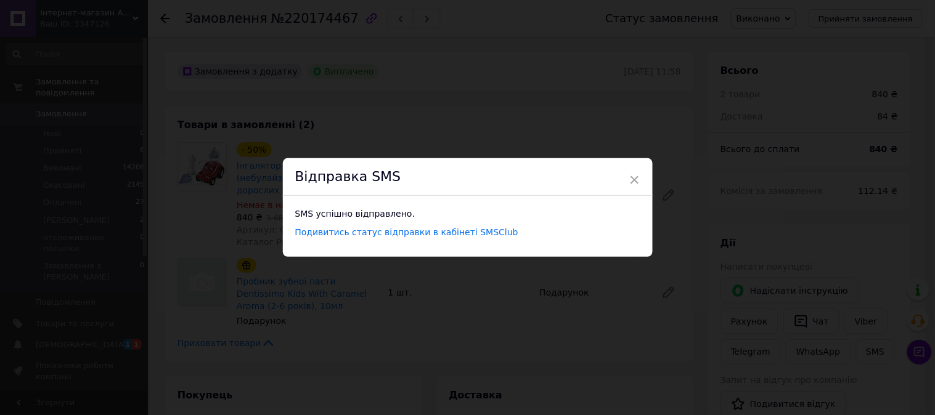
scroll to position [0, 0]
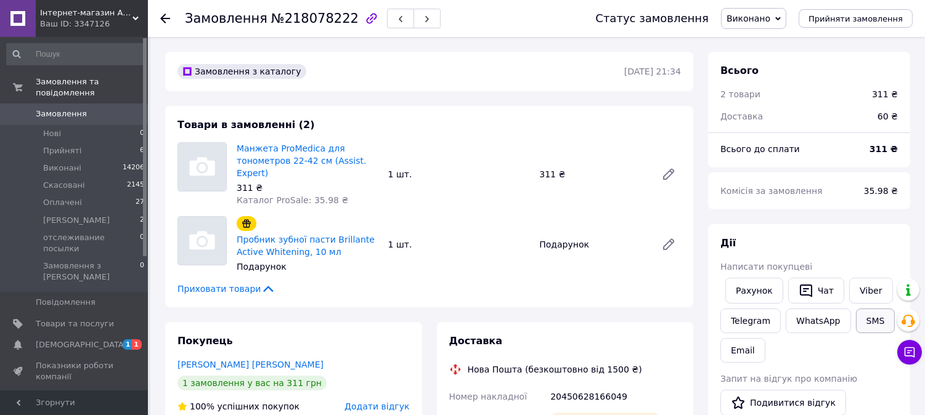
click at [864, 328] on button "SMS" at bounding box center [875, 321] width 39 height 25
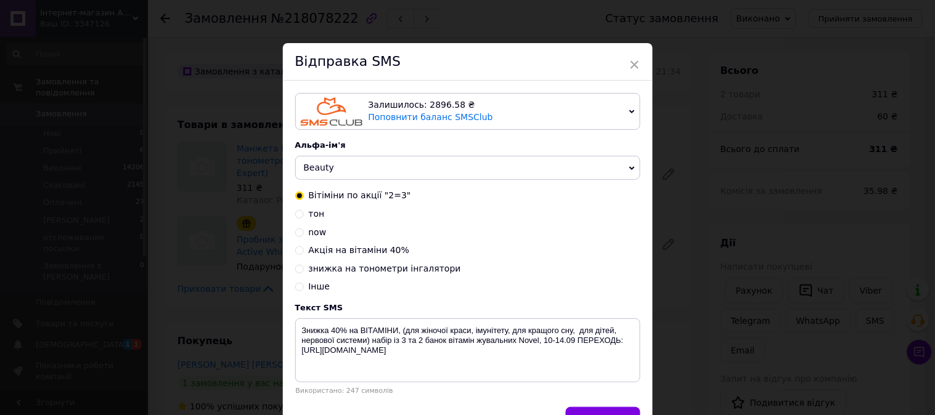
drag, startPoint x: 365, startPoint y: 266, endPoint x: 375, endPoint y: 272, distance: 10.8
click at [365, 267] on span "знижка на тонометри інгалятори" at bounding box center [385, 269] width 152 height 10
click at [304, 267] on input "знижка на тонометри інгалятори" at bounding box center [299, 268] width 9 height 9
radio input "true"
radio input "false"
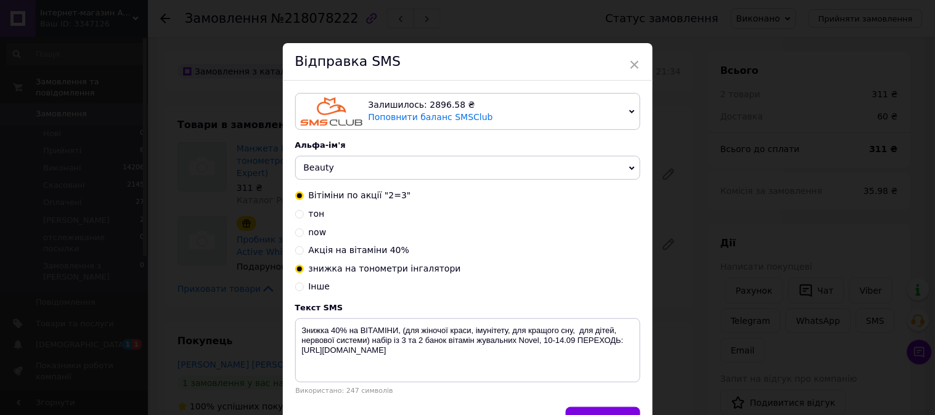
type textarea "АКЦІЯ 3 дні!10-13.09! ТОНОМЕТР автомат за 650 грн, механічний 390 грн Доставка …"
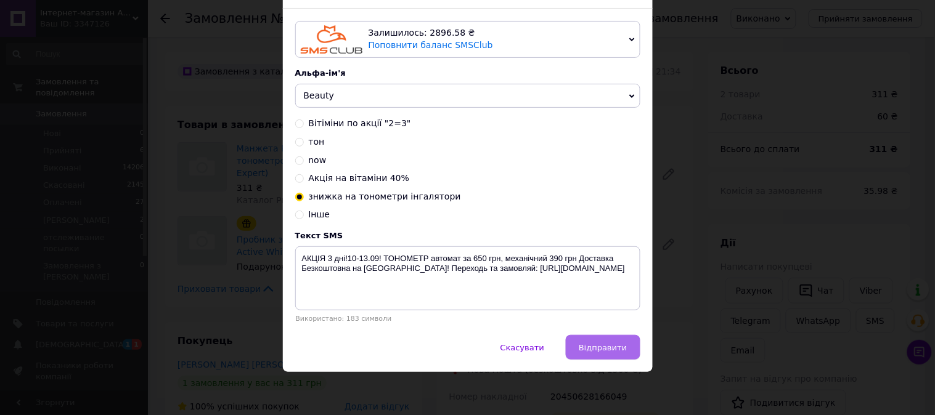
click at [633, 350] on button "Відправити" at bounding box center [603, 347] width 74 height 25
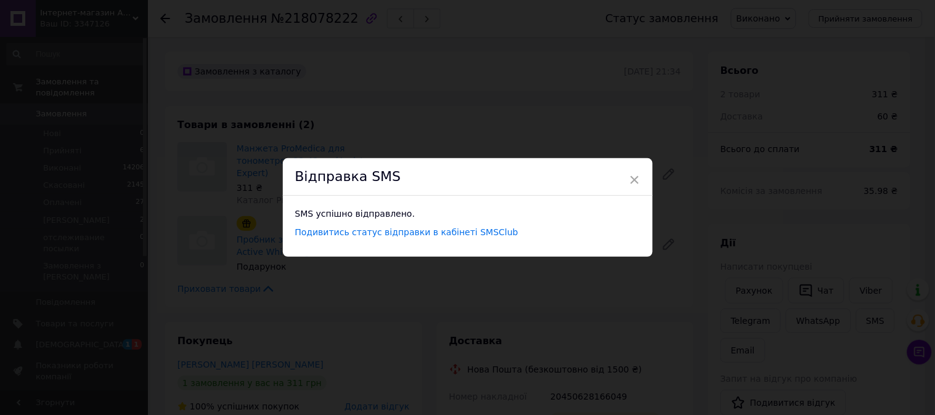
scroll to position [0, 0]
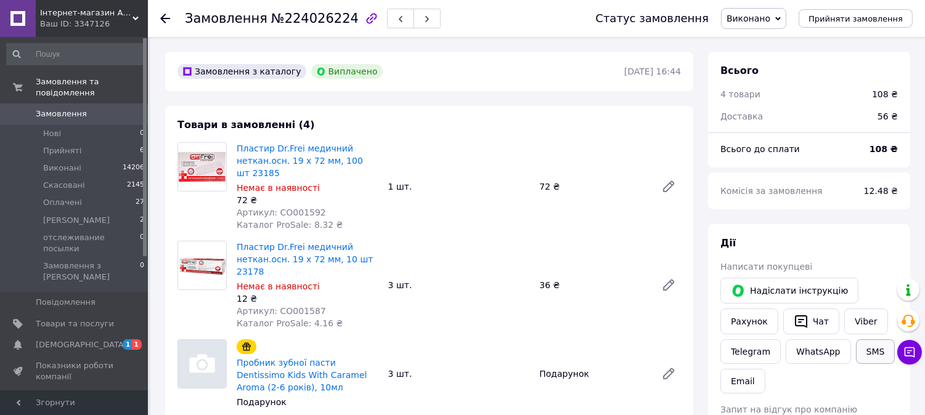
click at [871, 344] on button "SMS" at bounding box center [875, 351] width 39 height 25
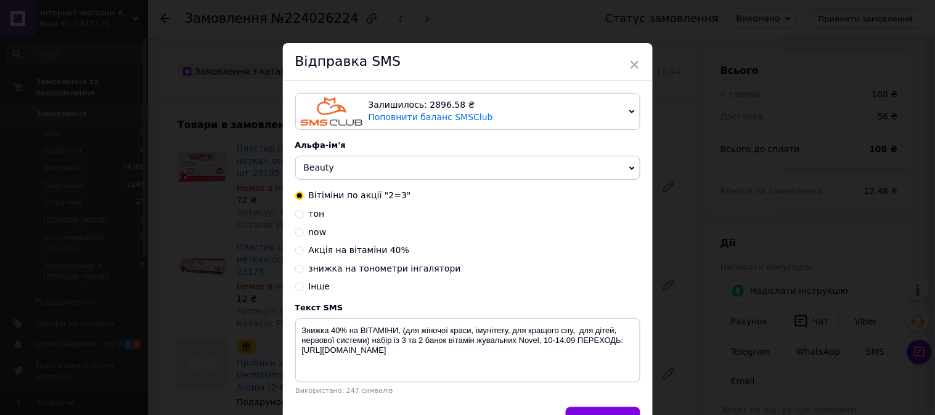
click at [333, 268] on span "знижка на тонометри інгалятори" at bounding box center [385, 269] width 152 height 10
click at [304, 268] on input "знижка на тонометри інгалятори" at bounding box center [299, 268] width 9 height 9
radio input "true"
radio input "false"
type textarea "АКЦІЯ 3 дні!10-13.09! ТОНОМЕТР автомат за 650 грн, механічний 390 грн Доставка …"
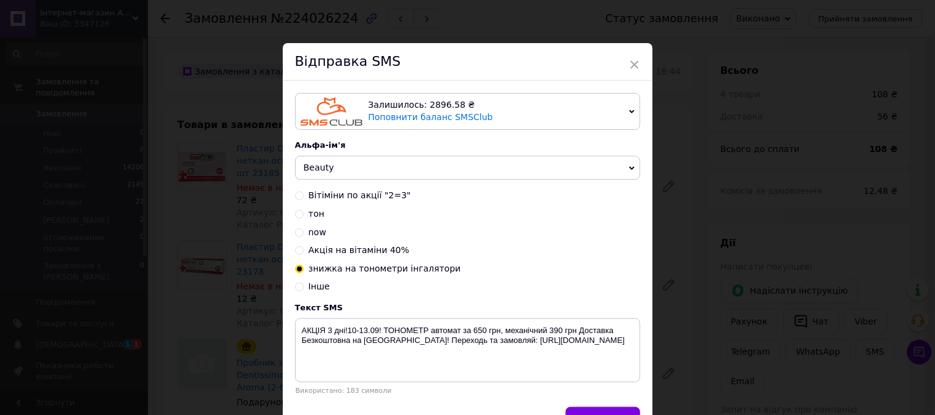
scroll to position [76, 0]
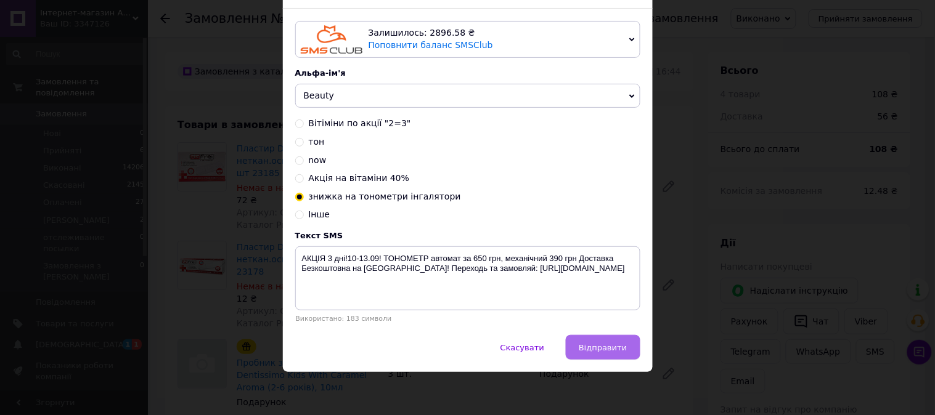
click at [599, 343] on span "Відправити" at bounding box center [603, 347] width 48 height 9
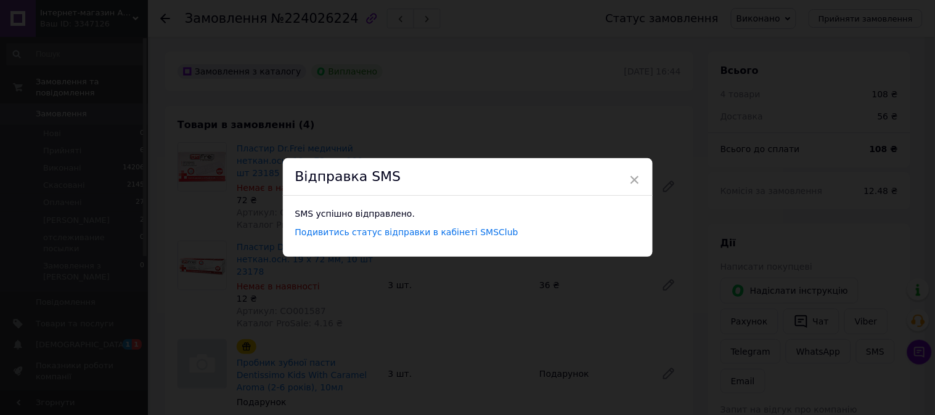
scroll to position [0, 0]
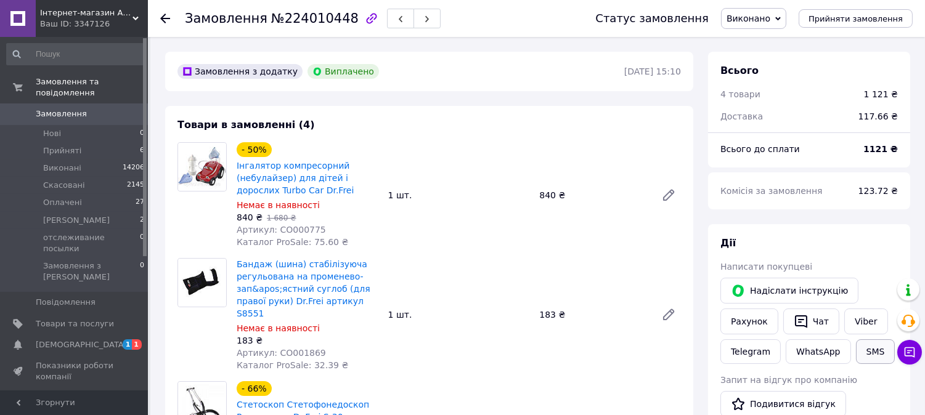
click at [869, 349] on button "SMS" at bounding box center [875, 351] width 39 height 25
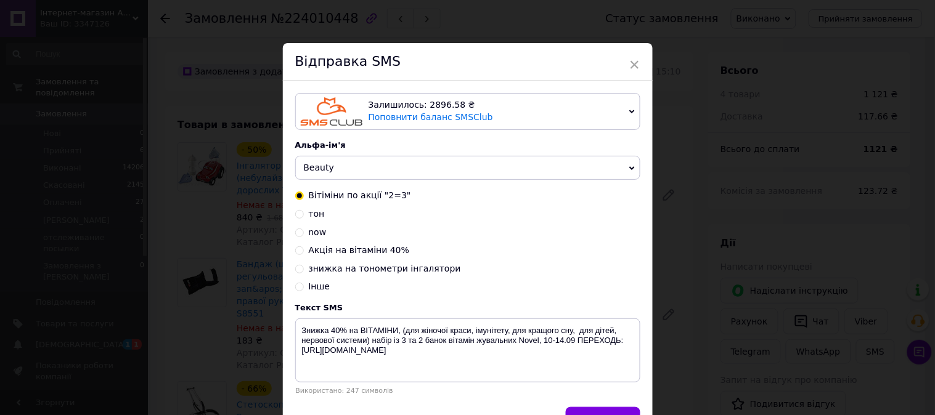
click at [404, 273] on span "знижка на тонометри інгалятори" at bounding box center [385, 269] width 152 height 10
click at [304, 272] on input "знижка на тонометри інгалятори" at bounding box center [299, 268] width 9 height 9
radio input "true"
radio input "false"
type textarea "АКЦІЯ 3 дні!10-13.09! ТОНОМЕТР автомат за 650 грн, механічний 390 грн Доставка …"
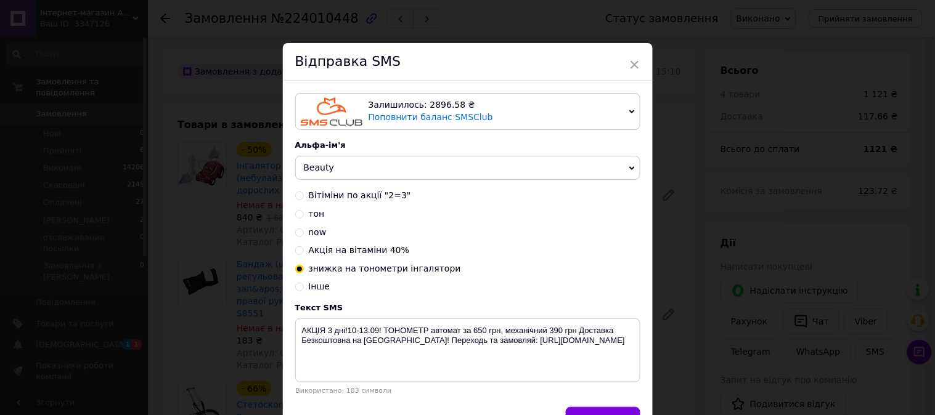
scroll to position [76, 0]
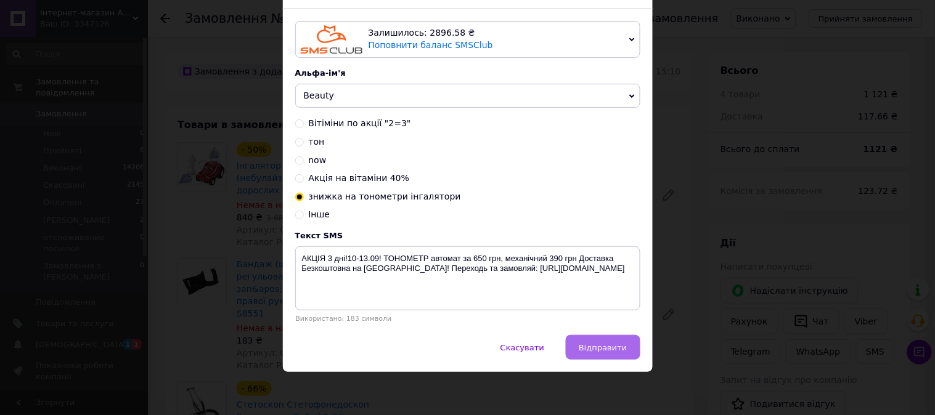
click at [611, 352] on span "Відправити" at bounding box center [603, 347] width 48 height 9
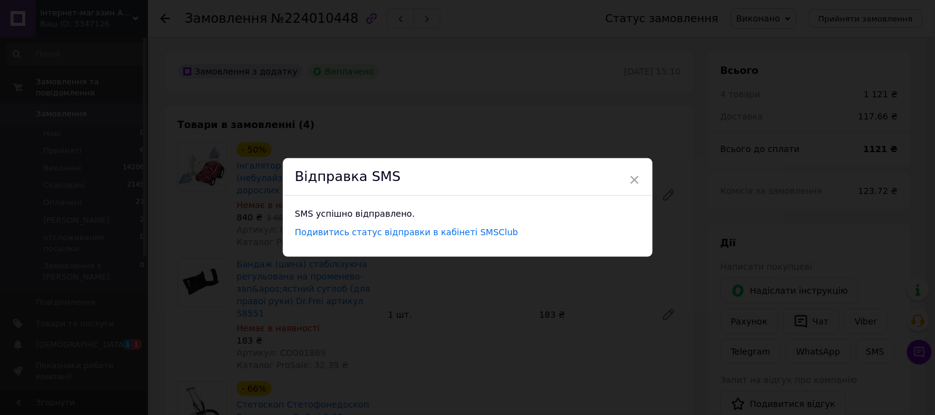
scroll to position [0, 0]
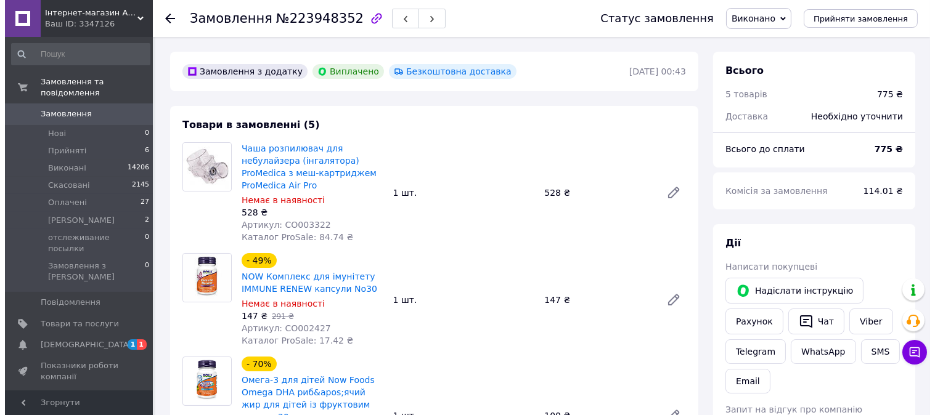
scroll to position [9, 0]
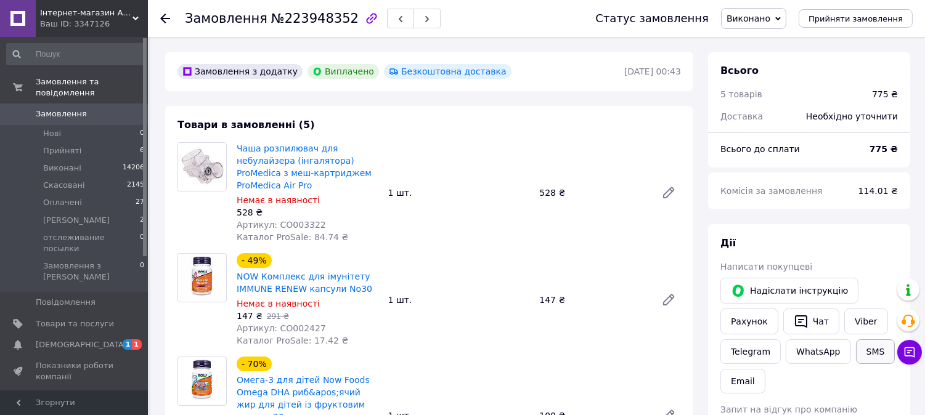
click at [869, 349] on button "SMS" at bounding box center [875, 351] width 39 height 25
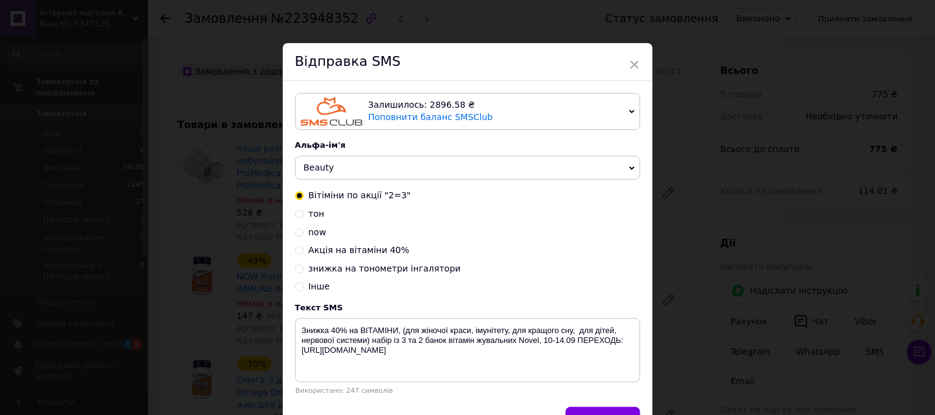
click at [341, 250] on span "Акція на вітаміни 40%" at bounding box center [359, 250] width 101 height 10
click at [304, 250] on input "Акція на вітаміни 40%" at bounding box center [299, 249] width 9 height 9
radio input "true"
radio input "false"
type textarea "АКЦІЯ 10-17.09! Знижка на вітаміни 40% на бренд NOW Foods,переходь: [URL][DOMAI…"
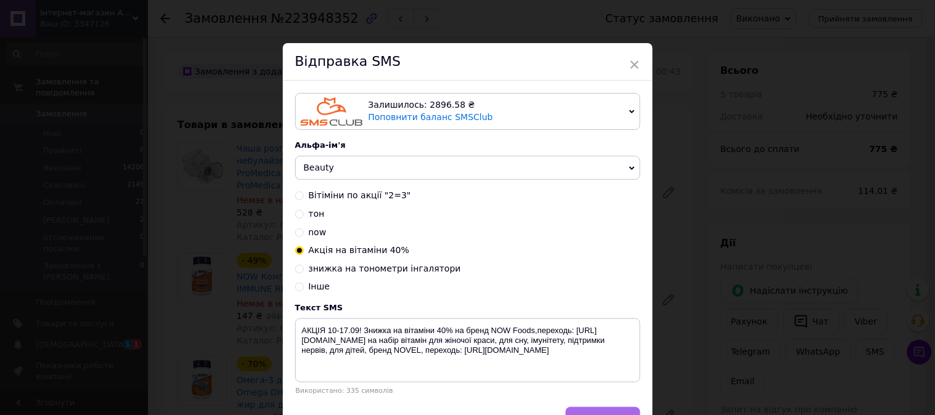
scroll to position [76, 0]
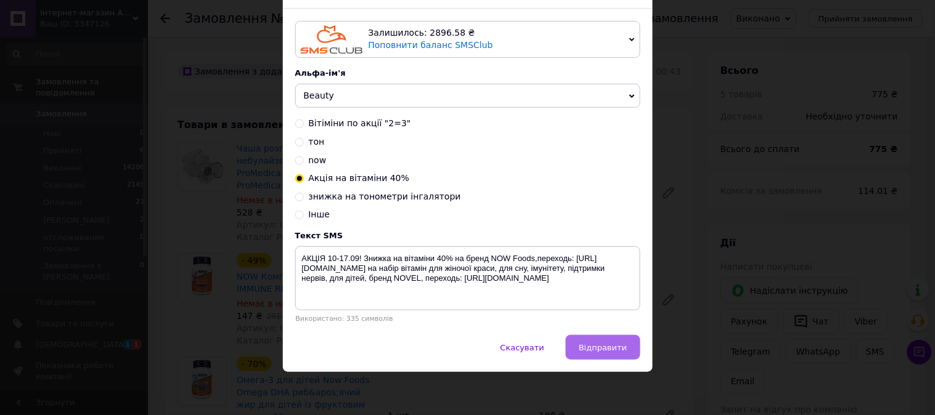
click at [596, 343] on span "Відправити" at bounding box center [603, 347] width 48 height 9
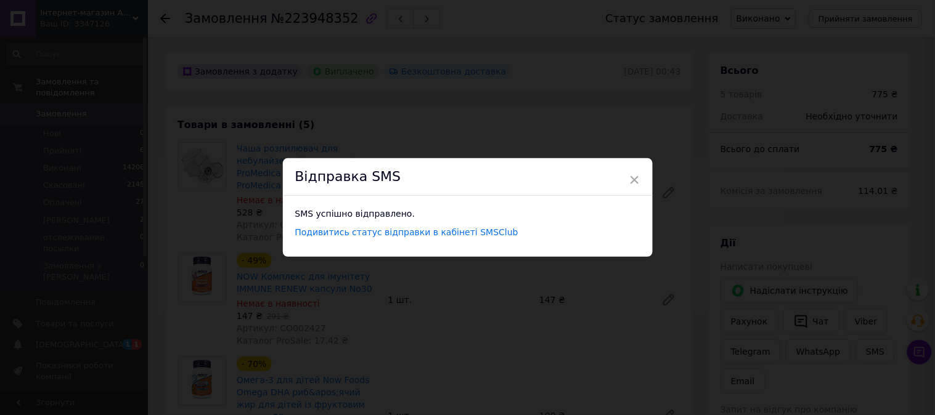
scroll to position [0, 0]
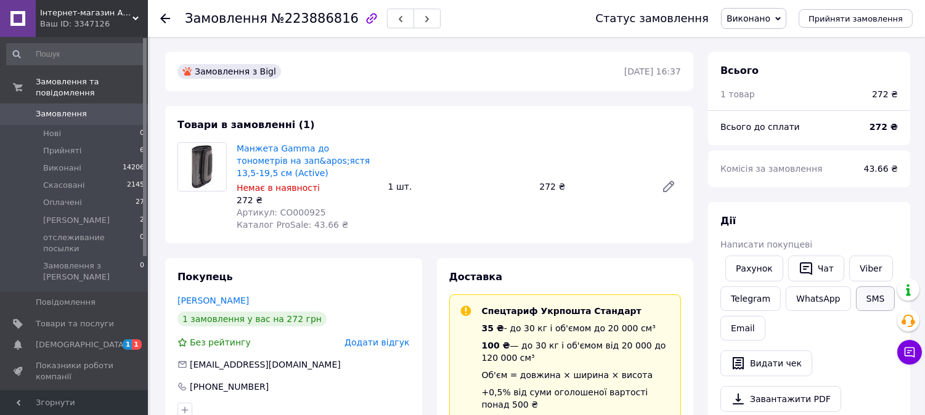
click at [867, 303] on button "SMS" at bounding box center [875, 298] width 39 height 25
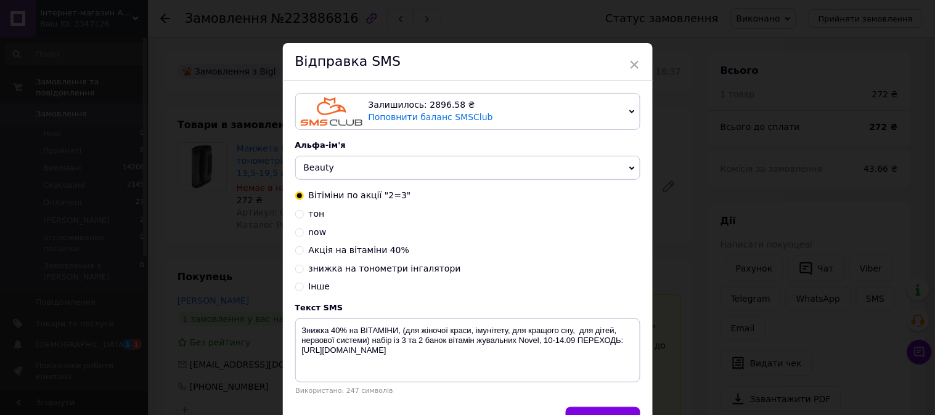
click at [404, 272] on span "знижка на тонометри інгалятори" at bounding box center [385, 269] width 152 height 10
click at [304, 272] on input "знижка на тонометри інгалятори" at bounding box center [299, 268] width 9 height 9
radio input "true"
radio input "false"
type textarea "АКЦІЯ 3 дні!10-13.09! ТОНОМЕТР автомат за 650 грн, механічний 390 грн Доставка …"
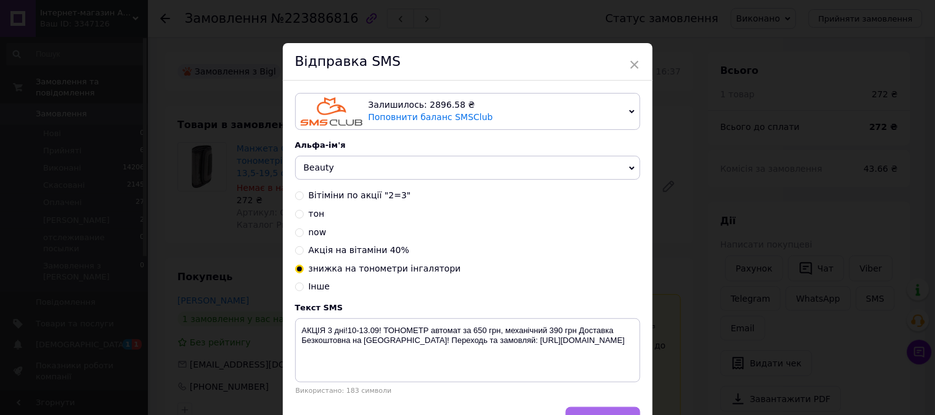
scroll to position [76, 0]
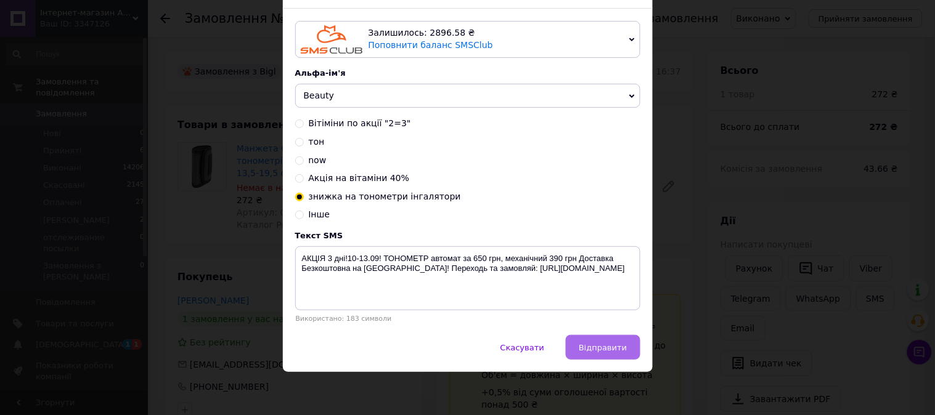
click span "Відправити"
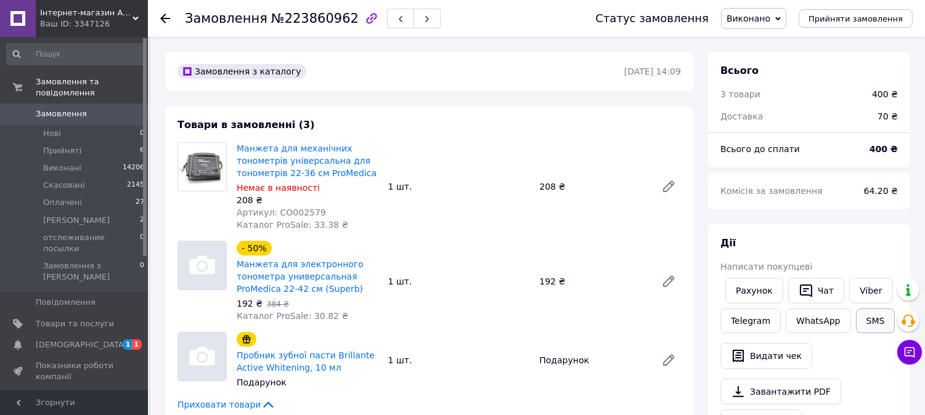
click at [880, 323] on button "SMS" at bounding box center [875, 321] width 39 height 25
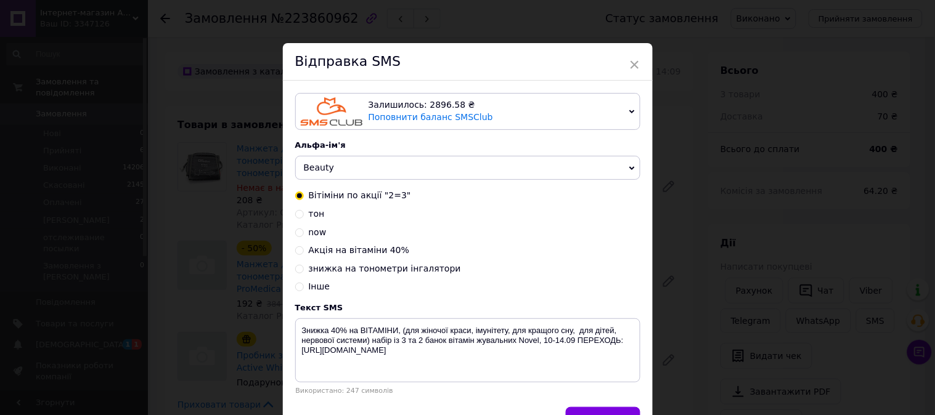
click at [392, 266] on span "знижка на тонометри інгалятори" at bounding box center [385, 269] width 152 height 10
click at [304, 266] on input "знижка на тонометри інгалятори" at bounding box center [299, 268] width 9 height 9
radio input "true"
radio input "false"
type textarea "АКЦІЯ 3 дні!10-13.09! ТОНОМЕТР автомат за 650 грн, механічний 390 грн Доставка …"
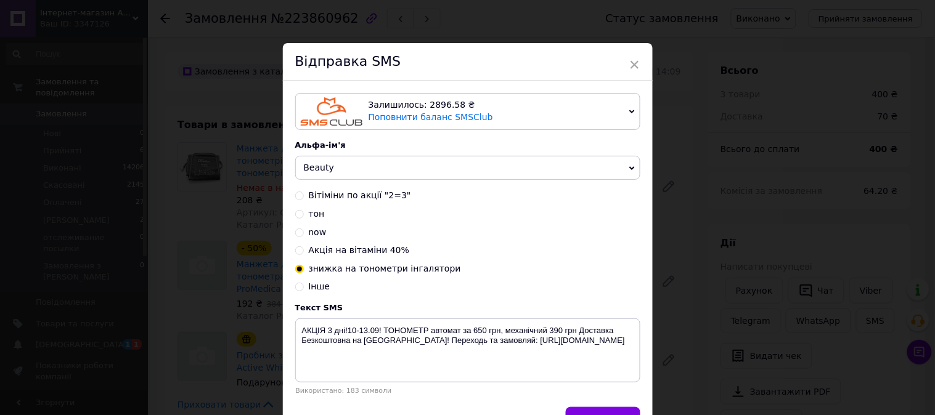
scroll to position [76, 0]
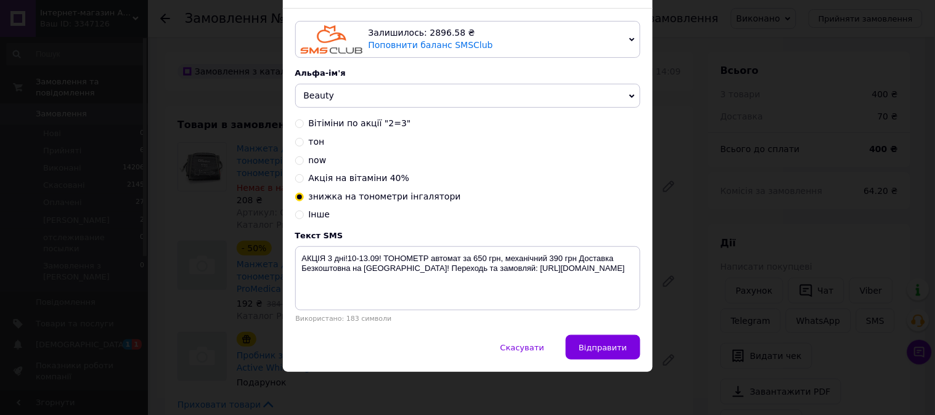
drag, startPoint x: 615, startPoint y: 346, endPoint x: 602, endPoint y: 327, distance: 23.1
click at [615, 345] on span "Відправити" at bounding box center [603, 347] width 48 height 9
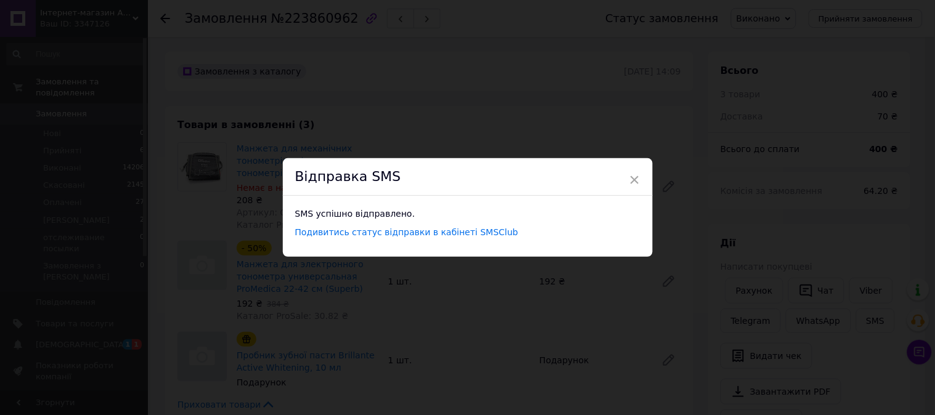
scroll to position [0, 0]
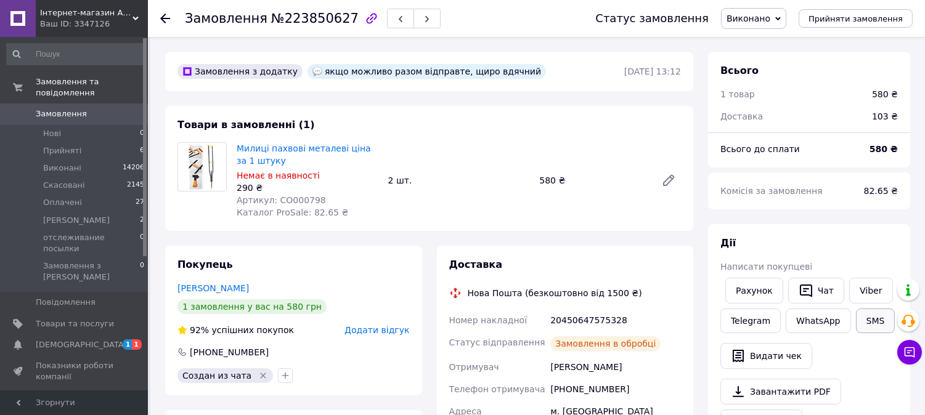
click at [860, 319] on button "SMS" at bounding box center [875, 321] width 39 height 25
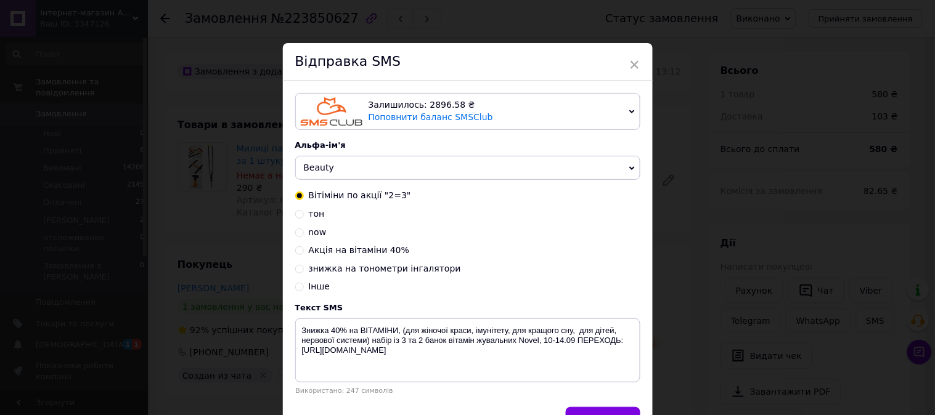
click at [392, 270] on span "знижка на тонометри інгалятори" at bounding box center [385, 269] width 152 height 10
click at [304, 270] on input "знижка на тонометри інгалятори" at bounding box center [299, 268] width 9 height 9
radio input "true"
radio input "false"
type textarea "АКЦІЯ 3 дні!10-13.09! ТОНОМЕТР автомат за 650 грн, механічний 390 грн Доставка …"
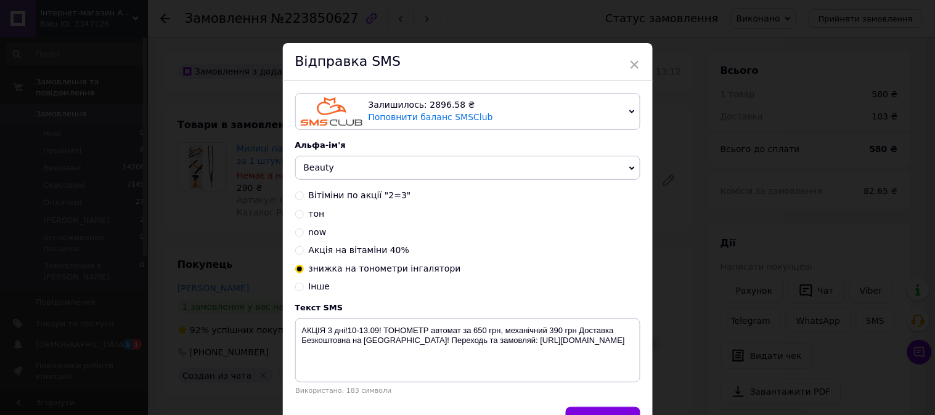
scroll to position [76, 0]
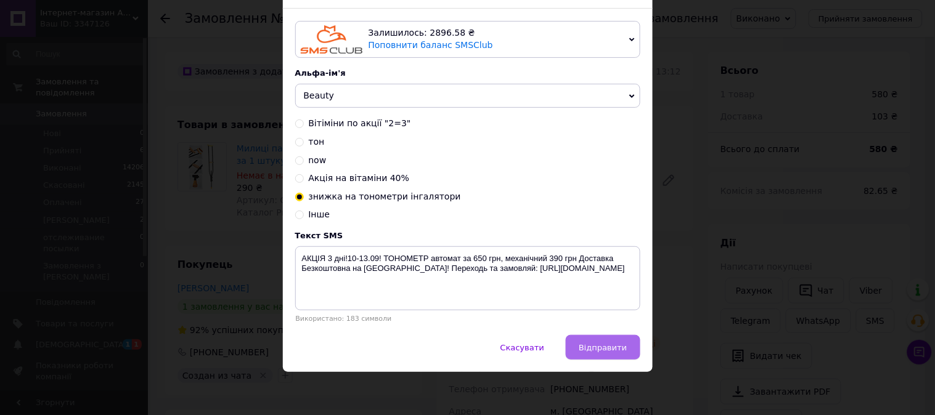
drag, startPoint x: 614, startPoint y: 346, endPoint x: 606, endPoint y: 343, distance: 8.8
click at [614, 346] on span "Відправити" at bounding box center [603, 347] width 48 height 9
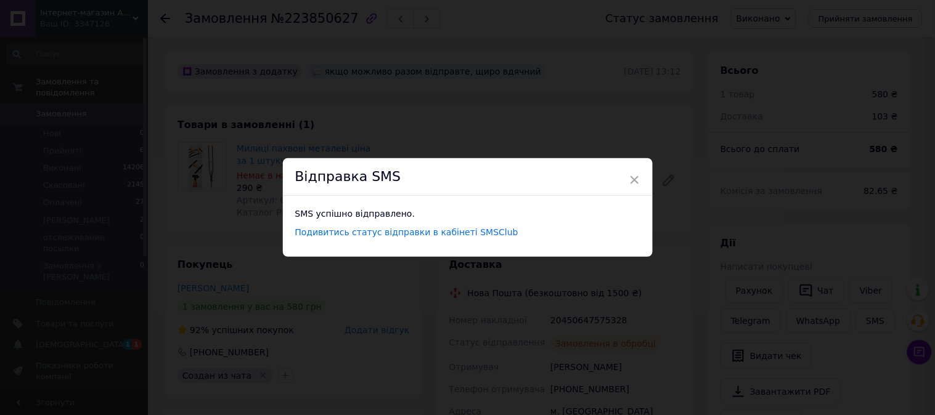
scroll to position [0, 0]
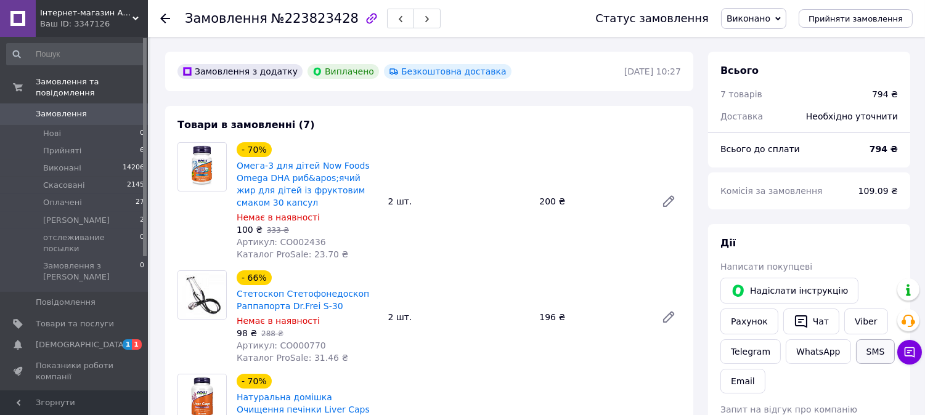
click at [865, 347] on button "SMS" at bounding box center [875, 351] width 39 height 25
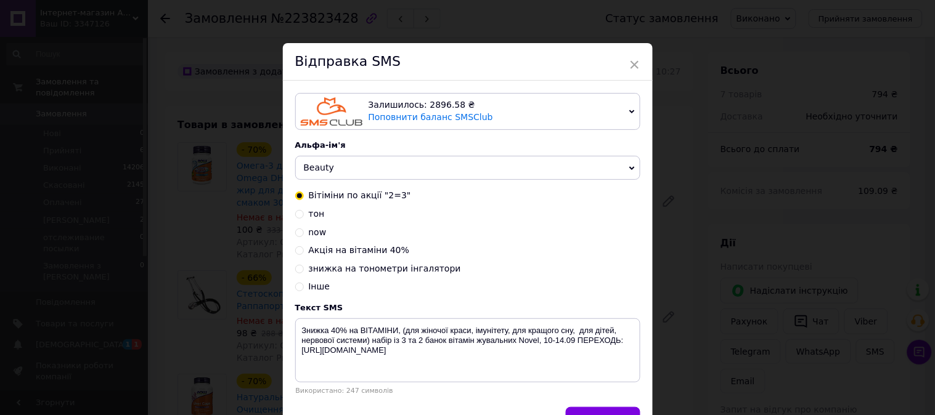
click at [347, 251] on span "Акція на вітаміни 40%" at bounding box center [359, 250] width 101 height 10
click at [304, 251] on input "Акція на вітаміни 40%" at bounding box center [299, 249] width 9 height 9
radio input "true"
radio input "false"
type textarea "АКЦІЯ 10-17.09! Знижка на вітаміни 40% на бренд NOW Foods,переходь: [URL][DOMAI…"
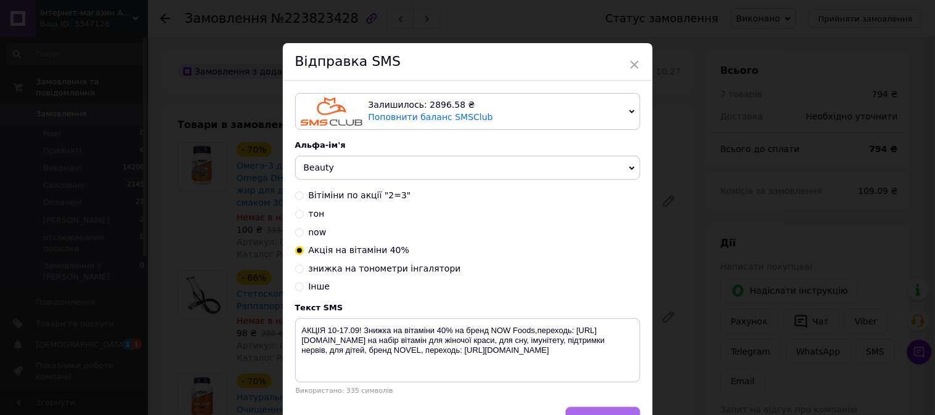
scroll to position [76, 0]
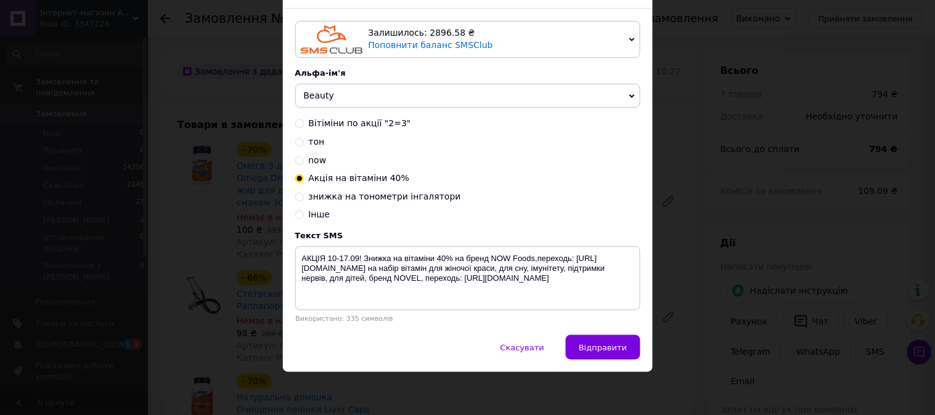
drag, startPoint x: 612, startPoint y: 343, endPoint x: 534, endPoint y: 186, distance: 175.0
click at [610, 340] on button "Відправити" at bounding box center [603, 347] width 74 height 25
